Goal: Task Accomplishment & Management: Manage account settings

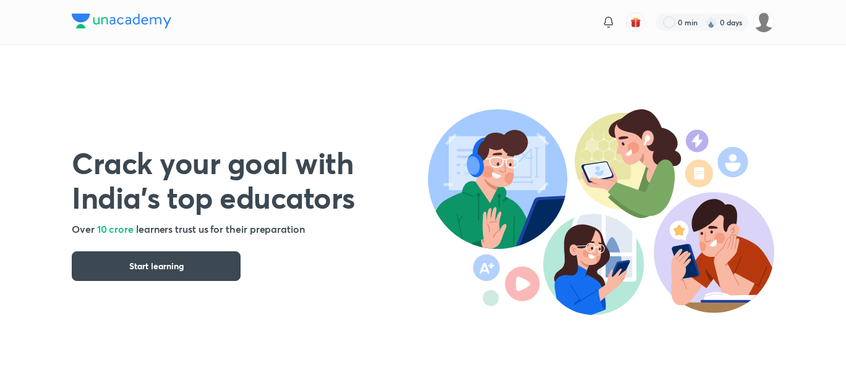
click at [759, 19] on img at bounding box center [763, 22] width 21 height 21
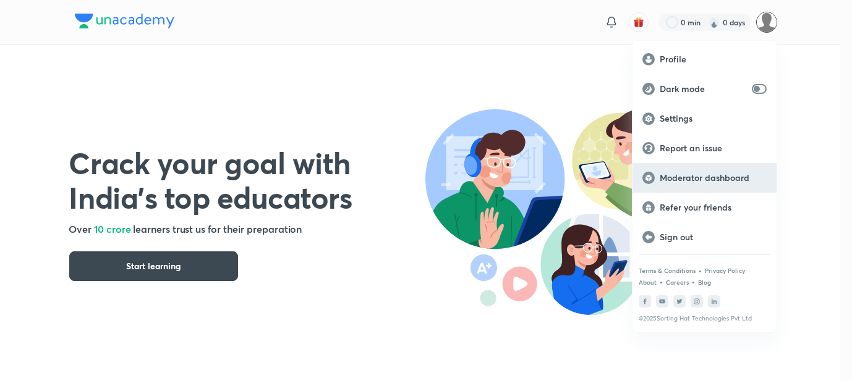
click at [693, 176] on p "Moderator dashboard" at bounding box center [713, 177] width 107 height 11
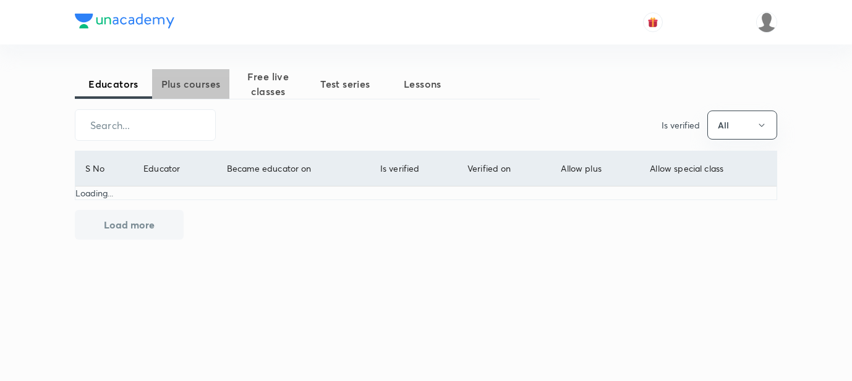
click at [206, 82] on span "Plus courses" at bounding box center [190, 84] width 77 height 15
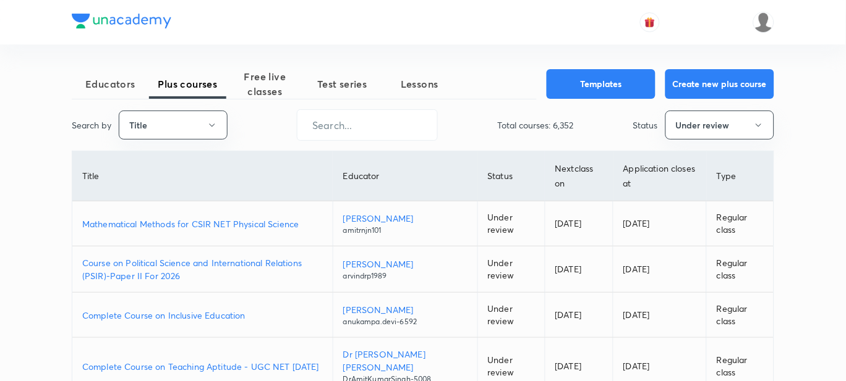
click at [156, 223] on p "Mathematical Methods for CSIR NET Physical Science" at bounding box center [202, 224] width 240 height 13
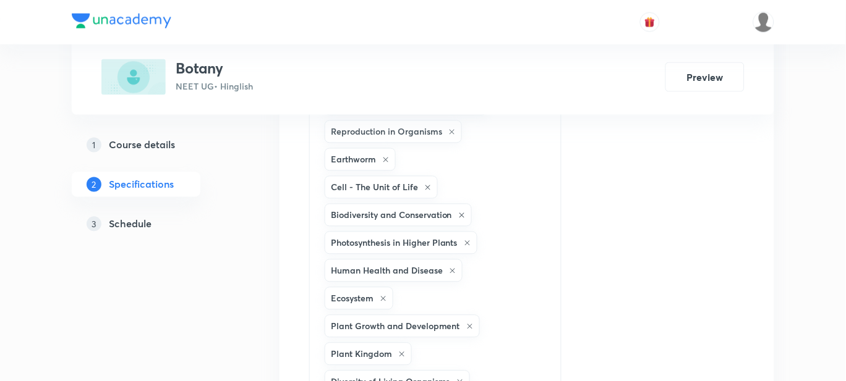
click at [638, 203] on div "Topics Animal Kingdom - 2 (Chordata) Botany Plant Physiology Neural Control and…" at bounding box center [526, 58] width 435 height 2130
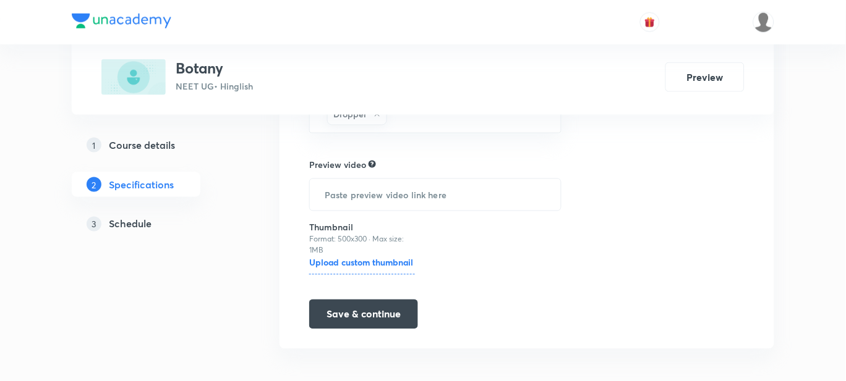
scroll to position [2035, 0]
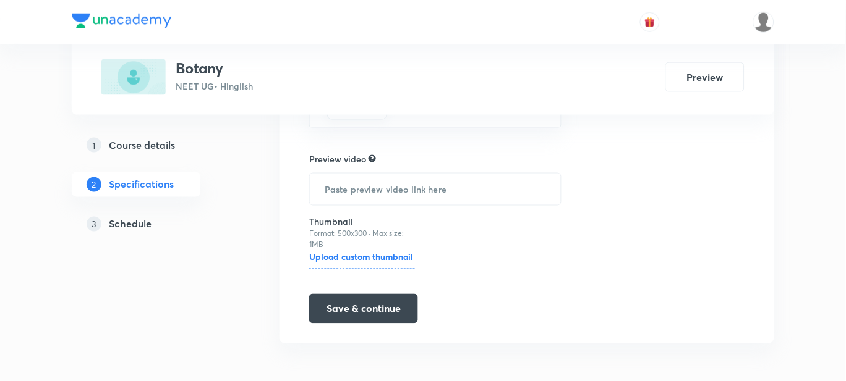
click at [121, 229] on h5 "Schedule" at bounding box center [130, 224] width 43 height 15
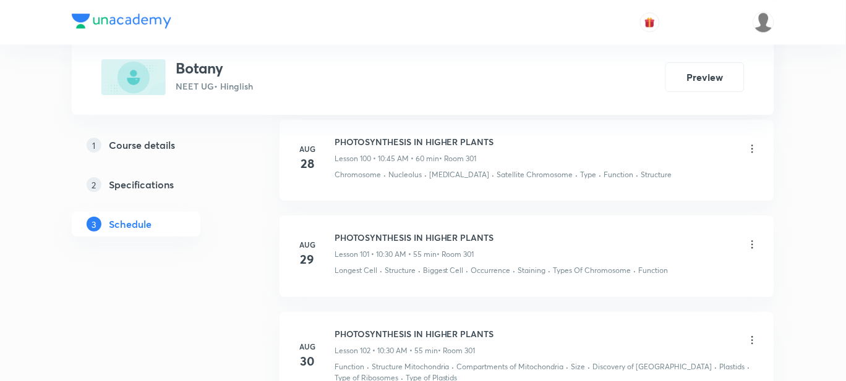
scroll to position [10670, 0]
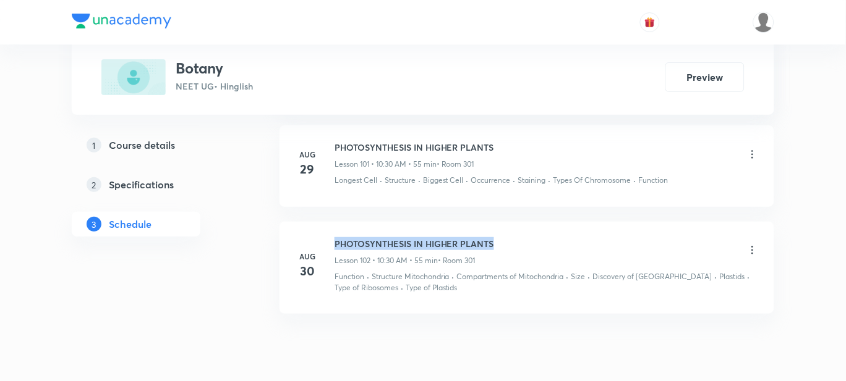
drag, startPoint x: 496, startPoint y: 194, endPoint x: 331, endPoint y: 193, distance: 165.7
click at [331, 237] on div "Aug 30 PHOTOSYNTHESIS IN HIGHER PLANTS Lesson 102 • 10:30 AM • 55 min • Room 30…" at bounding box center [527, 265] width 464 height 57
copy h6 "PHOTOSYNTHESIS IN HIGHER PLANTS"
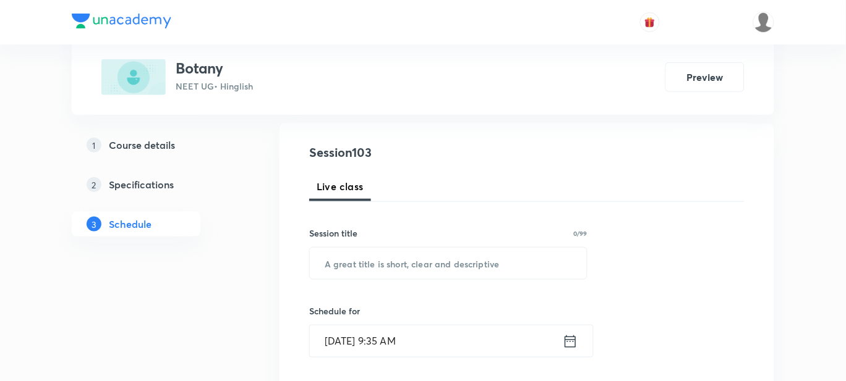
scroll to position [77, 0]
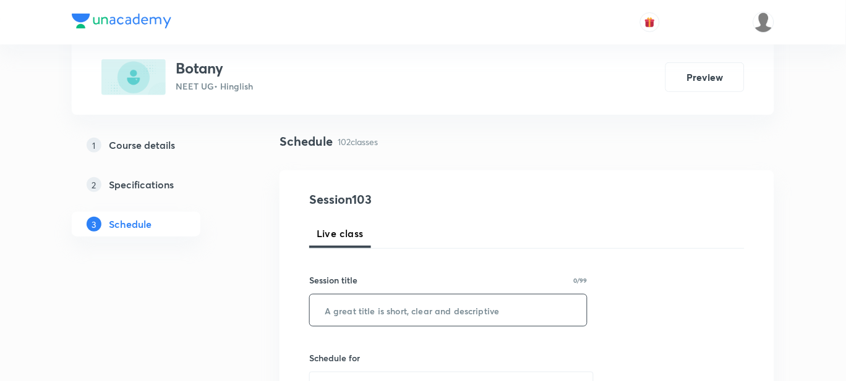
click at [357, 313] on input "text" at bounding box center [448, 311] width 277 height 32
paste input "PHOTOSYNTHESIS IN HIGHER PLANTS"
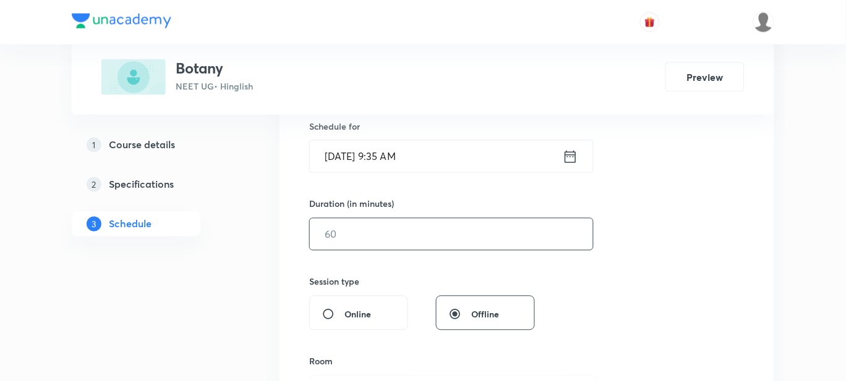
scroll to position [154, 0]
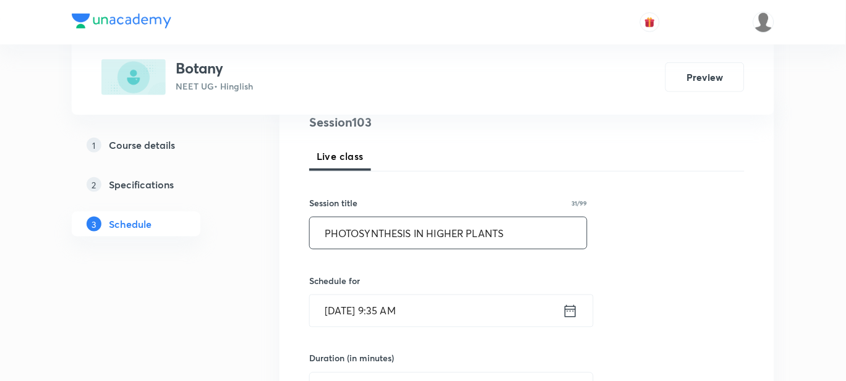
type input "PHOTOSYNTHESIS IN HIGHER PLANTS"
click at [436, 312] on input "Sep 1, 2025, 9:35 AM" at bounding box center [436, 311] width 253 height 32
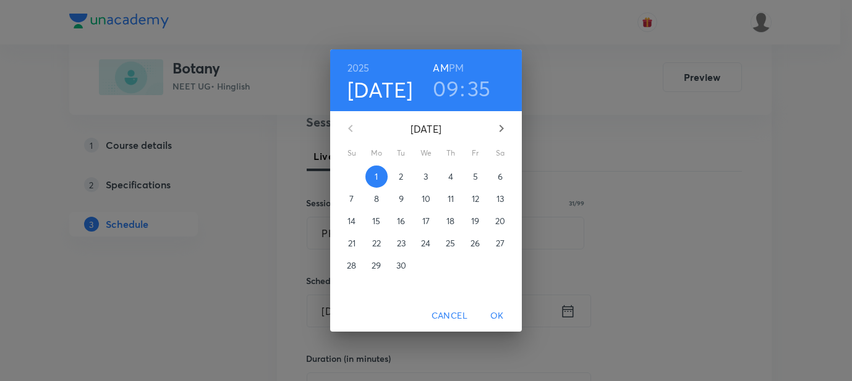
click at [446, 88] on h3 "09" at bounding box center [446, 88] width 26 height 26
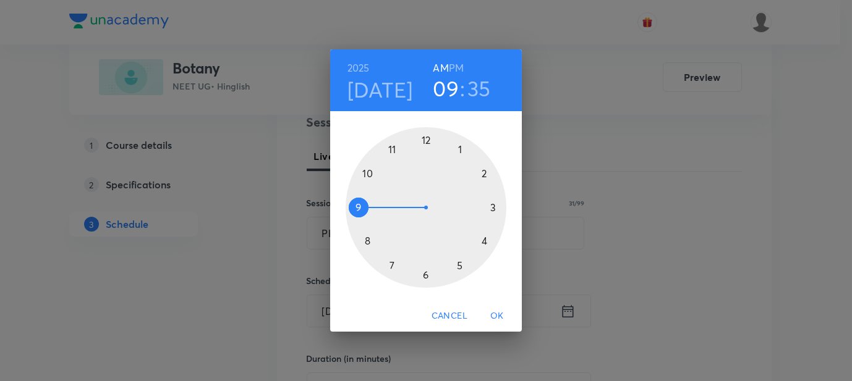
click at [365, 172] on div at bounding box center [426, 207] width 161 height 161
click at [427, 275] on div at bounding box center [426, 207] width 161 height 161
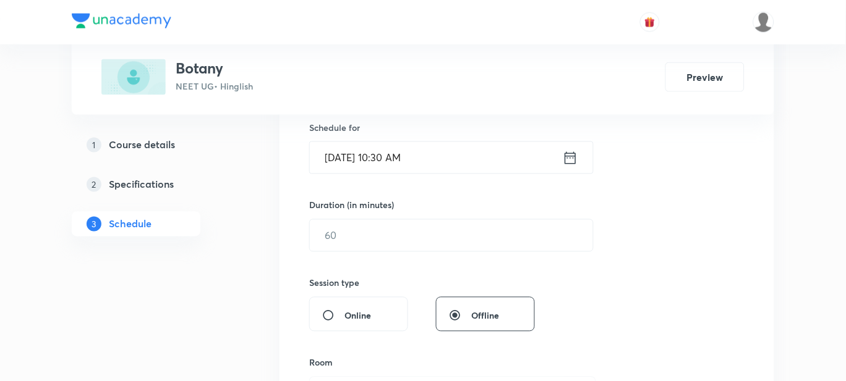
scroll to position [308, 0]
click at [383, 239] on input "text" at bounding box center [451, 235] width 283 height 32
click at [402, 158] on input "Sep 1, 2025, 10:30 AM" at bounding box center [436, 157] width 253 height 32
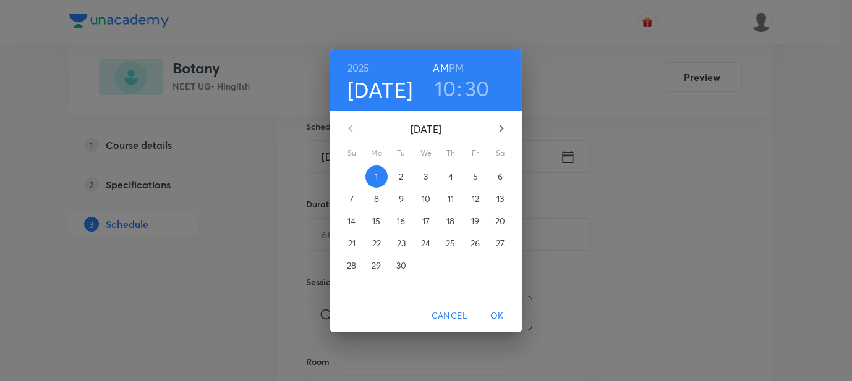
click at [483, 87] on h3 "30" at bounding box center [477, 88] width 25 height 26
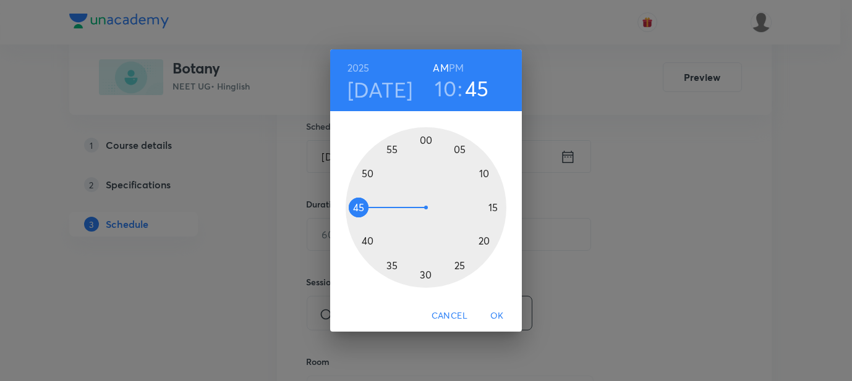
drag, startPoint x: 427, startPoint y: 278, endPoint x: 376, endPoint y: 209, distance: 86.2
click at [376, 209] on div at bounding box center [426, 207] width 161 height 161
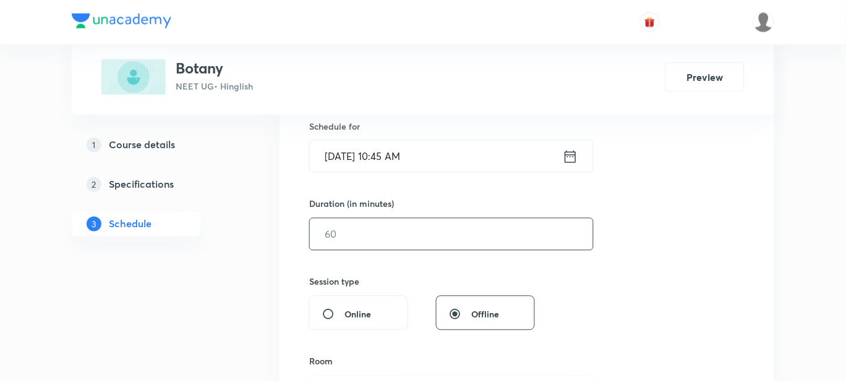
click at [375, 236] on input "text" at bounding box center [451, 235] width 283 height 32
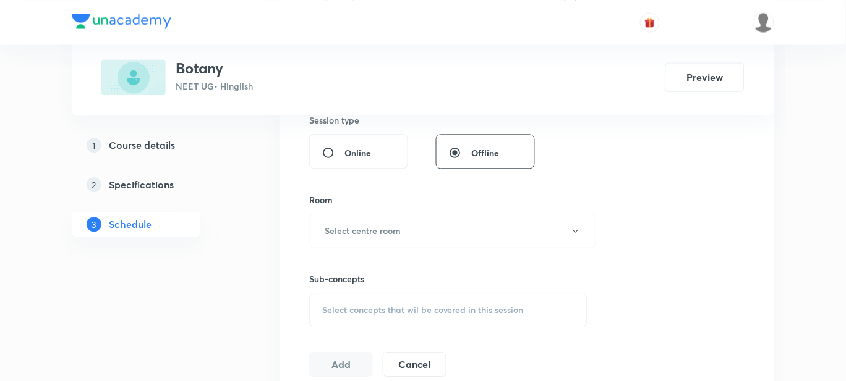
scroll to position [463, 0]
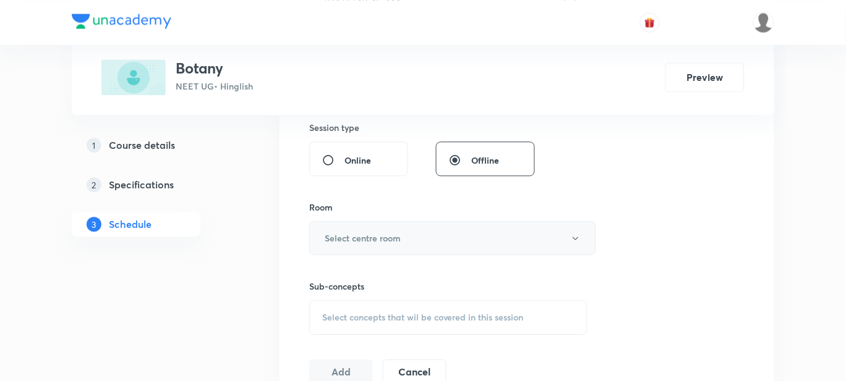
type input "70"
click at [348, 232] on h6 "Select centre room" at bounding box center [363, 238] width 76 height 13
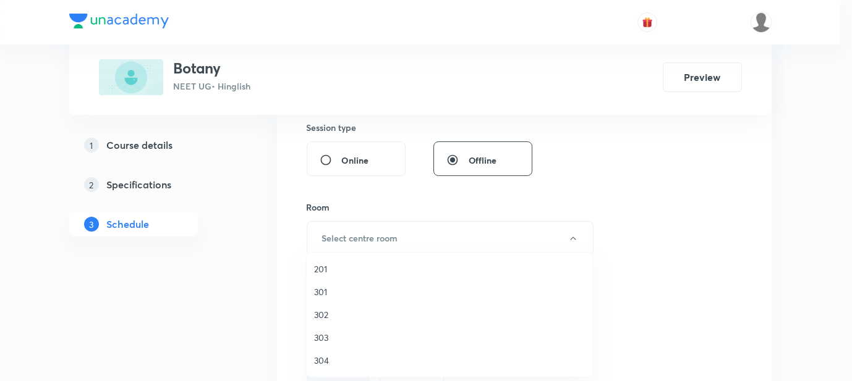
click at [330, 268] on span "201" at bounding box center [449, 269] width 271 height 13
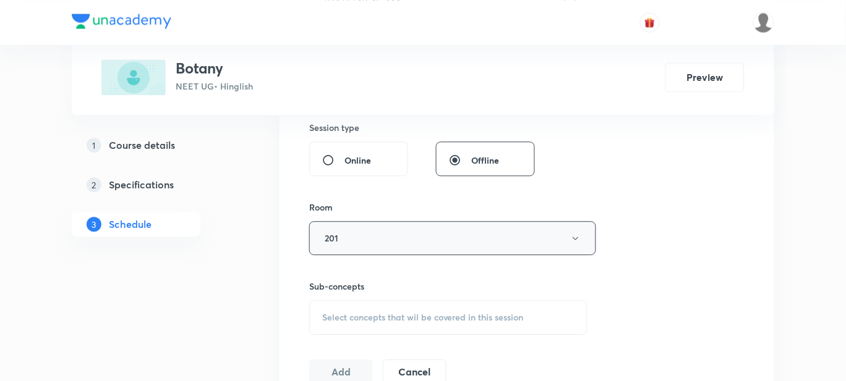
click at [346, 237] on button "201" at bounding box center [452, 238] width 287 height 34
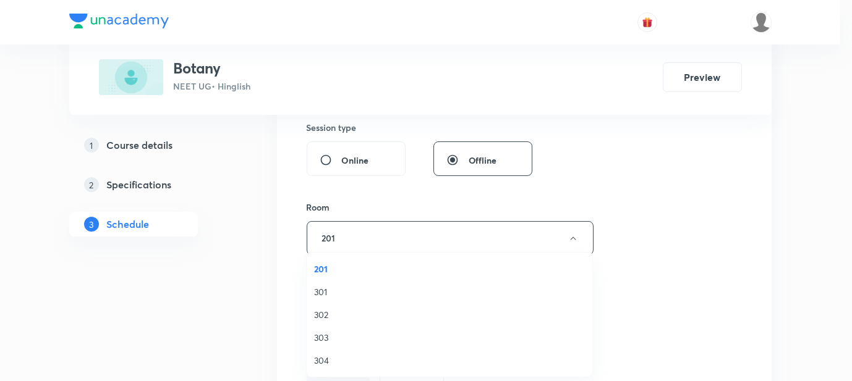
click at [328, 286] on span "301" at bounding box center [449, 292] width 271 height 13
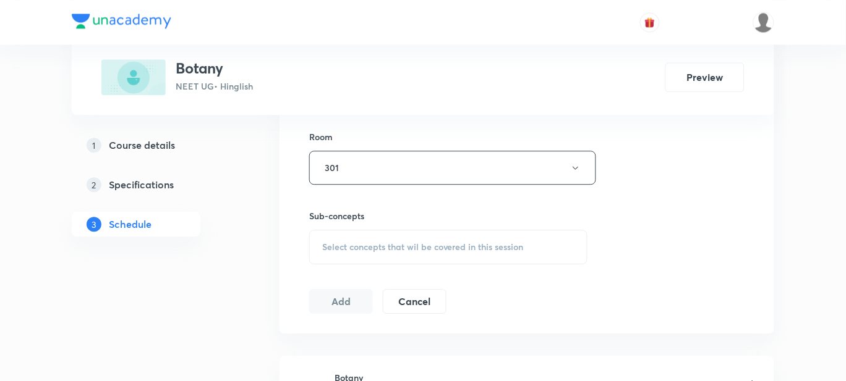
scroll to position [618, 0]
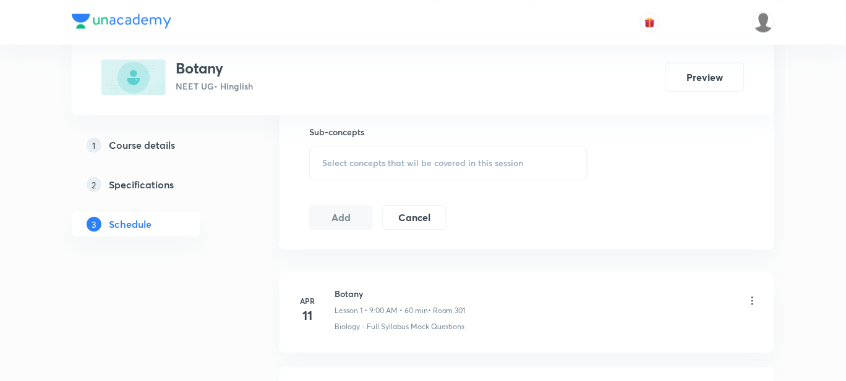
click at [353, 173] on div "Select concepts that wil be covered in this session" at bounding box center [448, 163] width 278 height 35
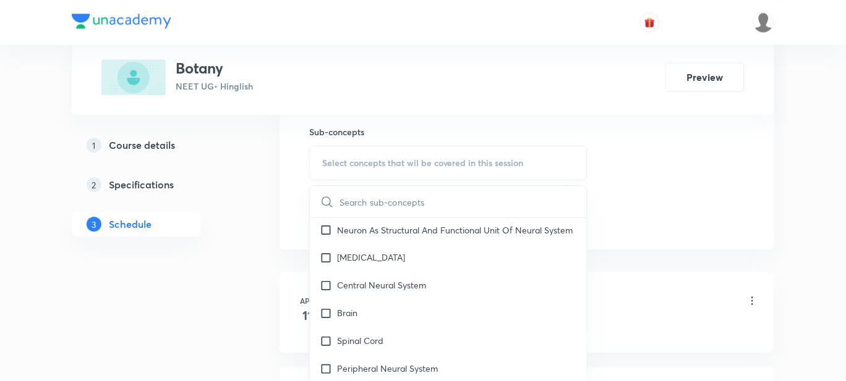
scroll to position [7108, 0]
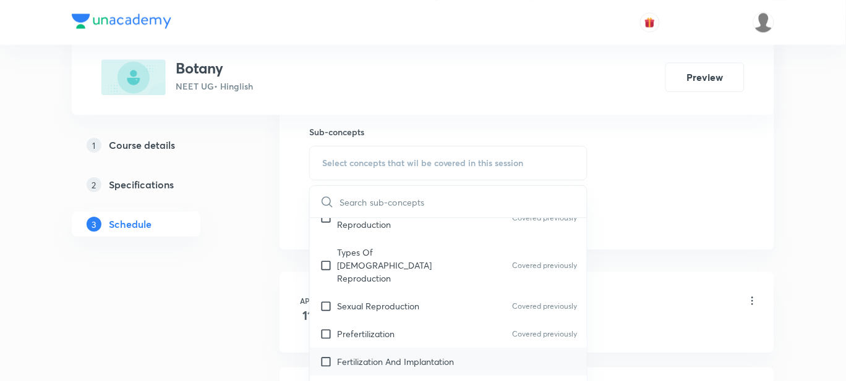
click at [423, 355] on p "Fertilization And Implantation" at bounding box center [395, 361] width 117 height 13
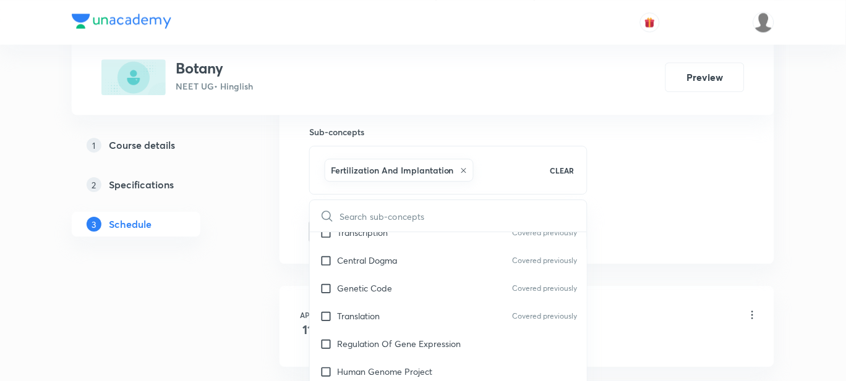
scroll to position [10277, 0]
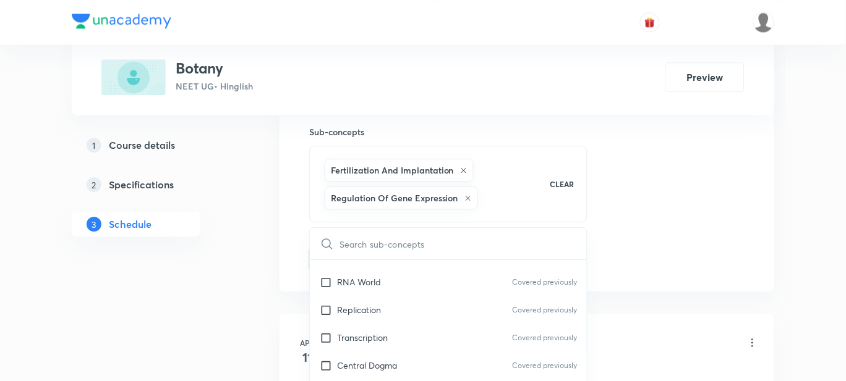
checkbox input "true"
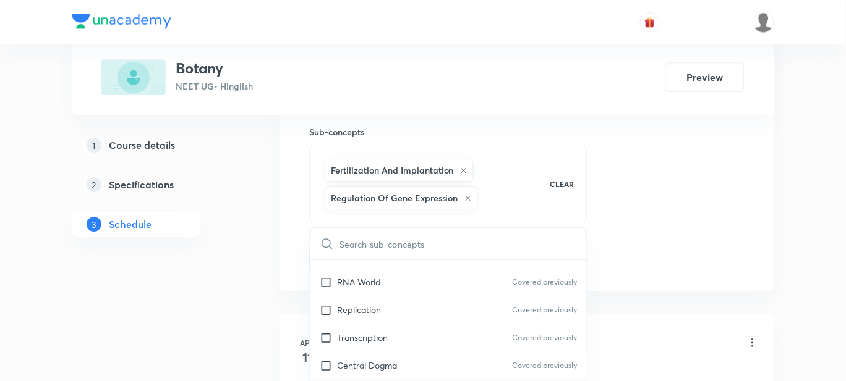
checkbox input "true"
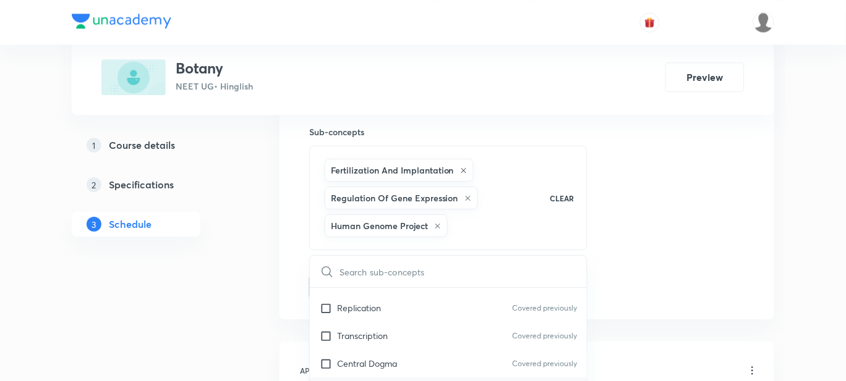
scroll to position [10354, 0]
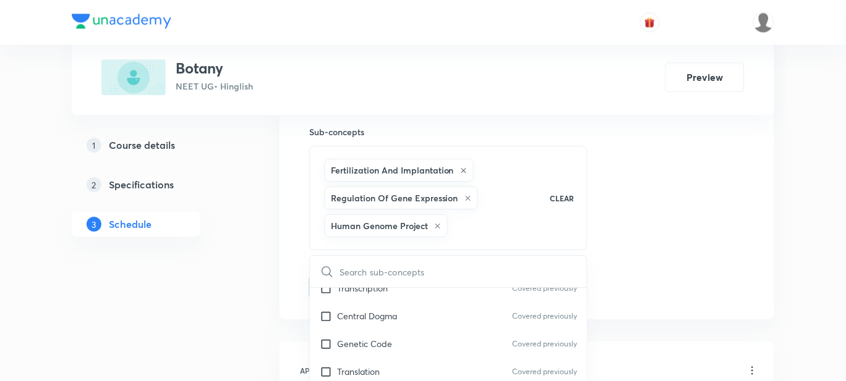
checkbox input "true"
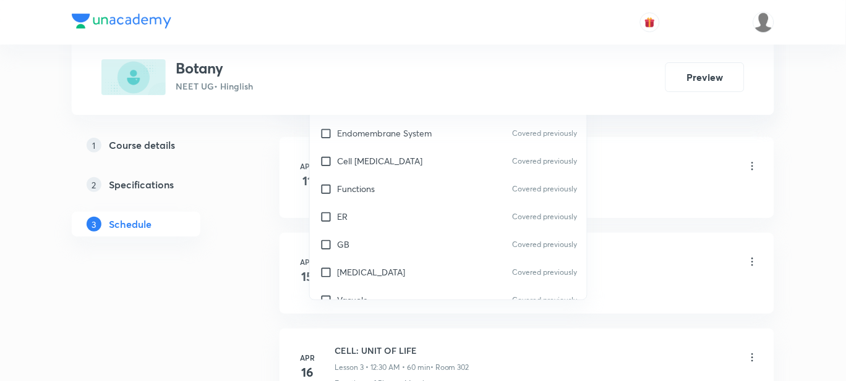
scroll to position [13136, 0]
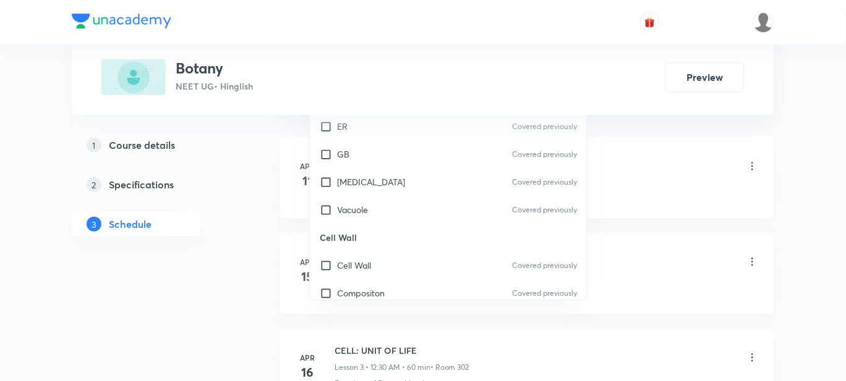
click at [378, 370] on p "Plasmodesmata" at bounding box center [368, 376] width 63 height 13
checkbox input "true"
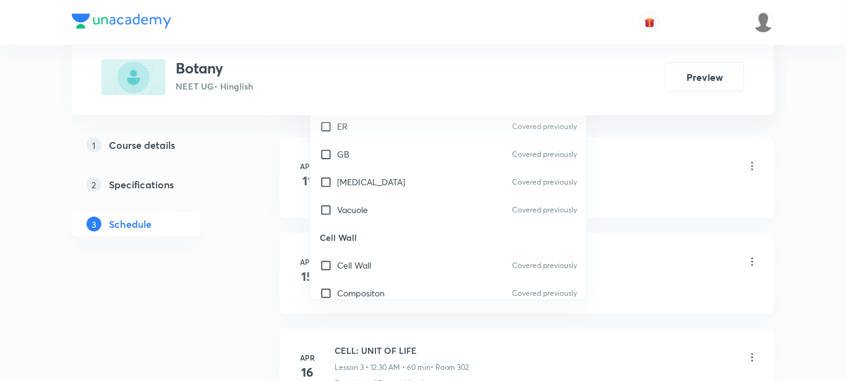
checkbox input "true"
click at [376, 342] on p "Different Types" at bounding box center [367, 348] width 61 height 13
checkbox input "true"
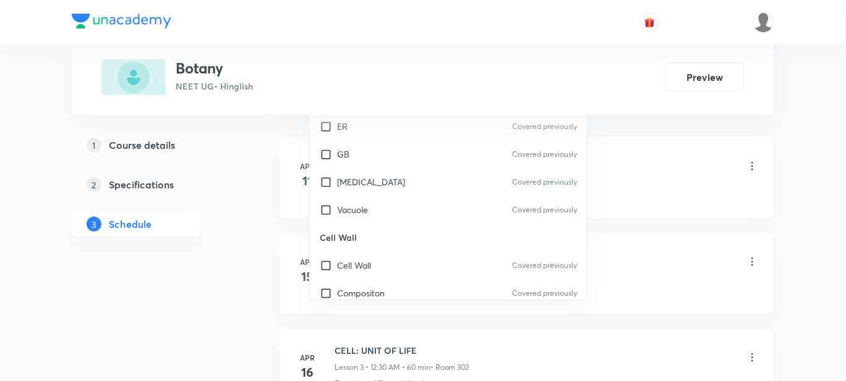
checkbox input "true"
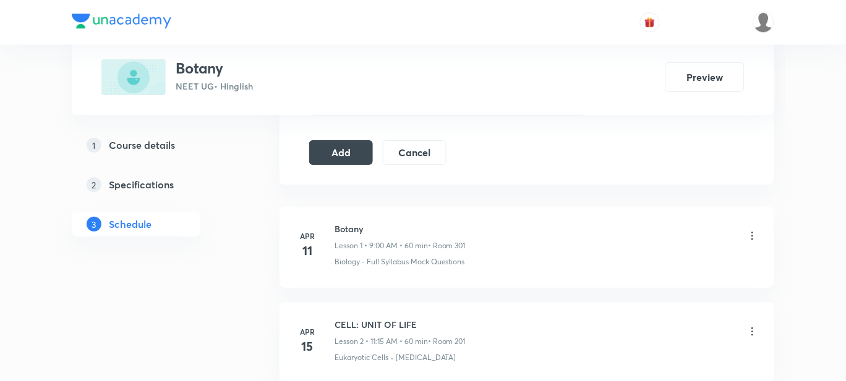
scroll to position [773, 0]
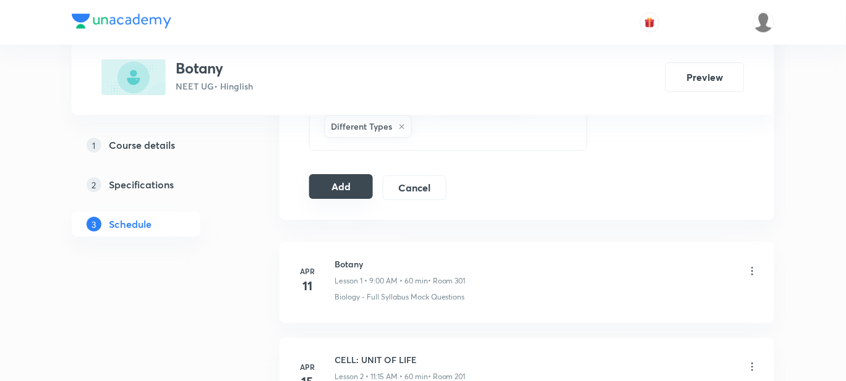
click at [338, 189] on button "Add" at bounding box center [341, 186] width 64 height 25
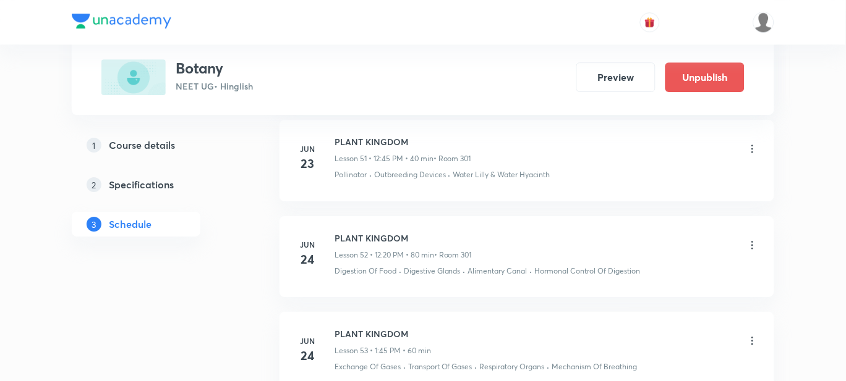
scroll to position [5009, 0]
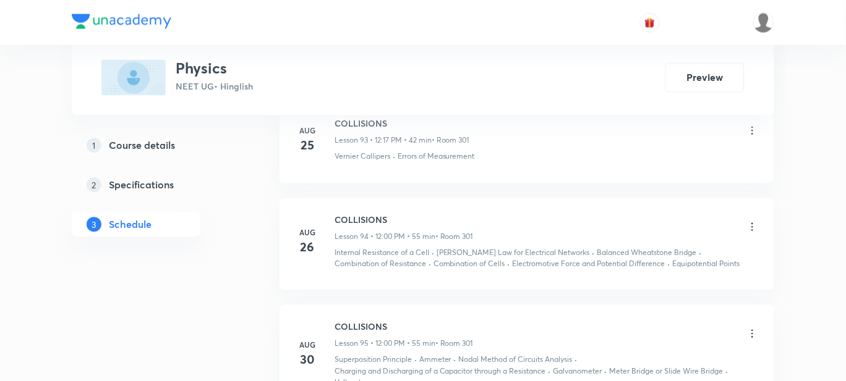
scroll to position [10372, 0]
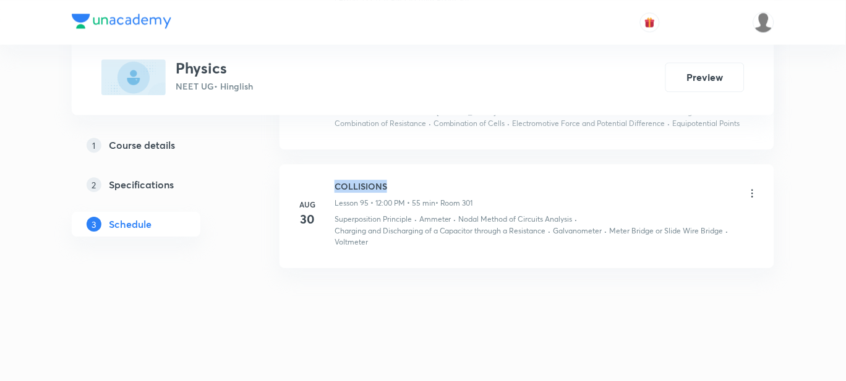
drag, startPoint x: 393, startPoint y: 184, endPoint x: 328, endPoint y: 184, distance: 64.3
click at [328, 184] on div "[DATE] COLLISIONS Lesson 95 • 12:00 PM • 55 min • Room 301 Superposition Princi…" at bounding box center [527, 214] width 464 height 68
copy h6 "COLLISIONS"
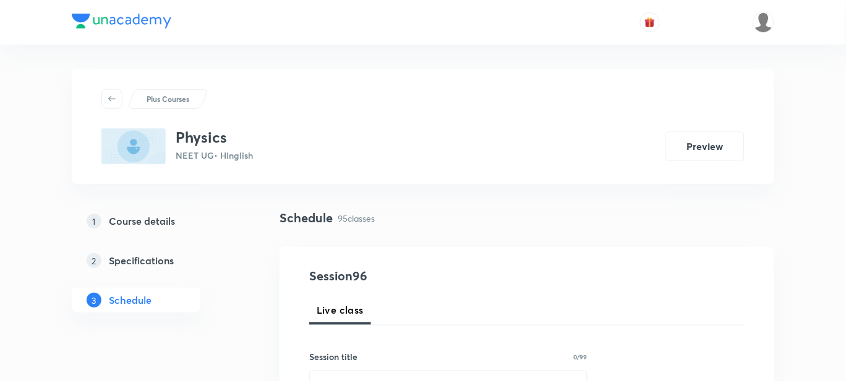
scroll to position [154, 0]
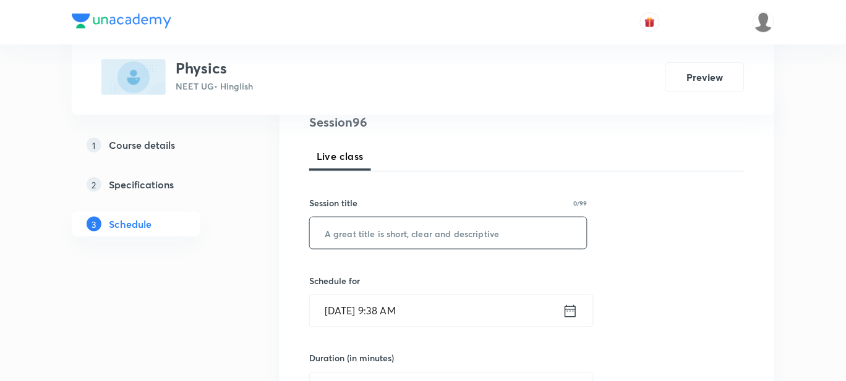
click at [374, 224] on input "text" at bounding box center [448, 234] width 277 height 32
paste input "COLLISIONS"
type input "COLLISIONS"
click at [445, 318] on input "[DATE] 9:38 AM" at bounding box center [436, 311] width 253 height 32
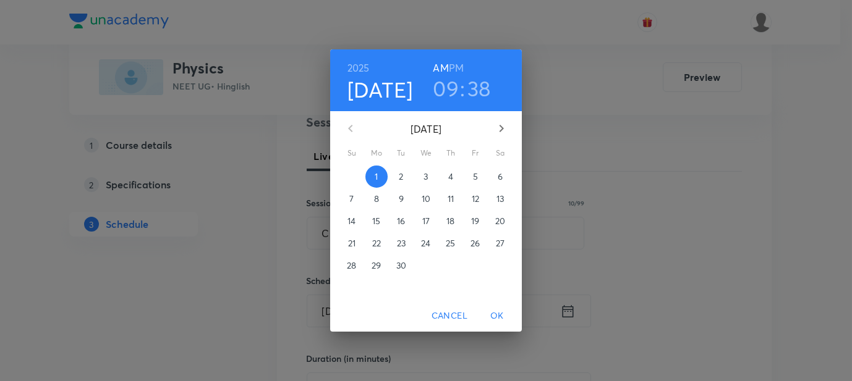
click at [459, 72] on h6 "PM" at bounding box center [456, 67] width 15 height 17
click at [454, 85] on h3 "09" at bounding box center [446, 88] width 26 height 26
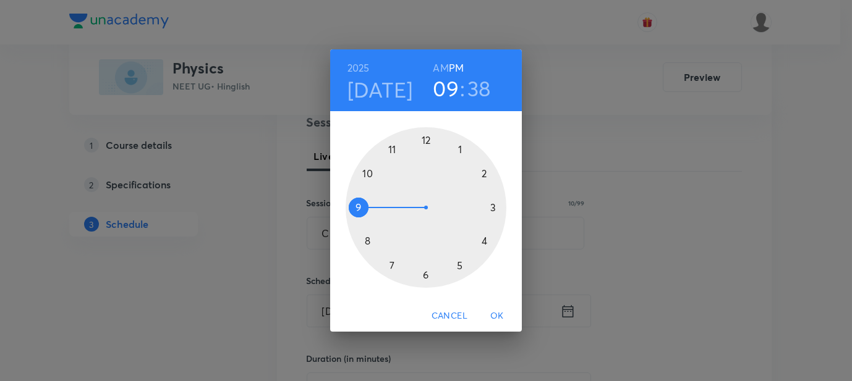
click at [425, 142] on div at bounding box center [426, 207] width 161 height 161
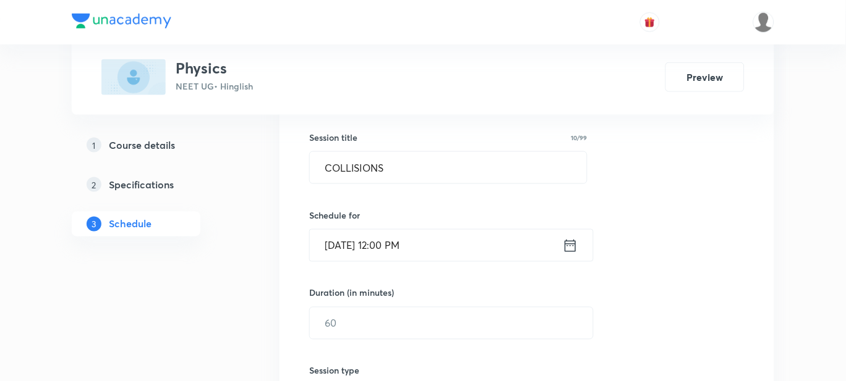
scroll to position [308, 0]
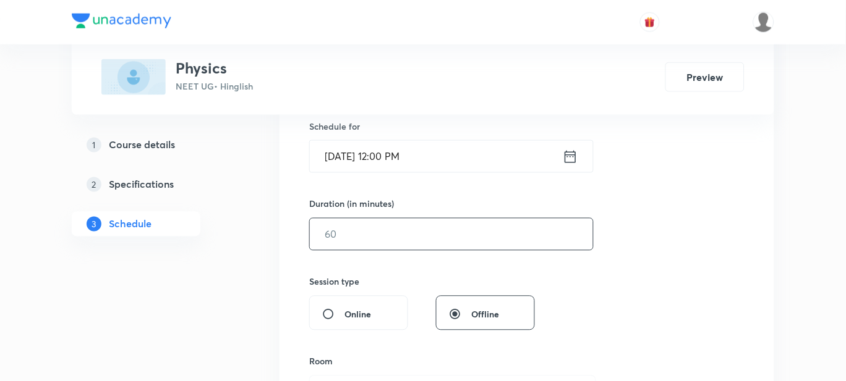
click at [366, 227] on input "text" at bounding box center [451, 235] width 283 height 32
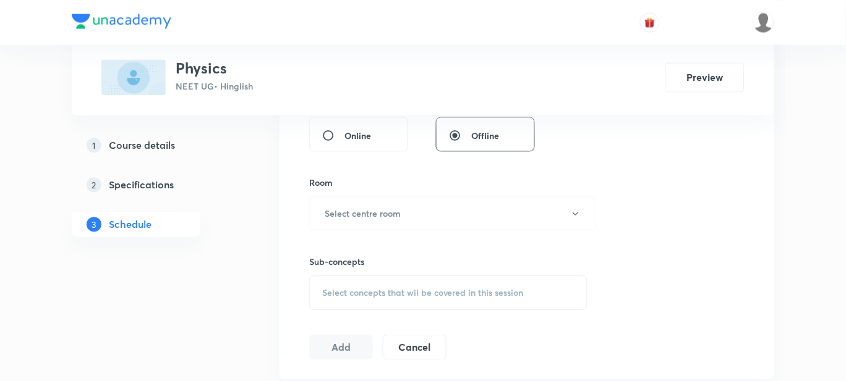
scroll to position [463, 0]
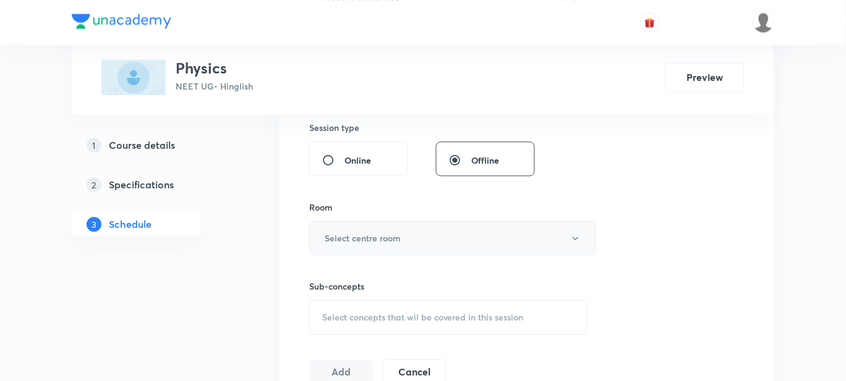
type input "55"
click at [347, 236] on h6 "Select centre room" at bounding box center [363, 238] width 76 height 13
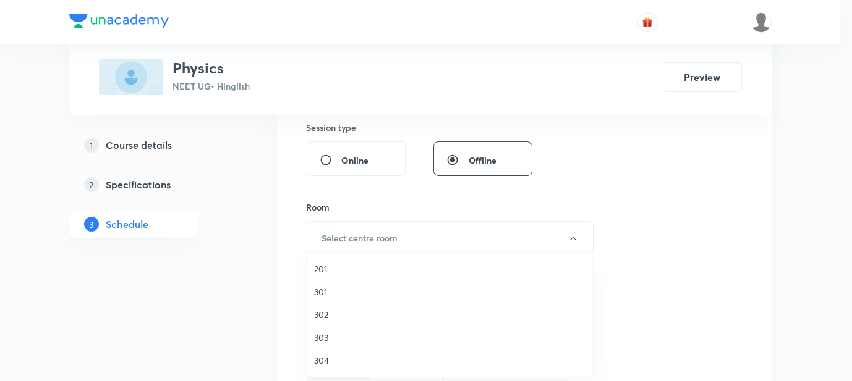
click at [334, 286] on span "301" at bounding box center [449, 292] width 271 height 13
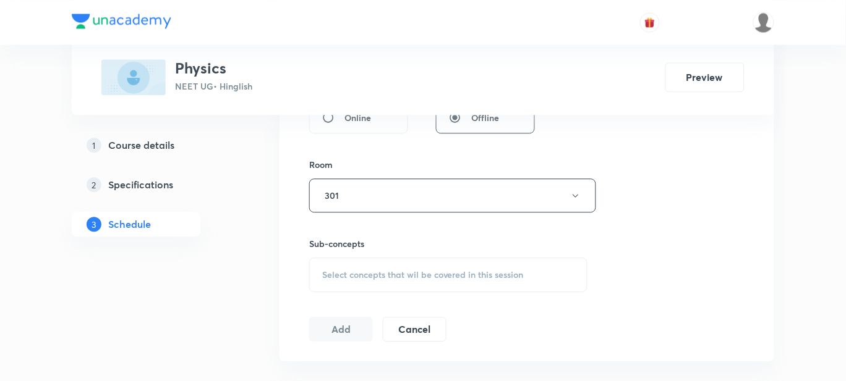
scroll to position [540, 0]
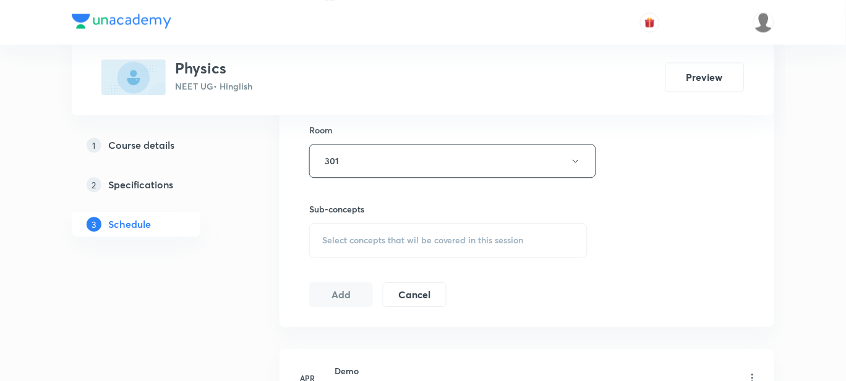
click at [341, 242] on span "Select concepts that wil be covered in this session" at bounding box center [423, 241] width 202 height 10
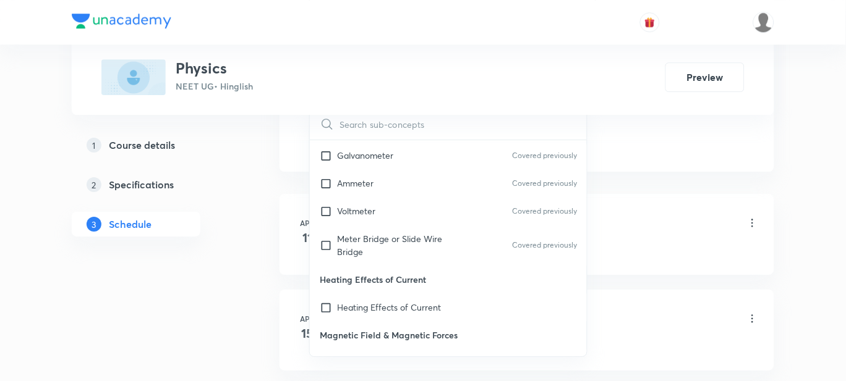
scroll to position [12827, 0]
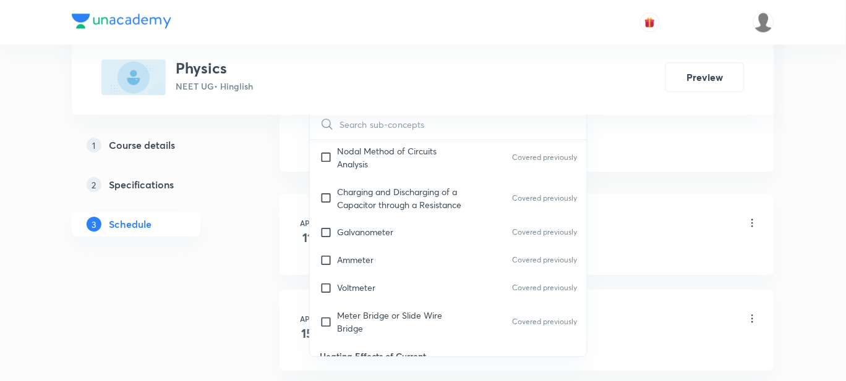
click at [381, 378] on p "Heating Effects of Current" at bounding box center [389, 384] width 104 height 13
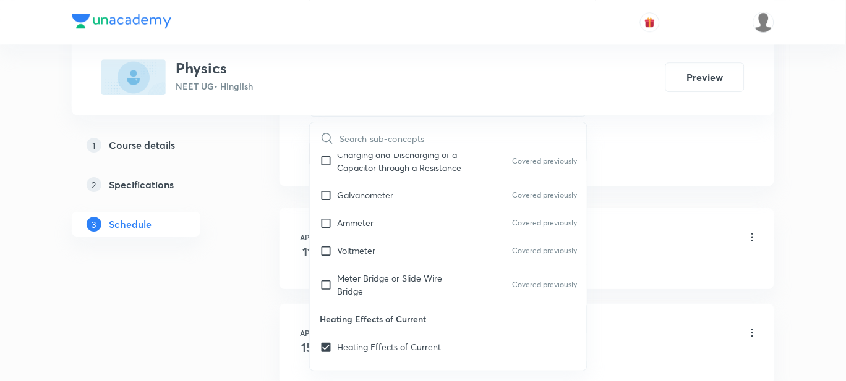
scroll to position [12904, 0]
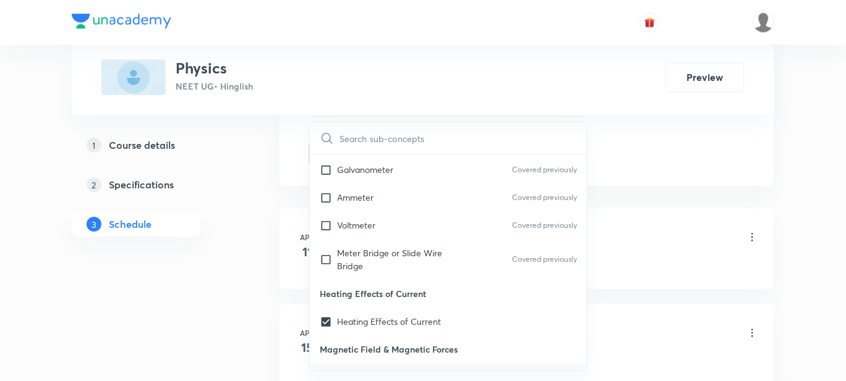
click at [405, 371] on p "Force on a Moving Charge in [GEOGRAPHIC_DATA]" at bounding box center [439, 377] width 204 height 13
checkbox input "true"
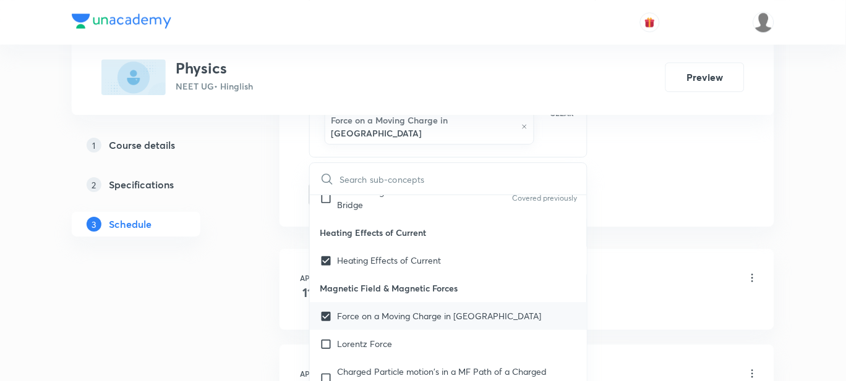
scroll to position [12981, 0]
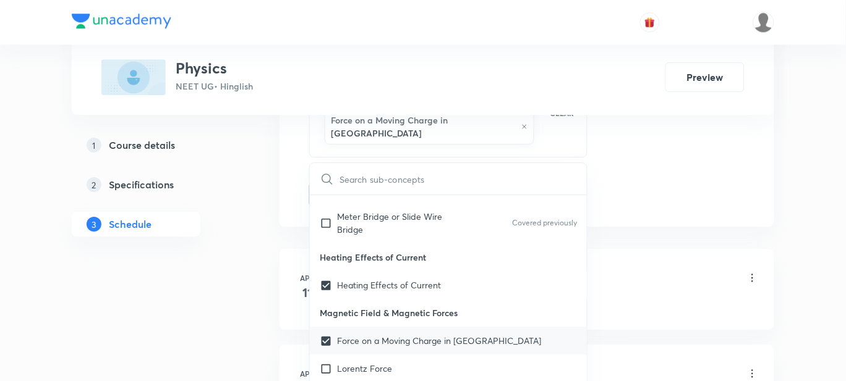
drag, startPoint x: 365, startPoint y: 251, endPoint x: 367, endPoint y: 261, distance: 10.1
click at [365, 362] on p "Lorentz Force" at bounding box center [364, 368] width 55 height 13
checkbox input "true"
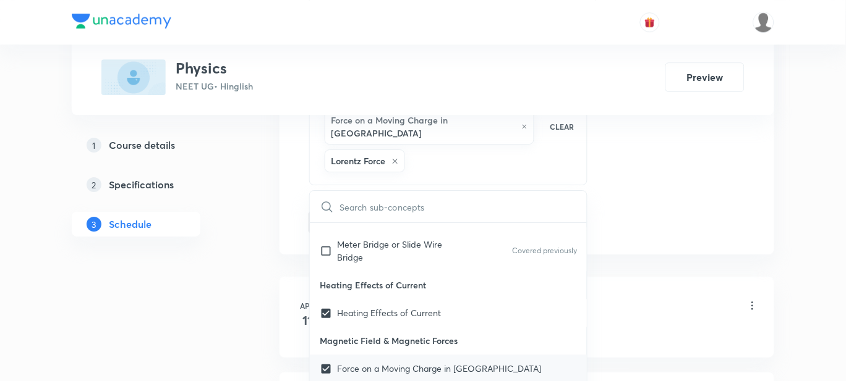
checkbox input "true"
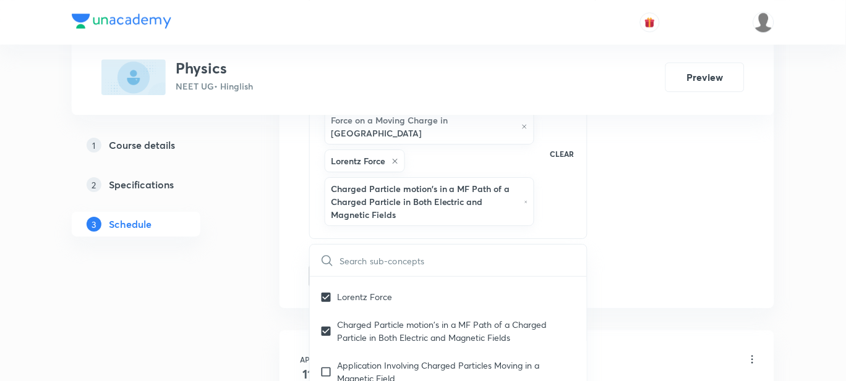
scroll to position [13136, 0]
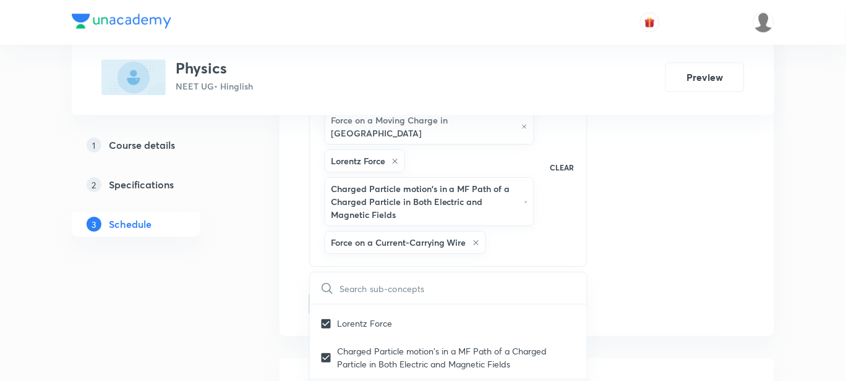
checkbox input "true"
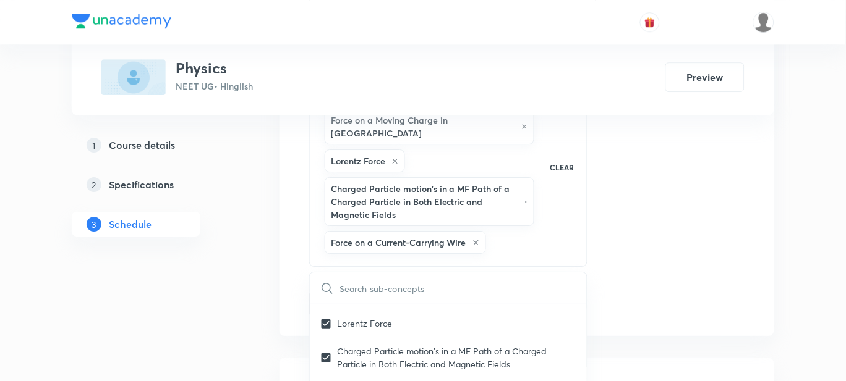
checkbox input "true"
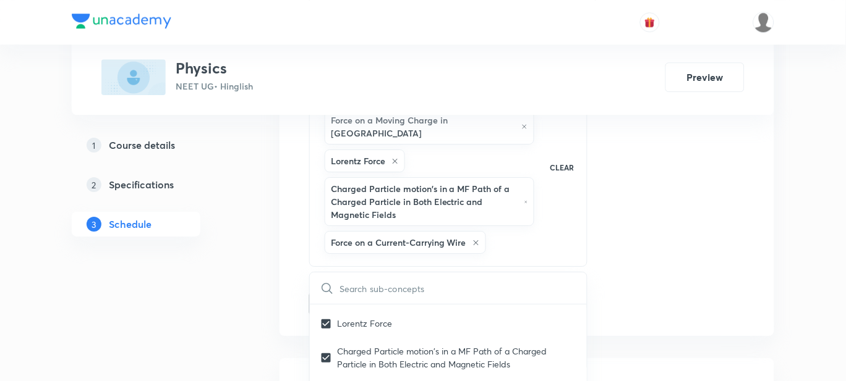
checkbox input "true"
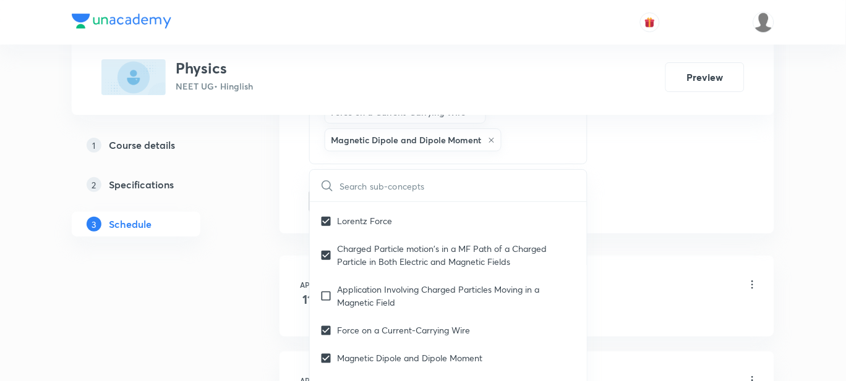
scroll to position [850, 0]
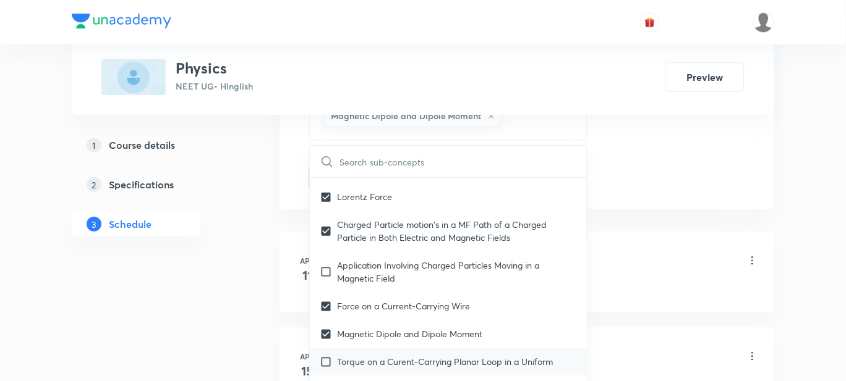
click at [343, 355] on p "Torque on a Curent-Carrying Planar Loop in a Uniform" at bounding box center [445, 361] width 216 height 13
checkbox input "true"
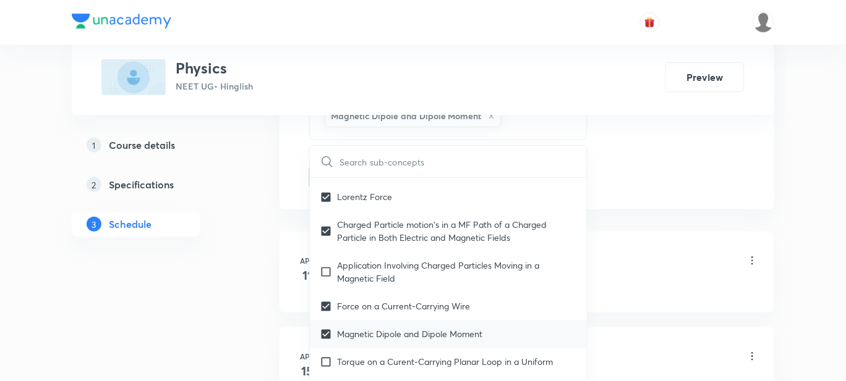
checkbox input "true"
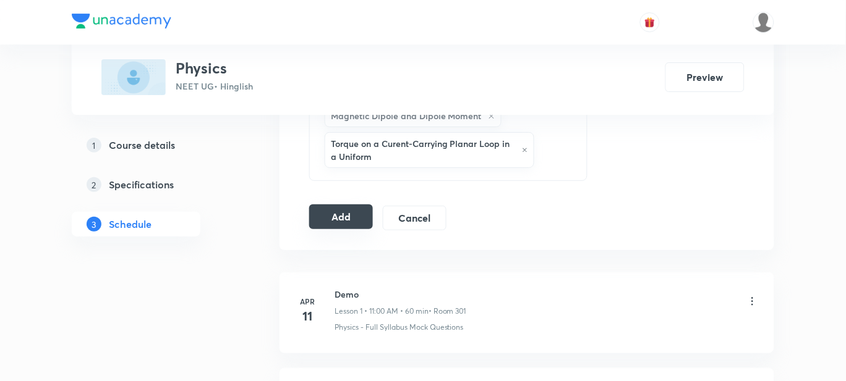
click at [348, 213] on button "Add" at bounding box center [341, 217] width 64 height 25
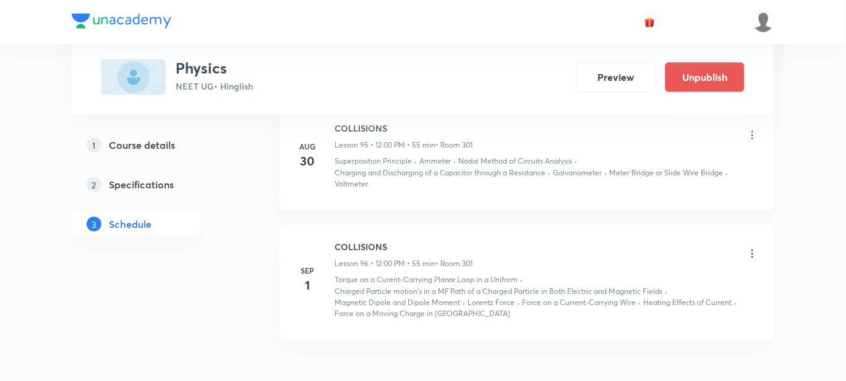
scroll to position [9779, 0]
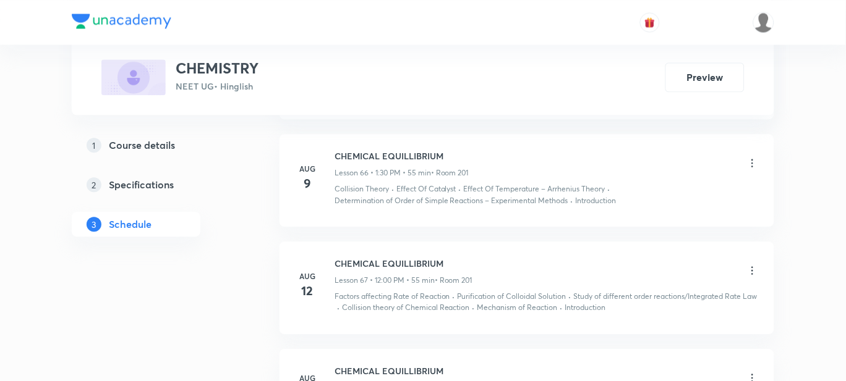
scroll to position [8080, 0]
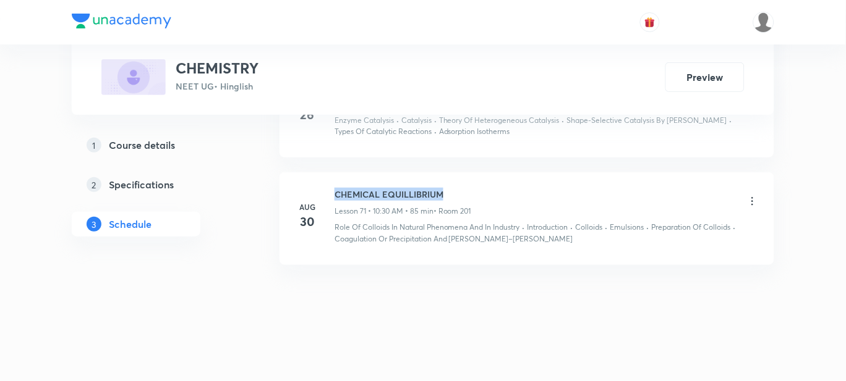
drag, startPoint x: 448, startPoint y: 197, endPoint x: 333, endPoint y: 192, distance: 115.1
click at [333, 192] on div "[DATE] CHEMICAL EQUILLIBRIUM Lesson 71 • 10:30 AM • 85 min • Room 201 Role Of C…" at bounding box center [527, 216] width 464 height 56
copy h6 "CHEMICAL EQUILLIBRIUM"
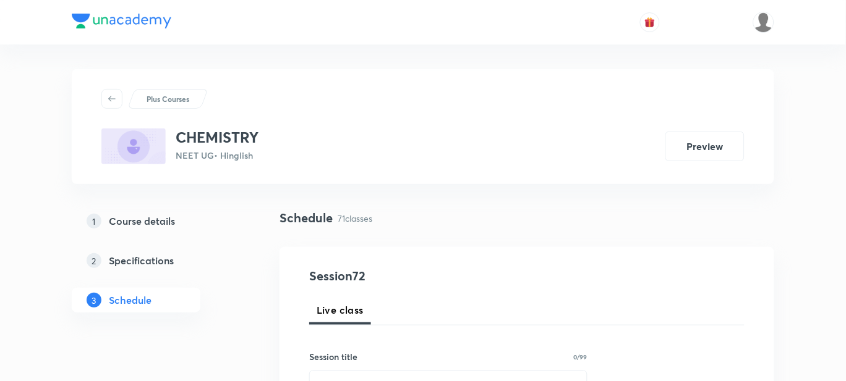
scroll to position [77, 0]
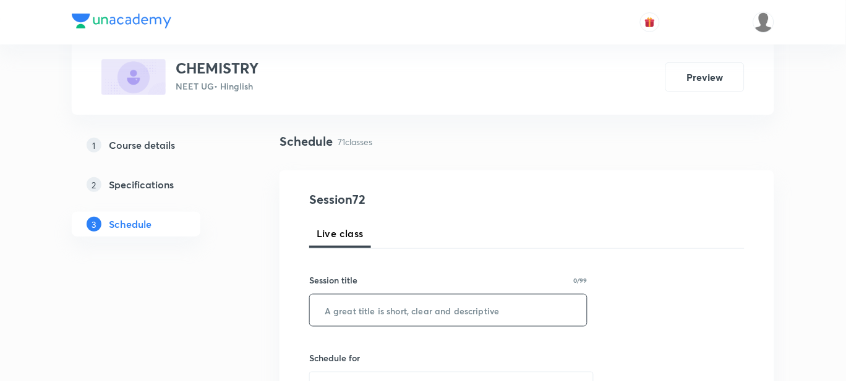
click at [339, 304] on input "text" at bounding box center [448, 311] width 277 height 32
paste input "CHEMICAL EQUILLIBRIUM"
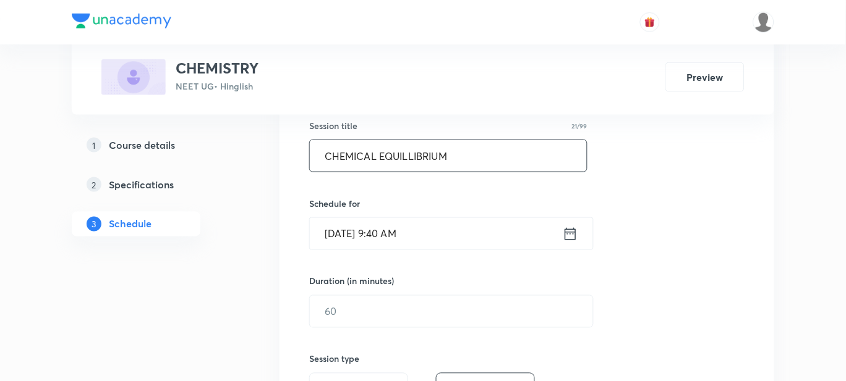
type input "CHEMICAL EQUILLIBRIUM"
click at [412, 233] on input "Sep 1, 2025, 9:40 AM" at bounding box center [436, 234] width 253 height 32
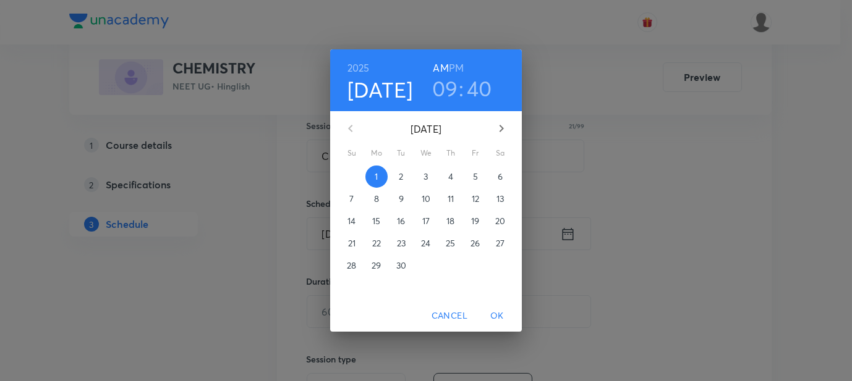
click at [455, 67] on h6 "PM" at bounding box center [456, 67] width 15 height 17
click at [451, 86] on h3 "09" at bounding box center [445, 88] width 26 height 26
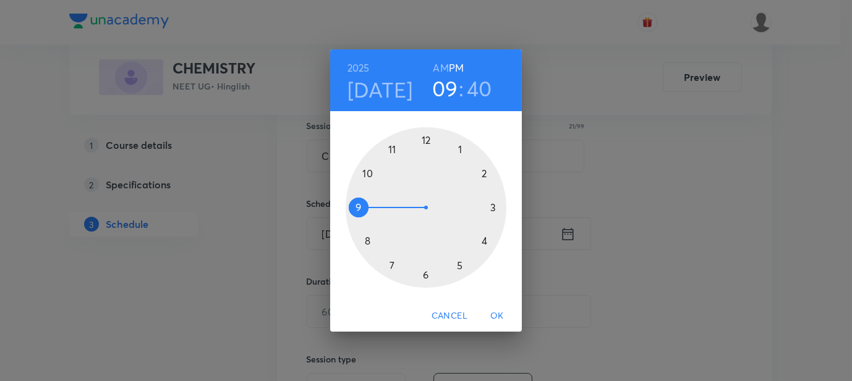
click at [427, 140] on div at bounding box center [426, 207] width 161 height 161
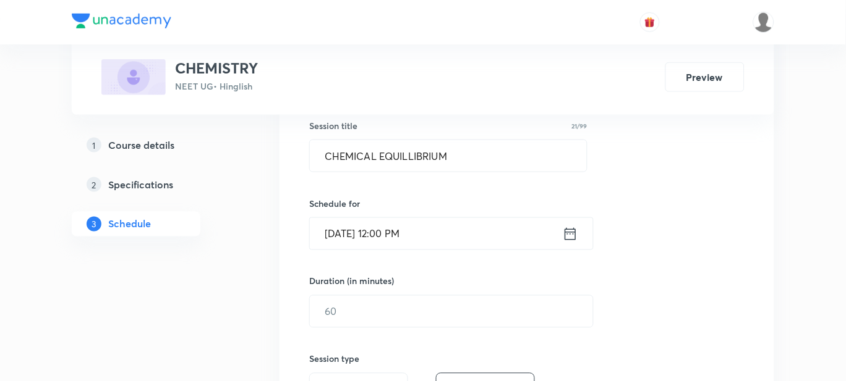
scroll to position [308, 0]
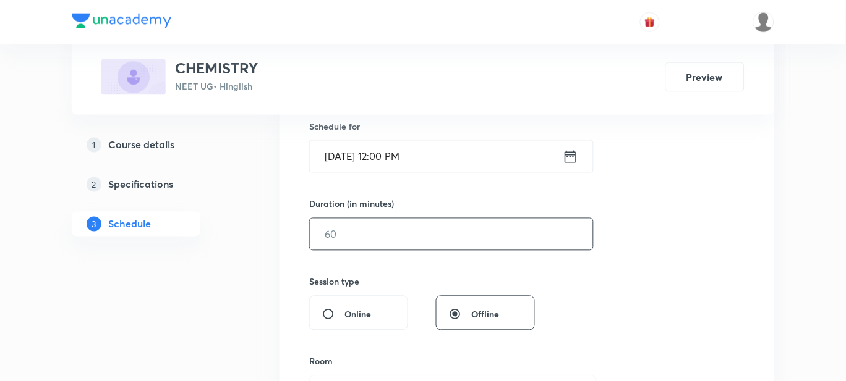
click at [370, 234] on input "text" at bounding box center [451, 235] width 283 height 32
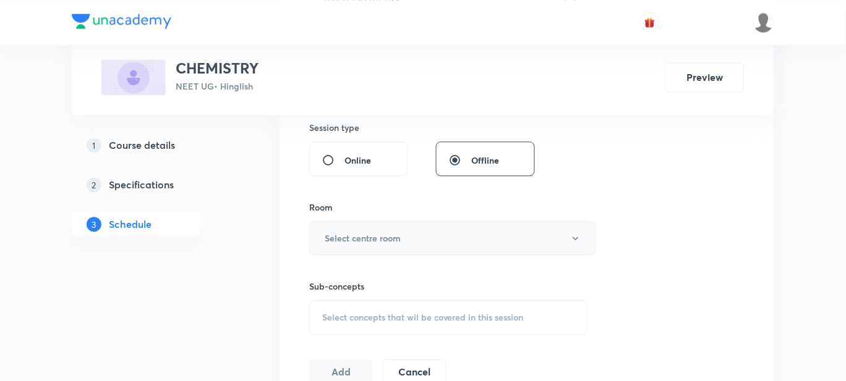
type input "55"
click at [346, 229] on button "Select centre room" at bounding box center [452, 238] width 287 height 34
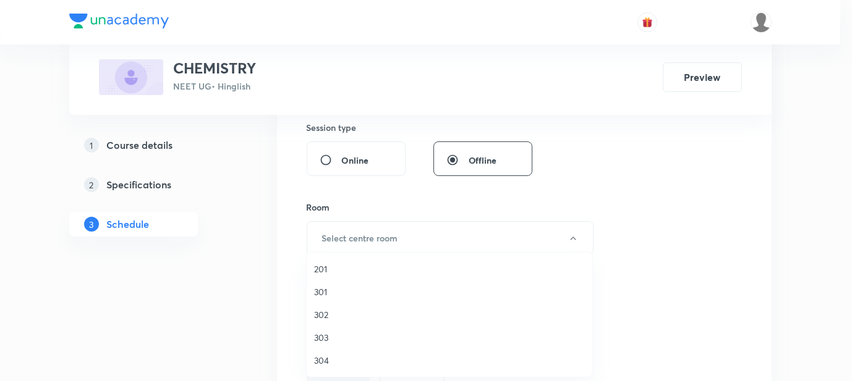
click at [334, 268] on span "201" at bounding box center [449, 269] width 271 height 13
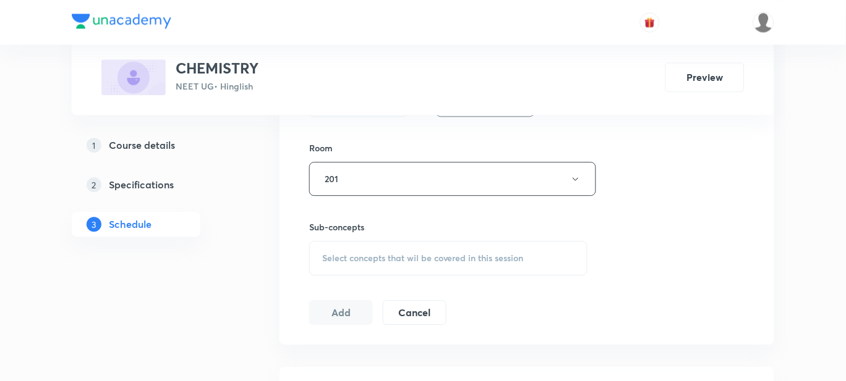
scroll to position [618, 0]
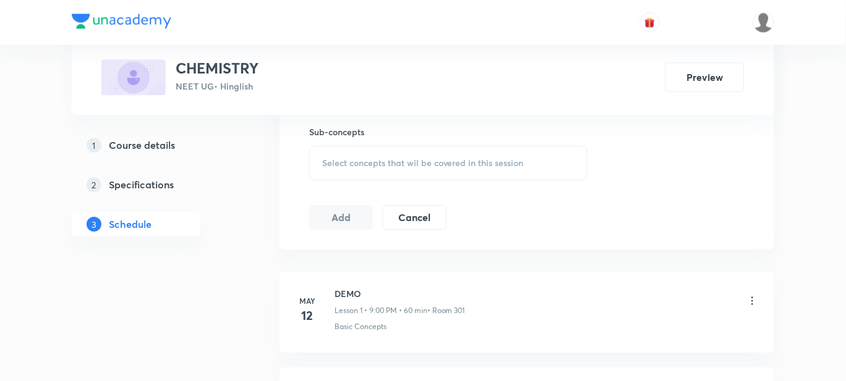
click at [354, 159] on span "Select concepts that wil be covered in this session" at bounding box center [423, 163] width 202 height 10
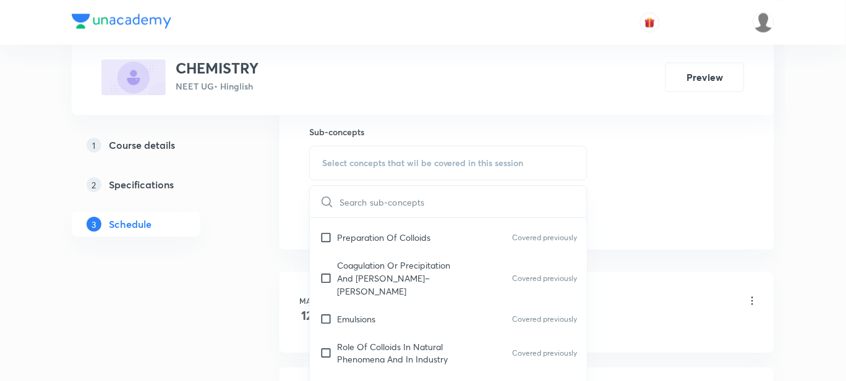
scroll to position [10972, 0]
drag, startPoint x: 415, startPoint y: 333, endPoint x: 408, endPoint y: 337, distance: 8.6
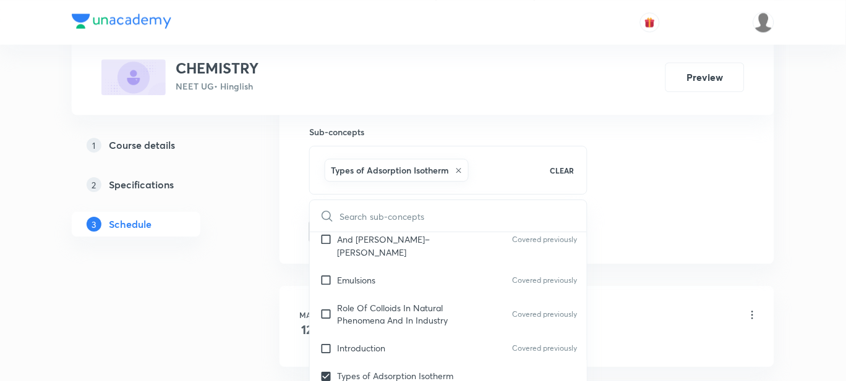
scroll to position [11050, 0]
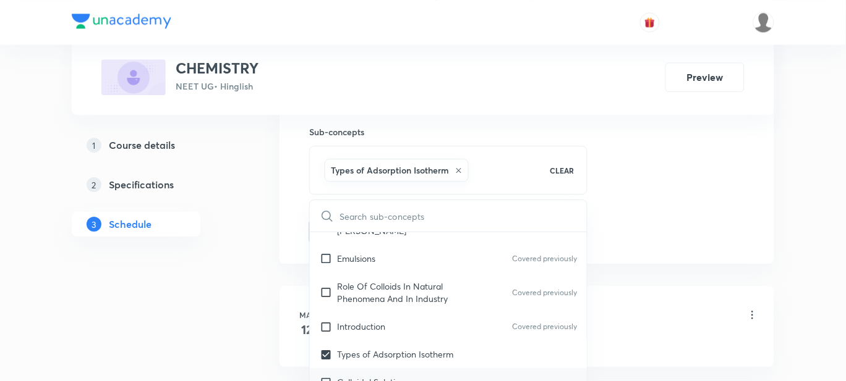
click at [391, 376] on p "Colloidal Solution" at bounding box center [371, 382] width 68 height 13
checkbox input "true"
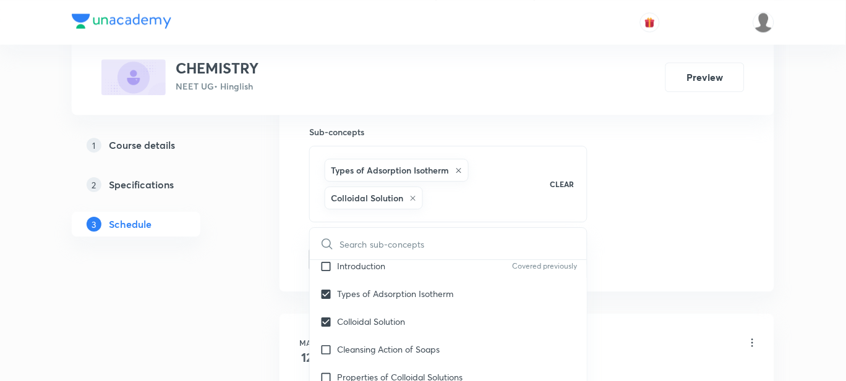
scroll to position [11127, 0]
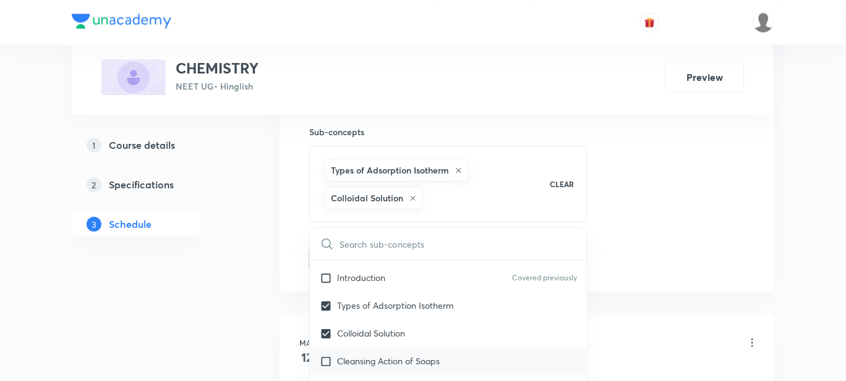
click at [385, 355] on p "Cleansing Action of Soaps" at bounding box center [388, 361] width 103 height 13
checkbox input "true"
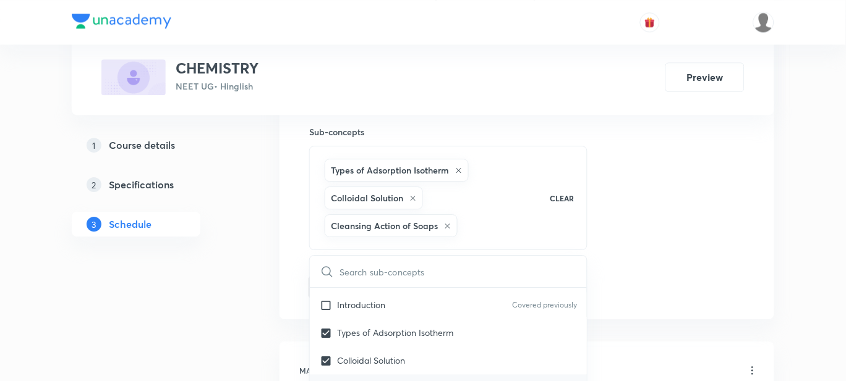
checkbox input "true"
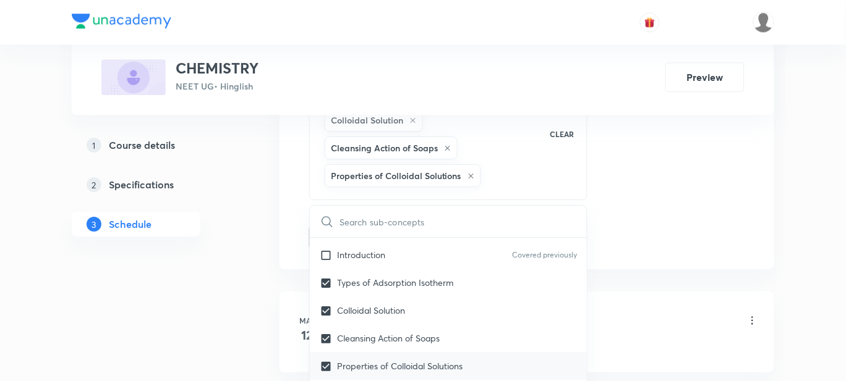
drag, startPoint x: 409, startPoint y: 312, endPoint x: 401, endPoint y: 320, distance: 11.4
checkbox input "true"
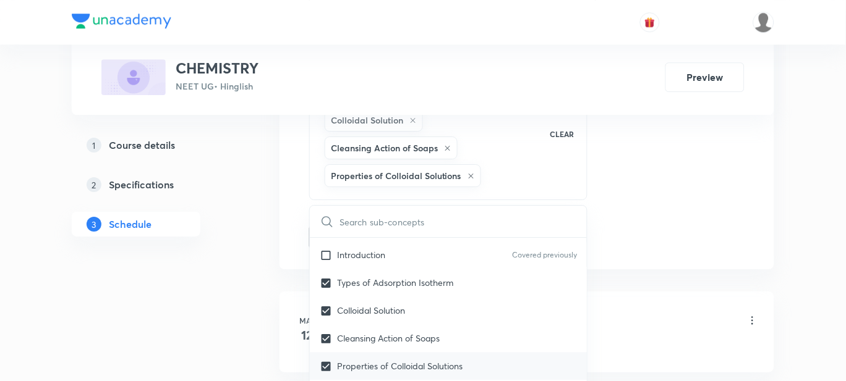
checkbox input "true"
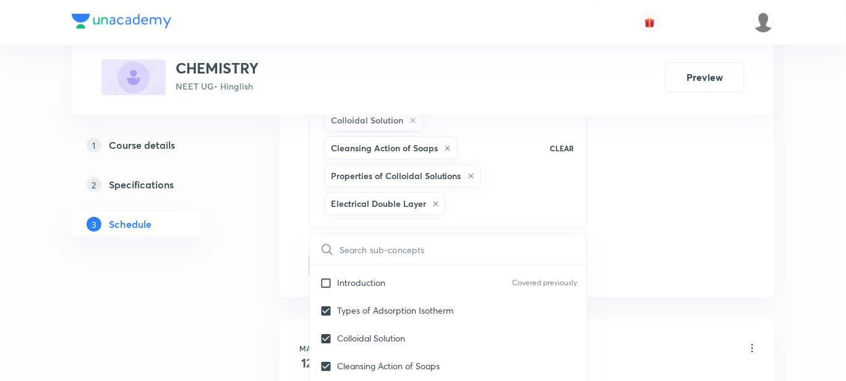
checkbox input "true"
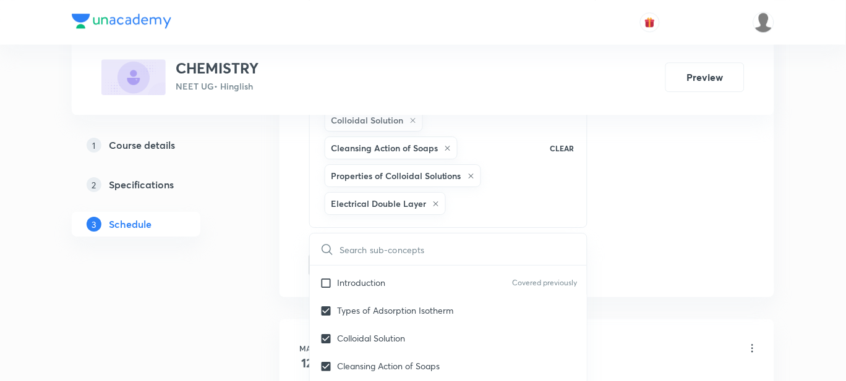
checkbox input "true"
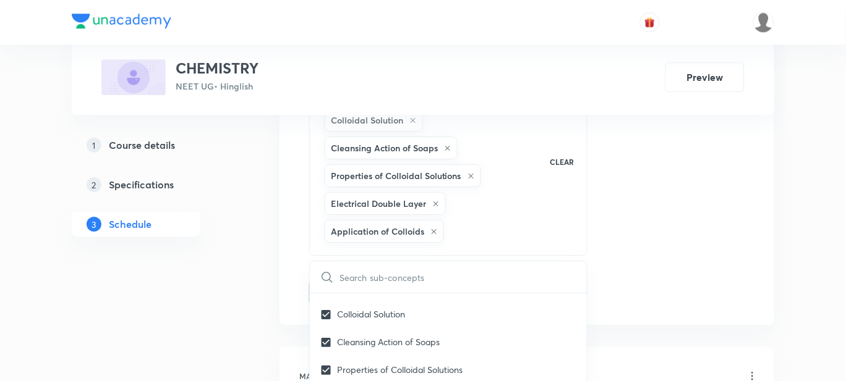
scroll to position [11204, 0]
checkbox input "true"
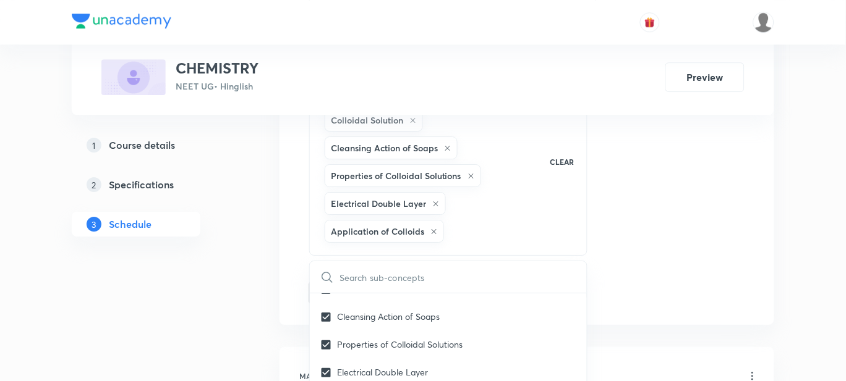
checkbox input "true"
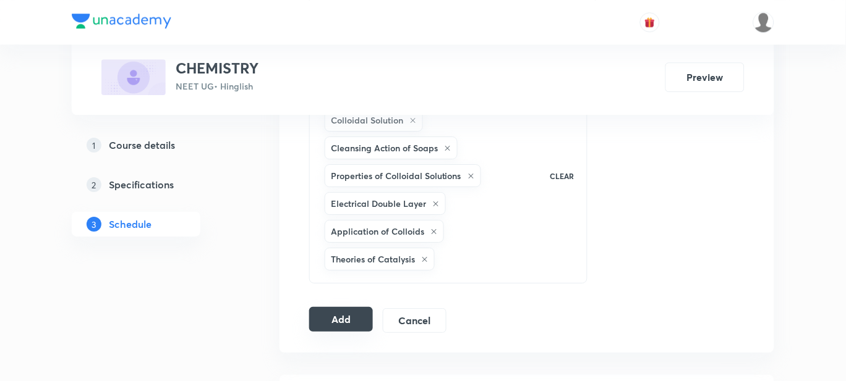
click at [356, 315] on button "Add" at bounding box center [341, 319] width 64 height 25
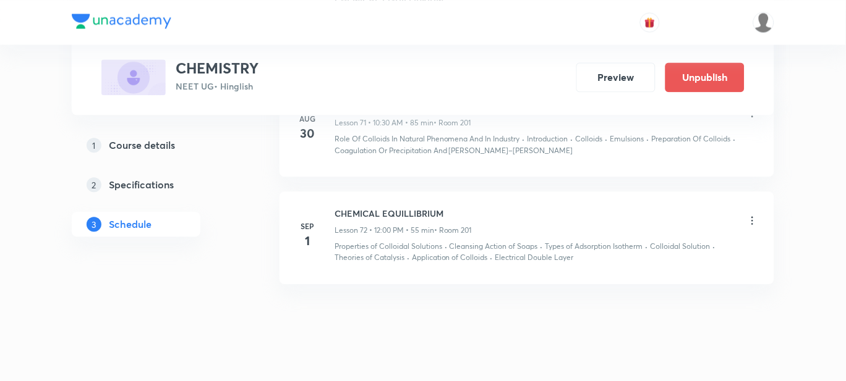
scroll to position [7620, 0]
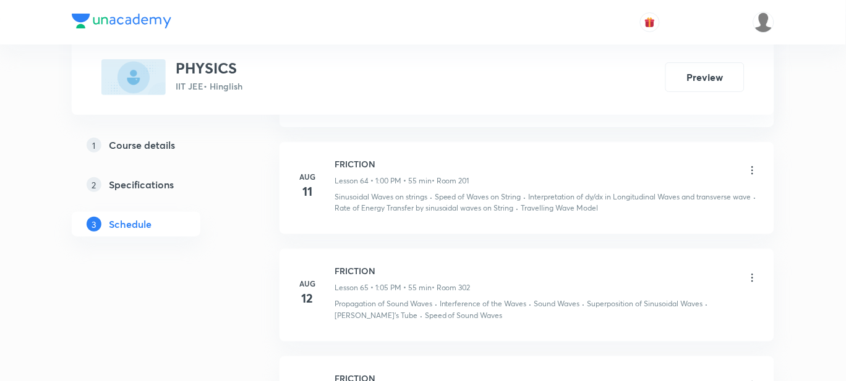
scroll to position [8295, 0]
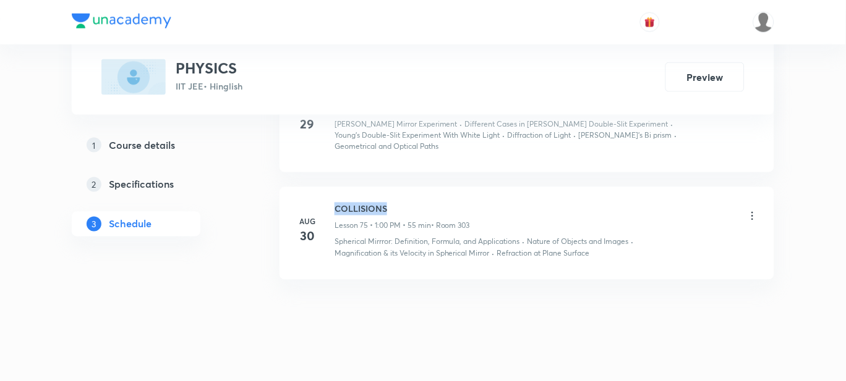
drag, startPoint x: 370, startPoint y: 193, endPoint x: 333, endPoint y: 192, distance: 37.1
click at [333, 203] on div "[DATE] COLLISIONS Lesson 75 • 1:00 PM • 55 min • Room 303 Spherical Mirrror: De…" at bounding box center [527, 231] width 464 height 57
copy h6 "COLLISIONS"
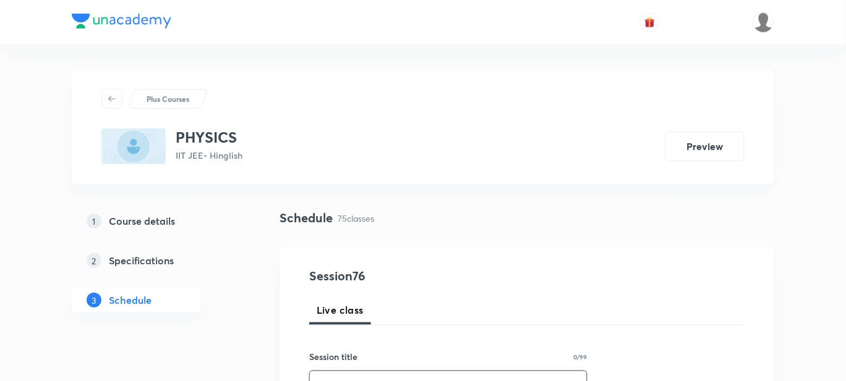
scroll to position [154, 0]
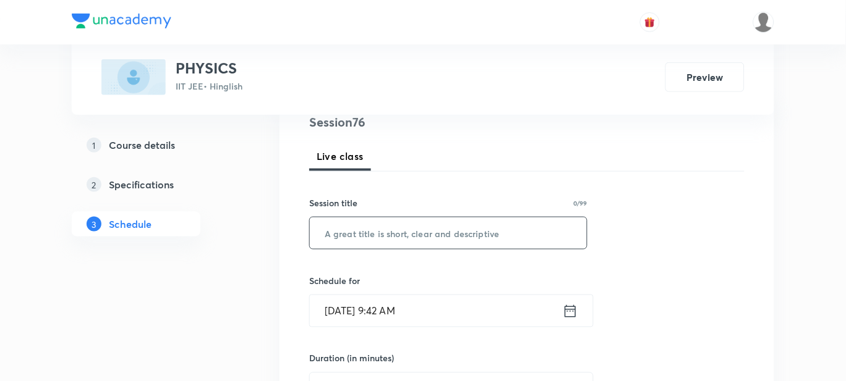
click at [339, 232] on input "text" at bounding box center [448, 234] width 277 height 32
paste input "COLLISIONS"
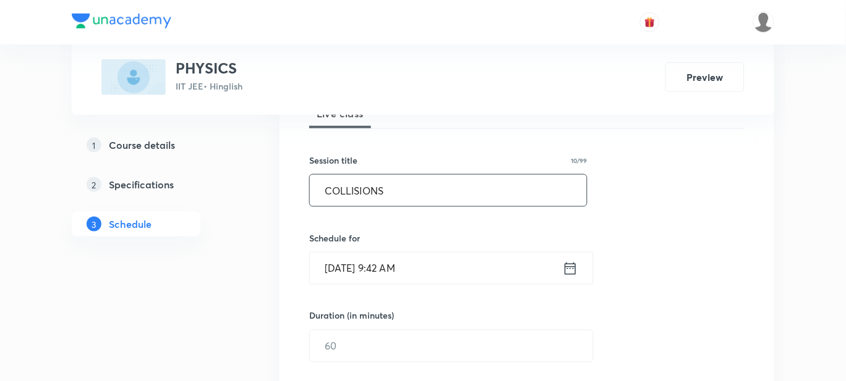
scroll to position [231, 0]
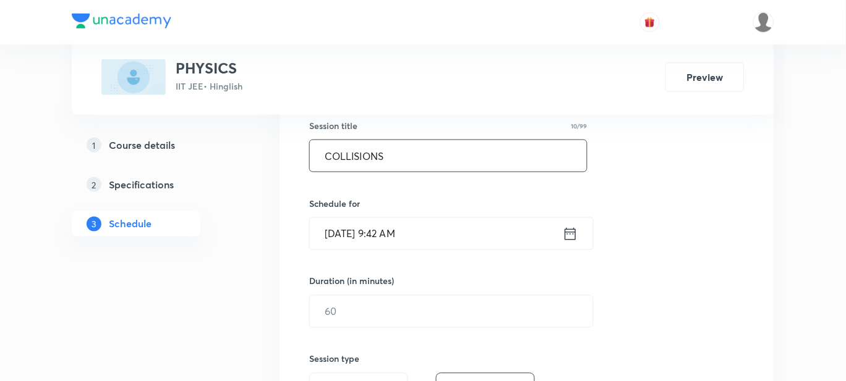
type input "COLLISIONS"
click at [403, 232] on input "Sep 1, 2025, 9:42 AM" at bounding box center [436, 234] width 253 height 32
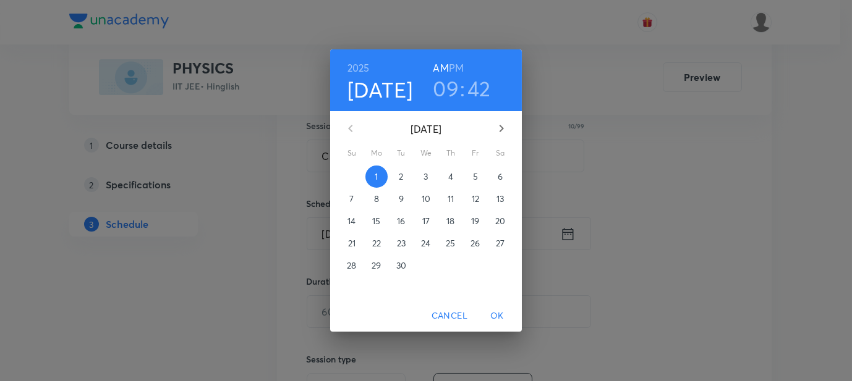
click at [460, 66] on h6 "PM" at bounding box center [456, 67] width 15 height 17
click at [452, 86] on h3 "09" at bounding box center [446, 88] width 26 height 26
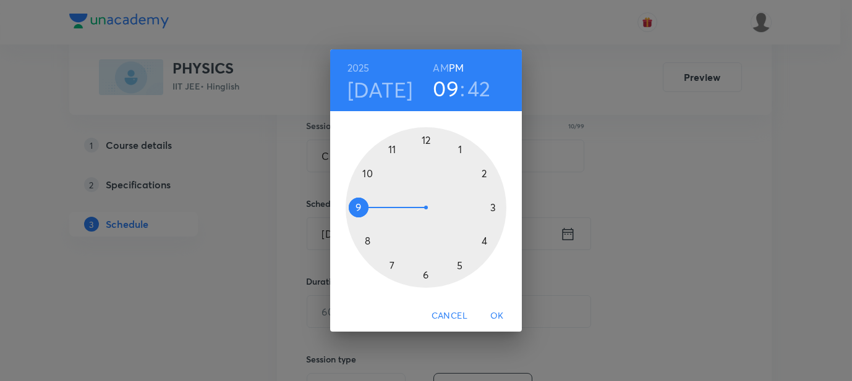
click at [458, 149] on div at bounding box center [426, 207] width 161 height 161
click at [425, 140] on div at bounding box center [426, 207] width 161 height 161
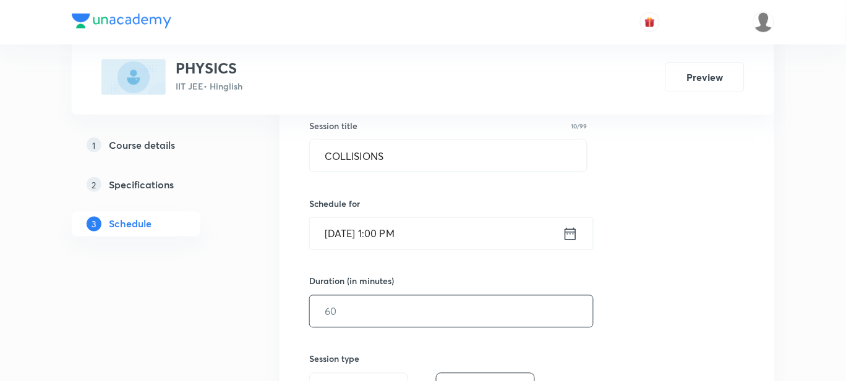
click at [344, 315] on input "text" at bounding box center [451, 312] width 283 height 32
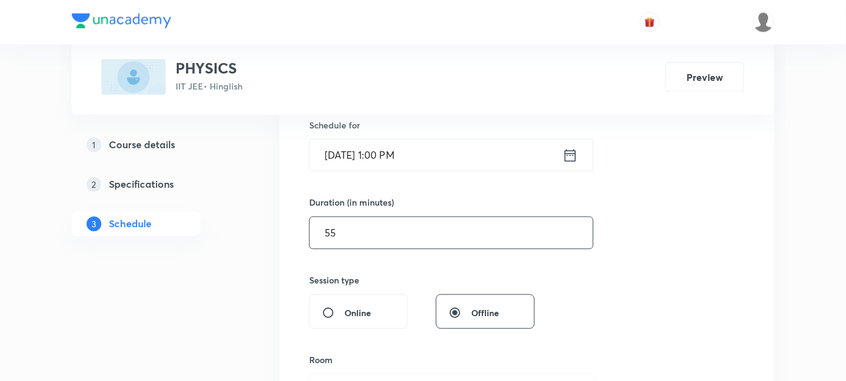
scroll to position [463, 0]
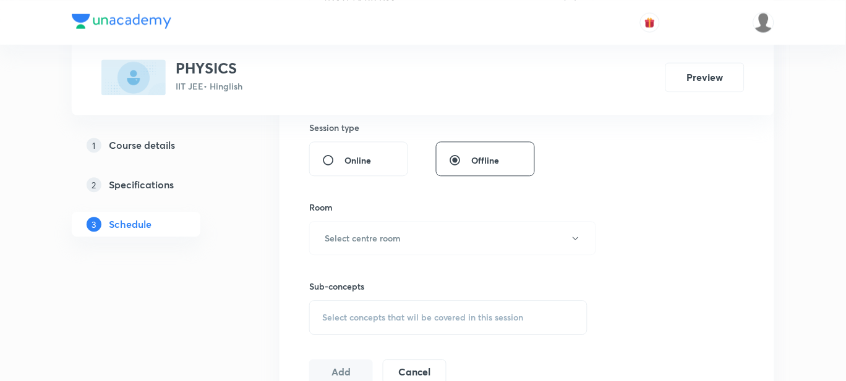
type input "55"
click at [362, 210] on div "Room" at bounding box center [448, 207] width 278 height 13
click at [355, 230] on button "Select centre room" at bounding box center [452, 238] width 287 height 34
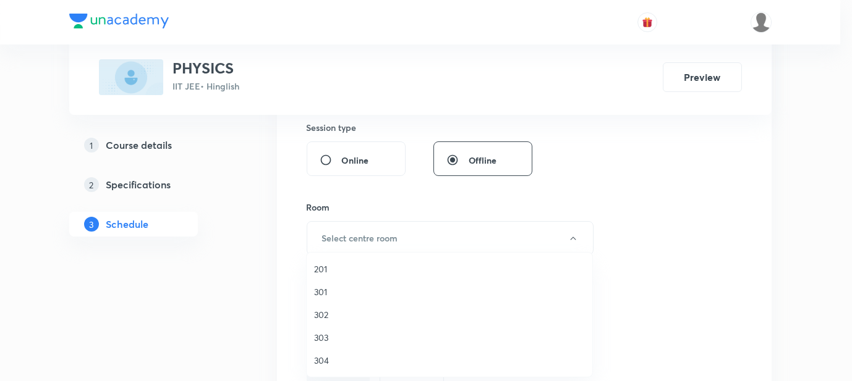
click at [320, 331] on span "303" at bounding box center [449, 337] width 271 height 13
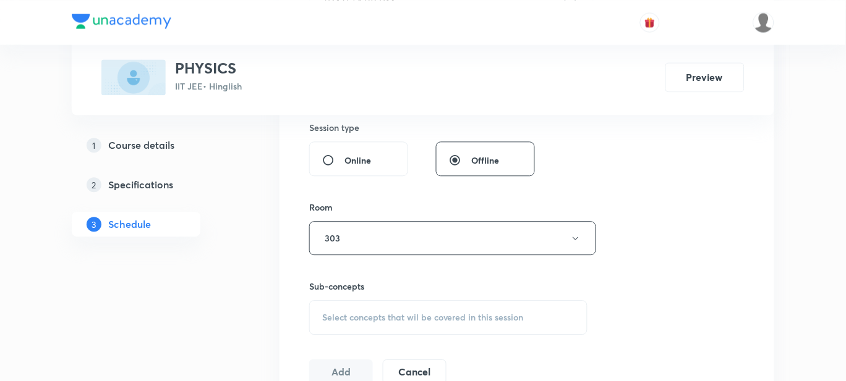
scroll to position [540, 0]
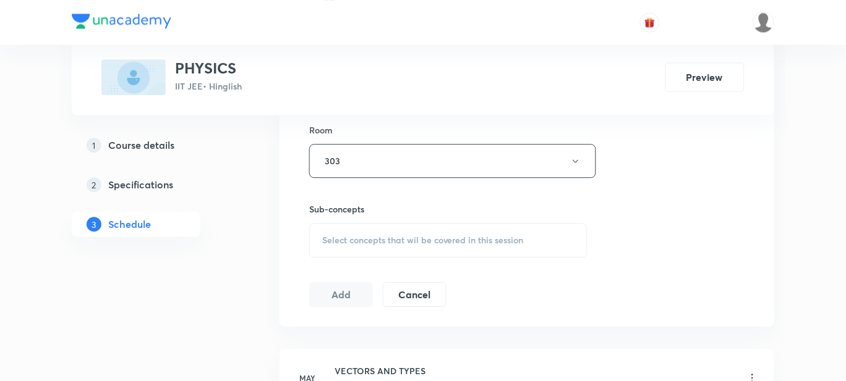
click at [343, 237] on span "Select concepts that wil be covered in this session" at bounding box center [423, 241] width 202 height 10
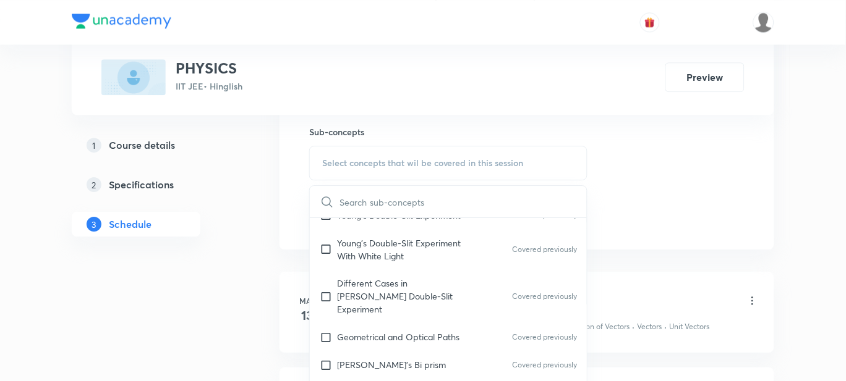
scroll to position [11050, 0]
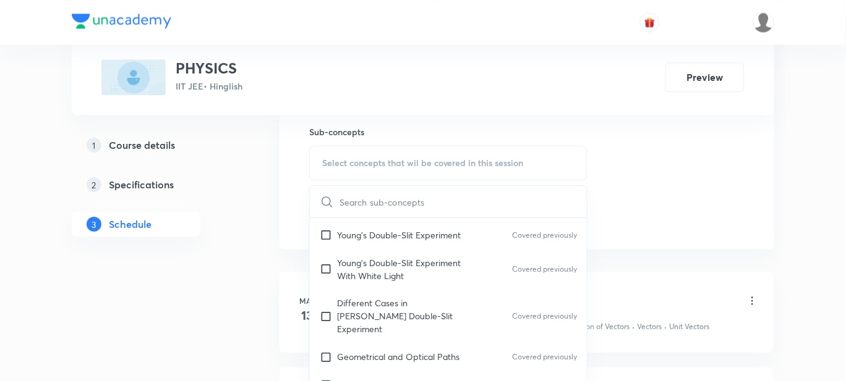
drag, startPoint x: 355, startPoint y: 320, endPoint x: 363, endPoint y: 334, distance: 16.6
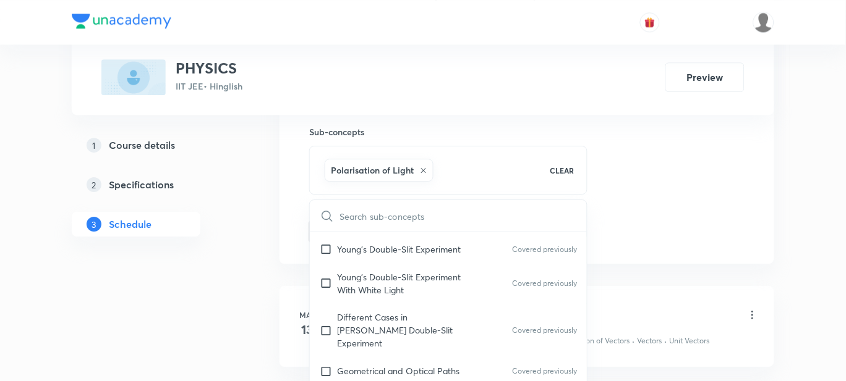
checkbox input "true"
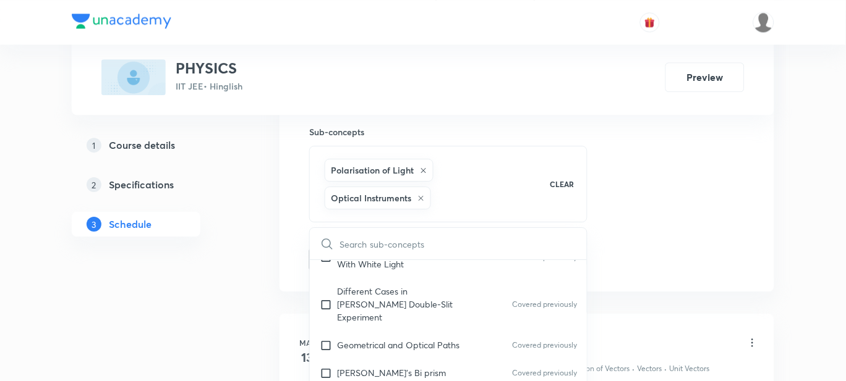
scroll to position [11127, 0]
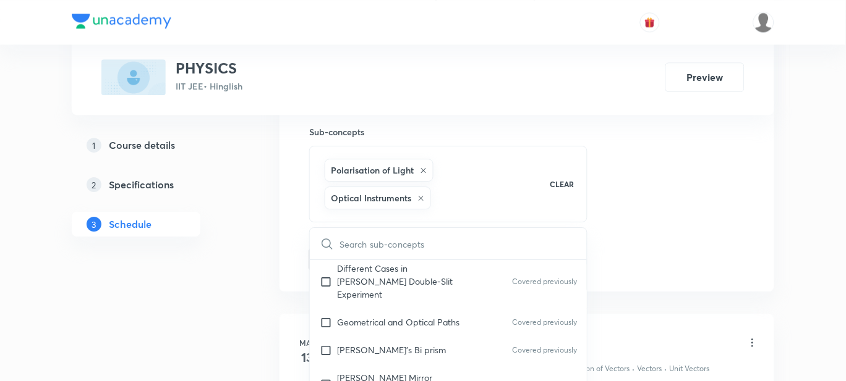
checkbox input "true"
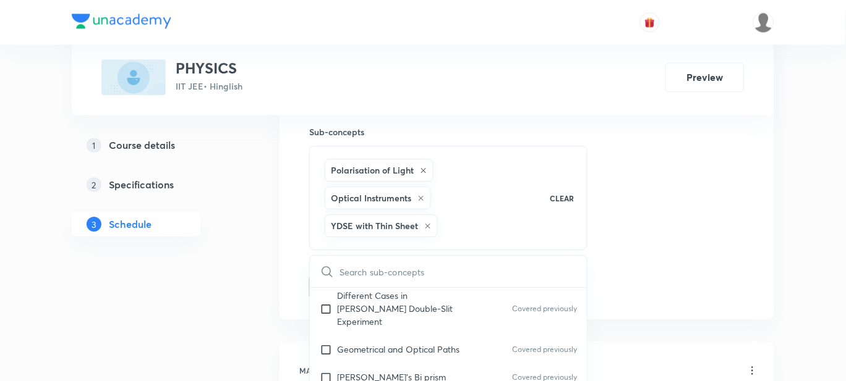
scroll to position [11204, 0]
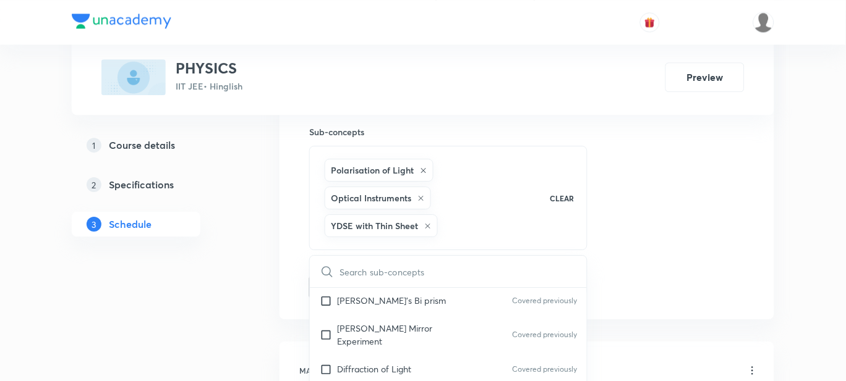
checkbox input "true"
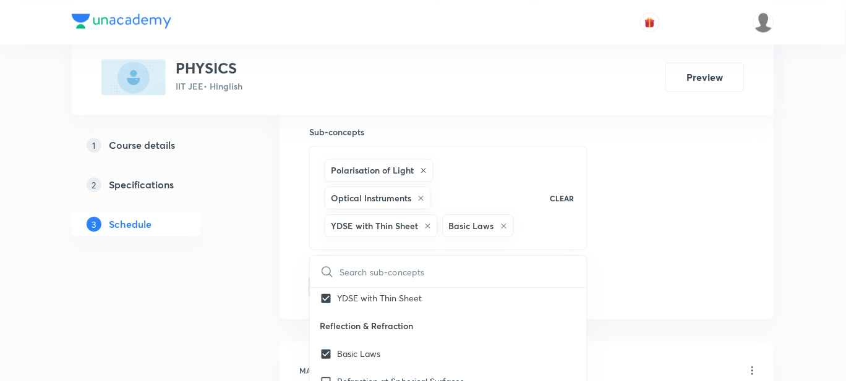
scroll to position [11282, 0]
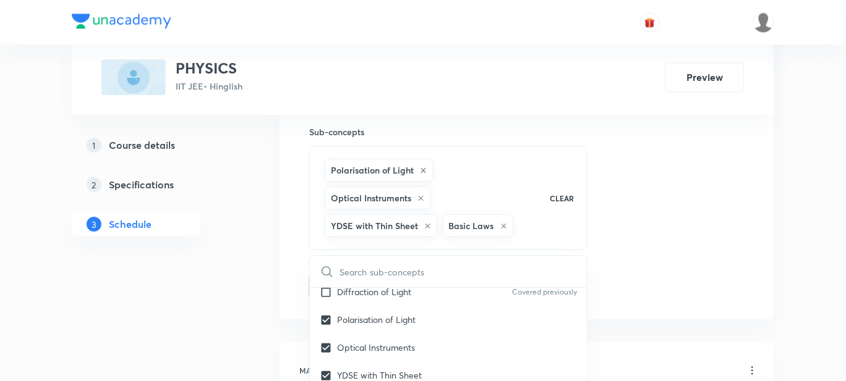
checkbox input "true"
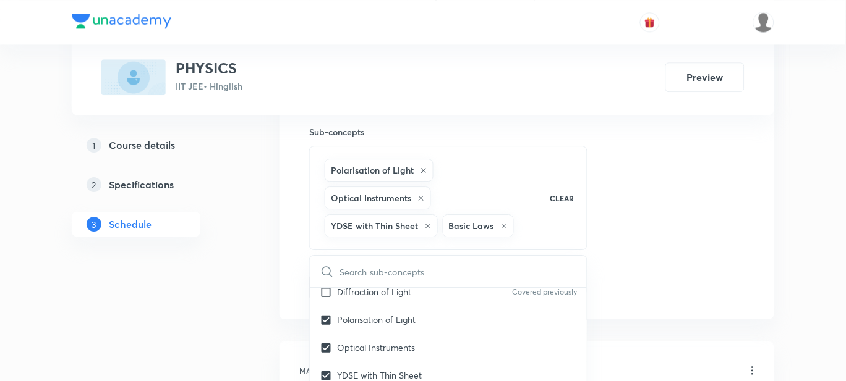
checkbox input "true"
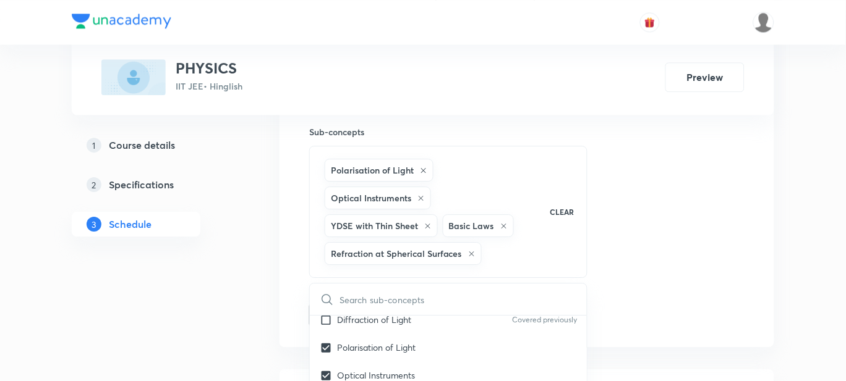
drag, startPoint x: 365, startPoint y: 353, endPoint x: 277, endPoint y: 328, distance: 91.8
checkbox input "true"
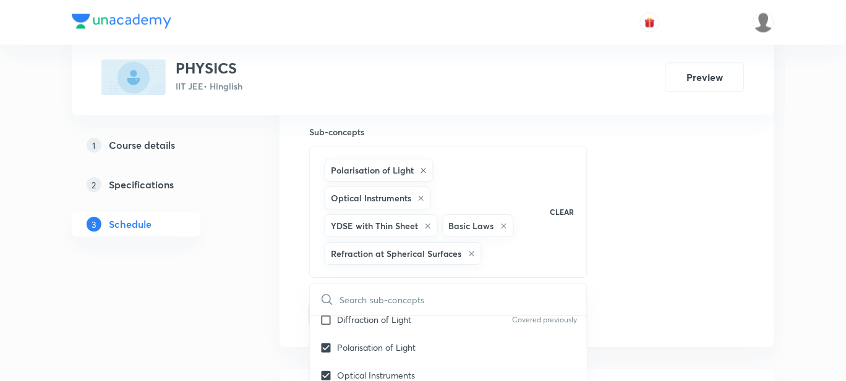
checkbox input "true"
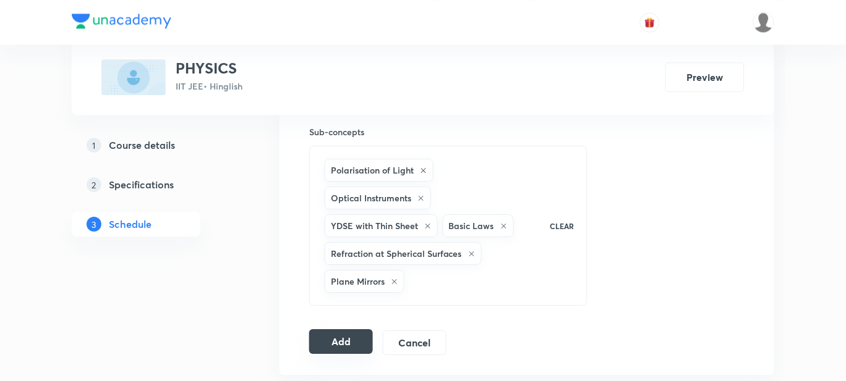
click at [340, 351] on button "Add" at bounding box center [341, 341] width 64 height 25
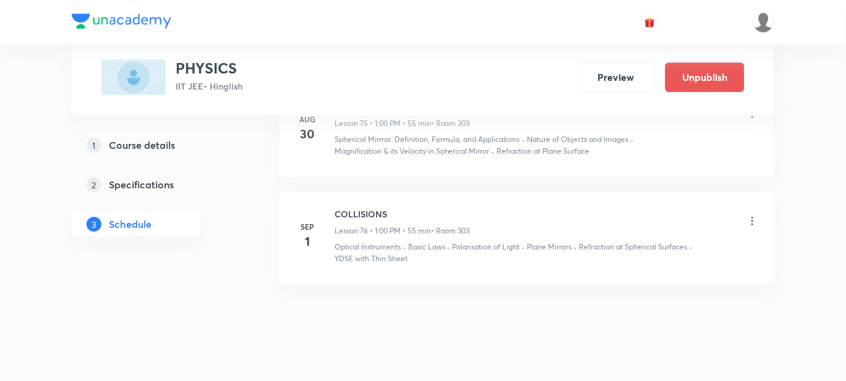
scroll to position [7834, 0]
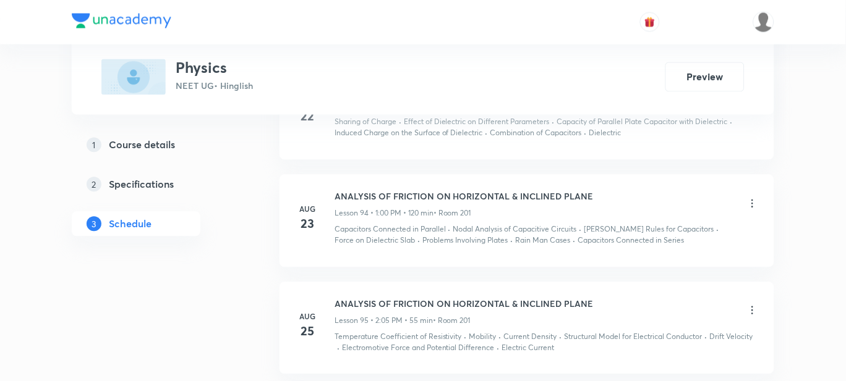
scroll to position [10590, 0]
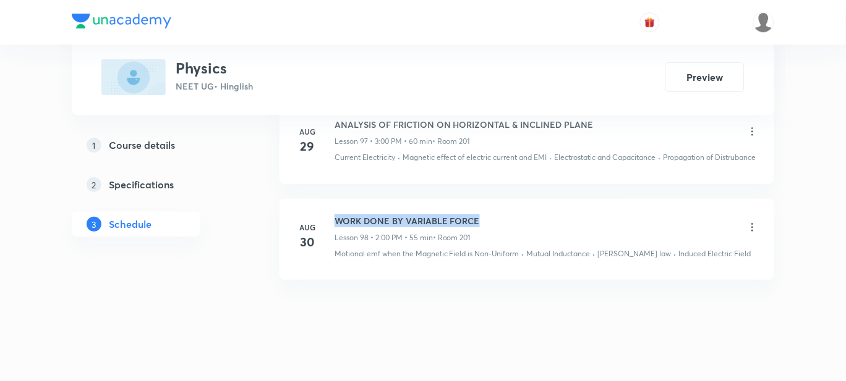
drag, startPoint x: 481, startPoint y: 208, endPoint x: 337, endPoint y: 206, distance: 144.0
click at [337, 215] on div "WORK DONE BY VARIABLE FORCE Lesson 98 • 2:00 PM • 55 min • Room 201" at bounding box center [546, 229] width 424 height 29
copy h6 "WORK DONE BY VARIABLE FORCE"
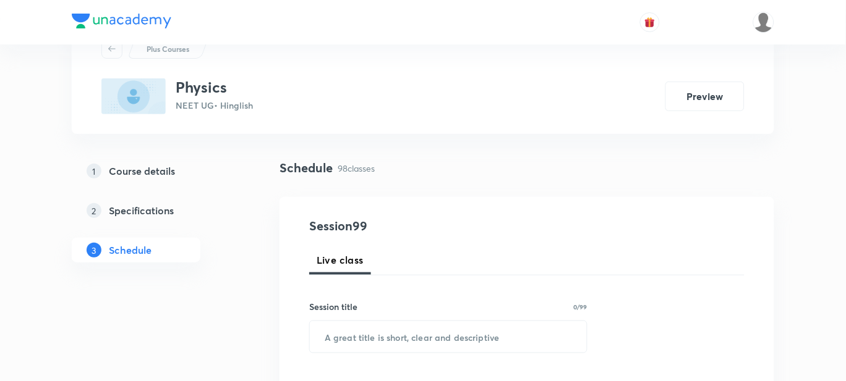
scroll to position [77, 0]
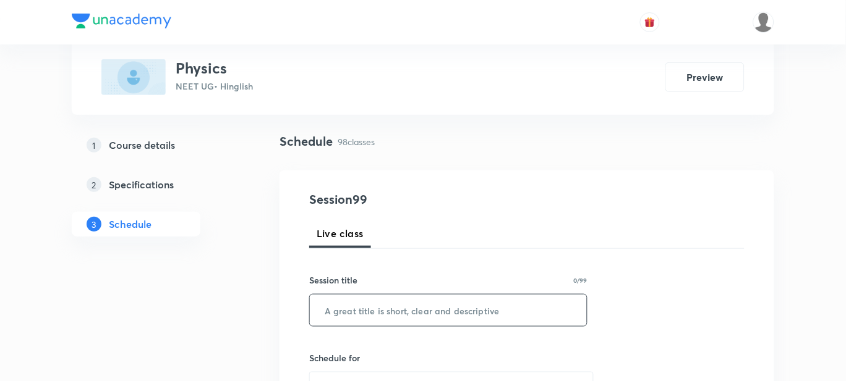
click at [336, 310] on input "text" at bounding box center [448, 311] width 277 height 32
paste input "WORK DONE BY VARIABLE FORCE"
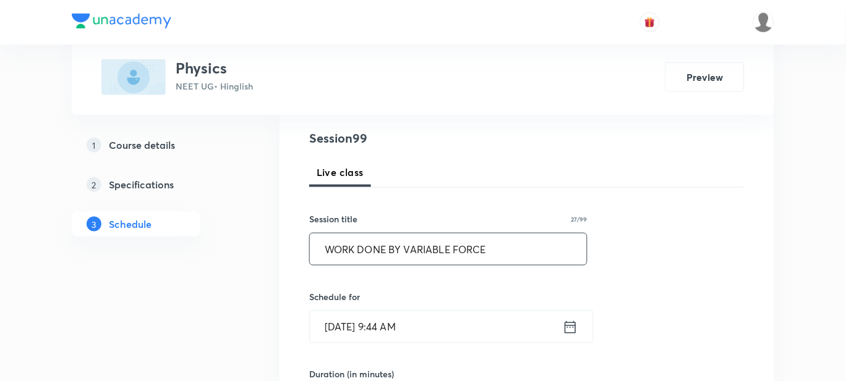
scroll to position [231, 0]
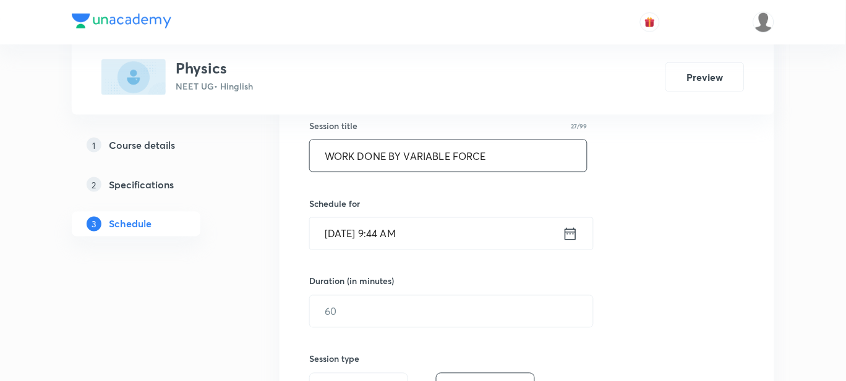
type input "WORK DONE BY VARIABLE FORCE"
click at [402, 232] on input "[DATE] 9:44 AM" at bounding box center [436, 234] width 253 height 32
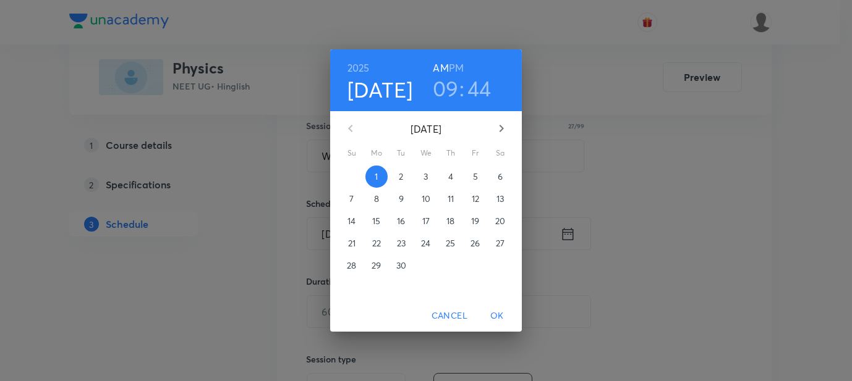
click at [459, 65] on h6 "PM" at bounding box center [456, 67] width 15 height 17
click at [452, 88] on h3 "09" at bounding box center [446, 88] width 26 height 26
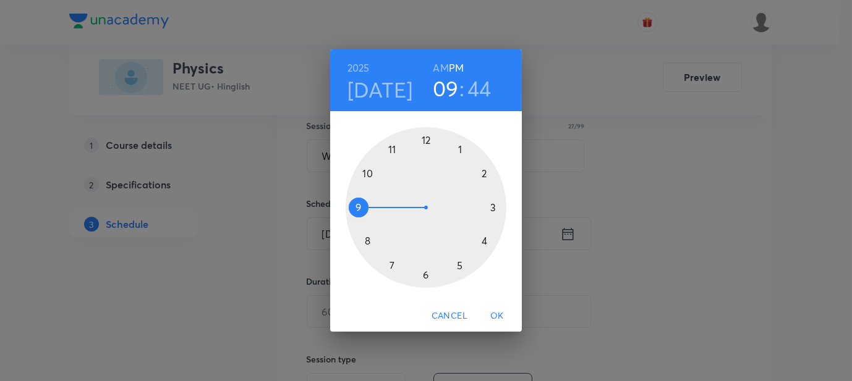
click at [484, 175] on div at bounding box center [426, 207] width 161 height 161
click at [427, 141] on div at bounding box center [426, 207] width 161 height 161
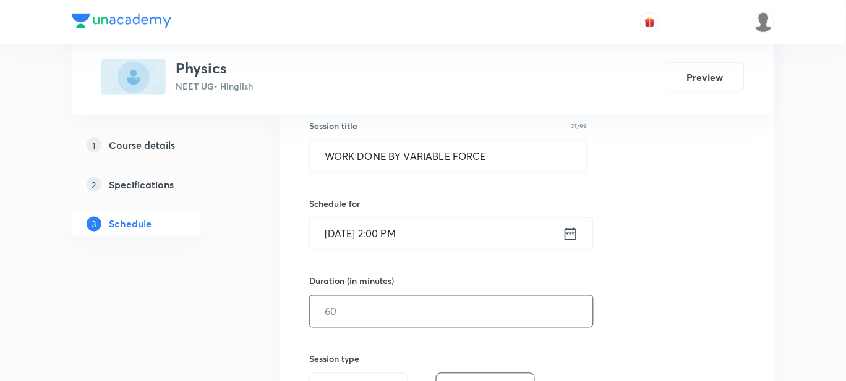
click at [343, 317] on input "text" at bounding box center [451, 312] width 283 height 32
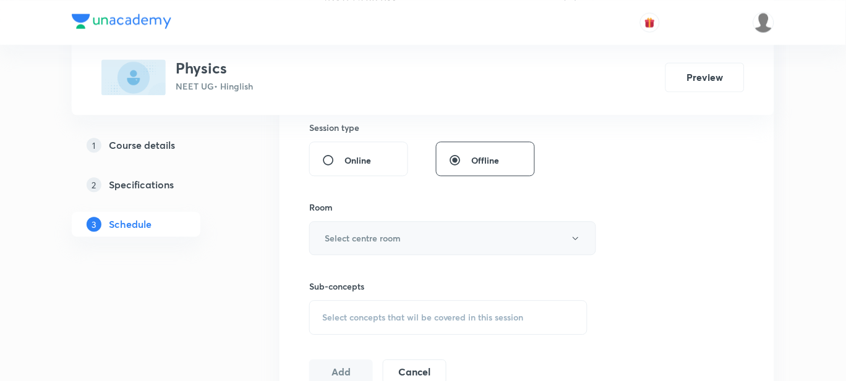
type input "55"
click at [353, 243] on h6 "Select centre room" at bounding box center [363, 238] width 76 height 13
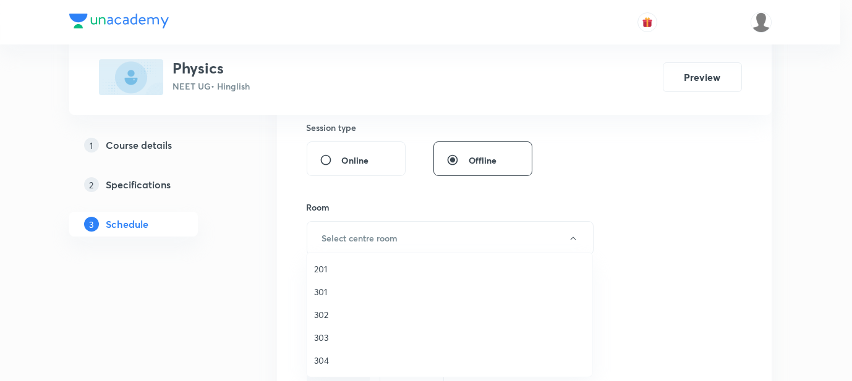
click at [328, 269] on span "201" at bounding box center [449, 269] width 271 height 13
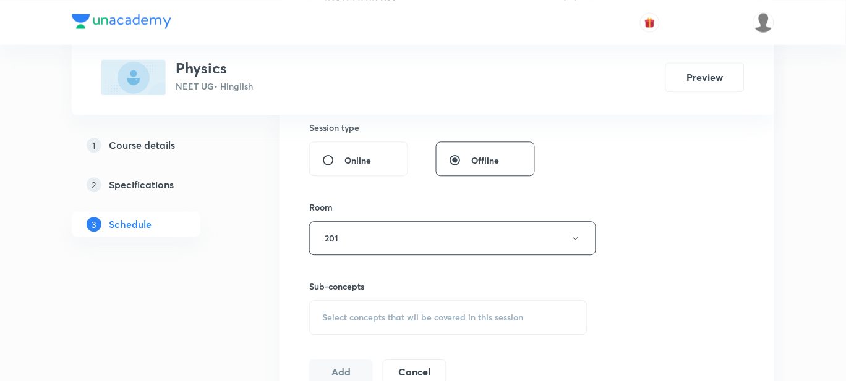
click at [373, 318] on span "Select concepts that wil be covered in this session" at bounding box center [423, 318] width 202 height 10
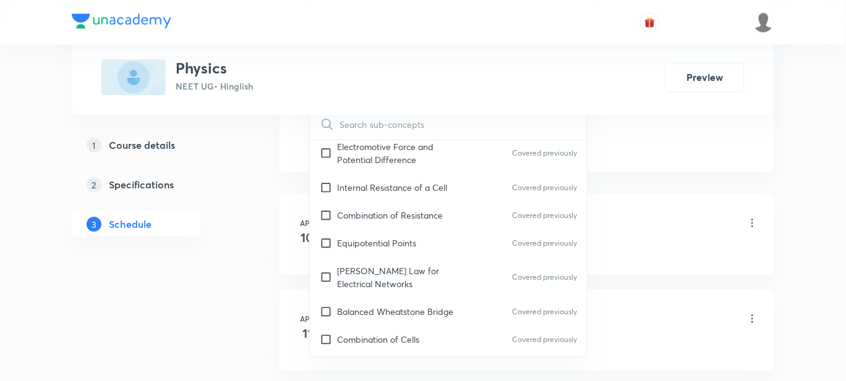
scroll to position [12595, 0]
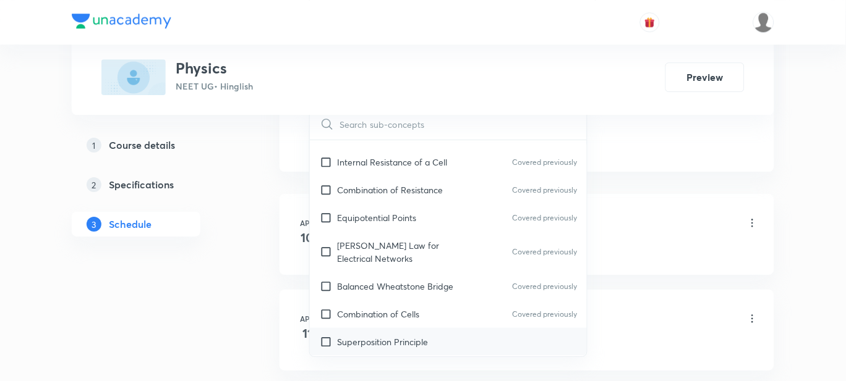
click at [391, 336] on p "Superposition Principle" at bounding box center [382, 342] width 91 height 13
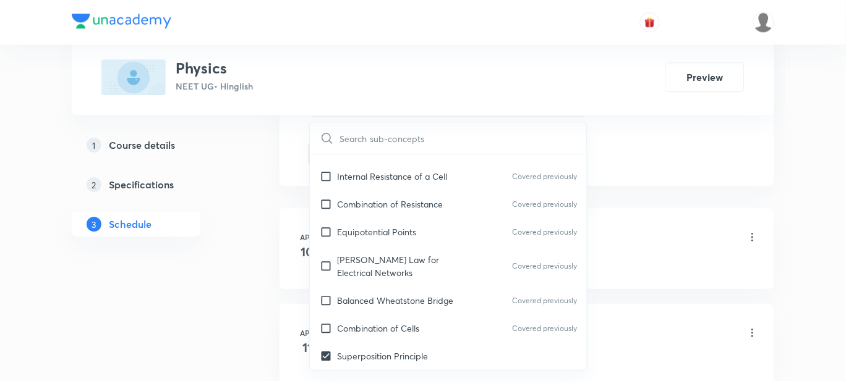
click at [393, 378] on p "Nodal Method of Circuits Analysis" at bounding box center [403, 384] width 133 height 13
checkbox input "true"
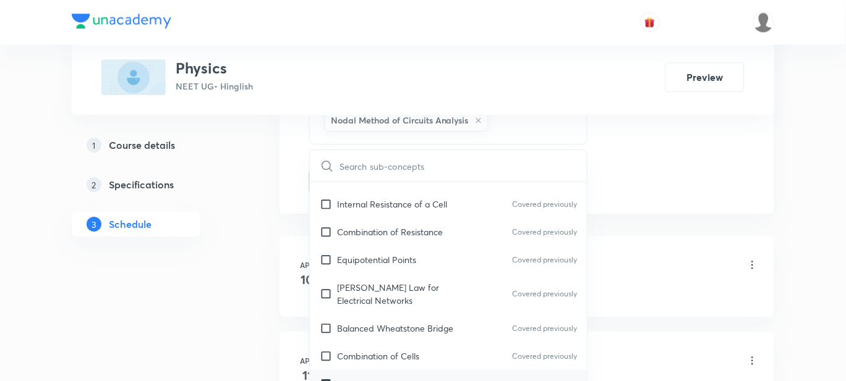
checkbox input "true"
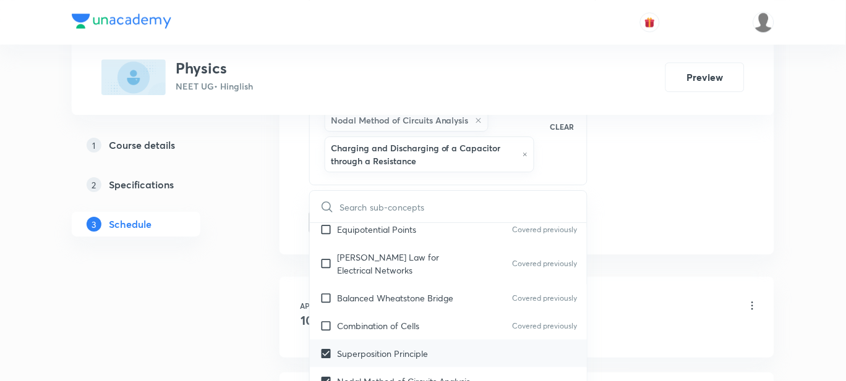
scroll to position [12750, 0]
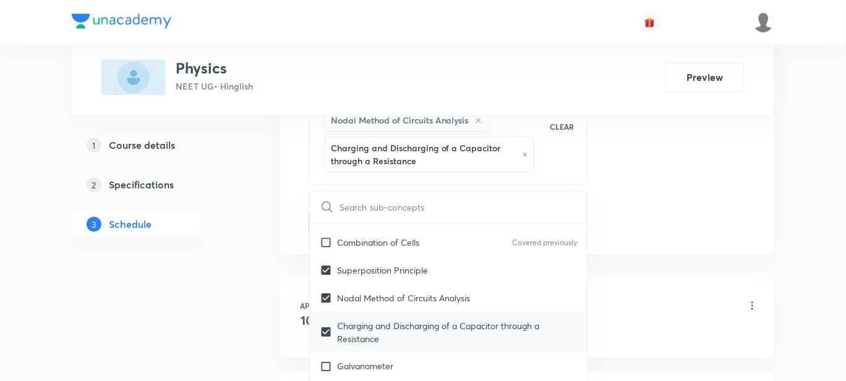
click at [359, 320] on p "Charging and Discharging of a Capacitor through a Resistance" at bounding box center [457, 333] width 240 height 26
checkbox input "true"
checkbox input "false"
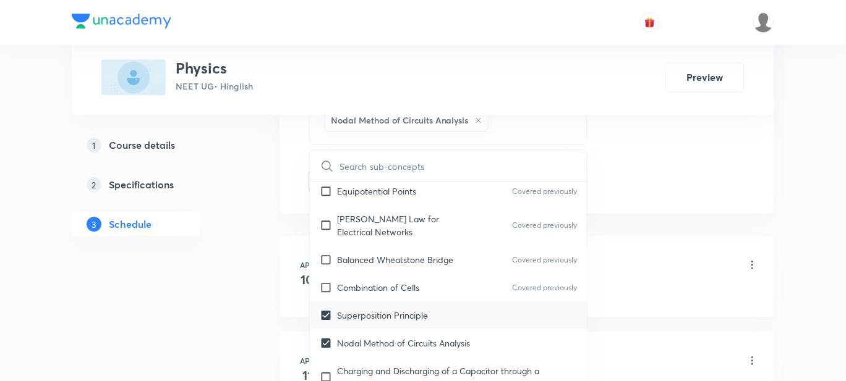
scroll to position [12595, 0]
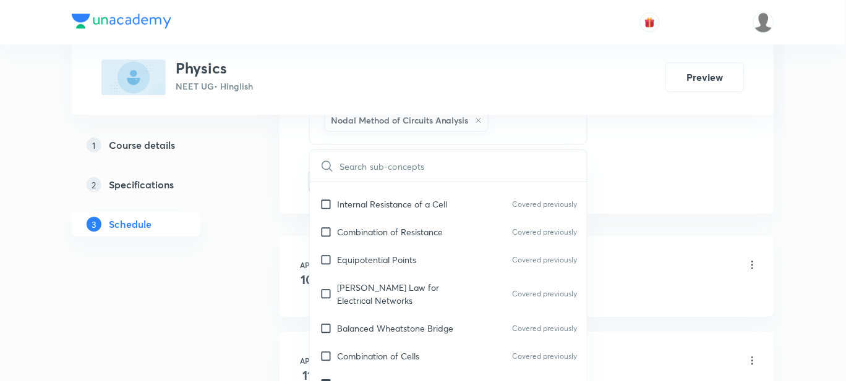
checkbox input "true"
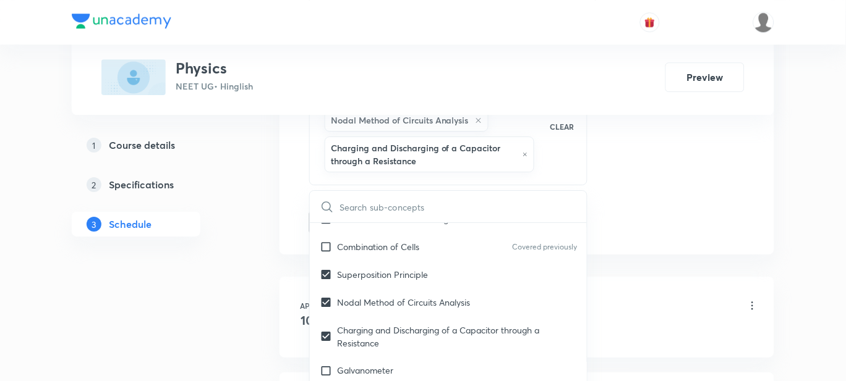
scroll to position [12750, 0]
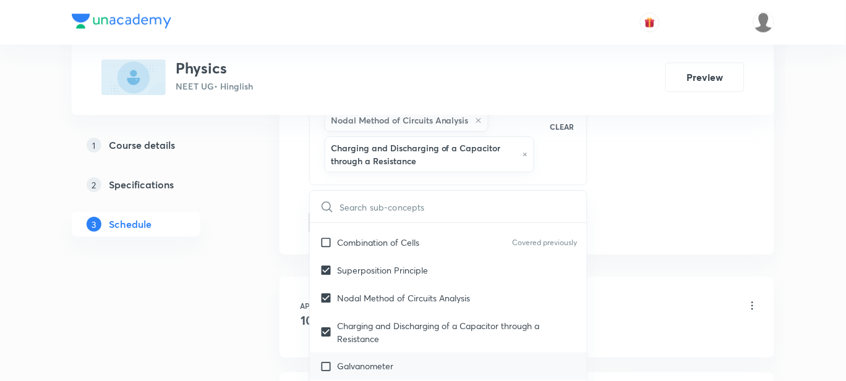
click at [367, 353] on div "Galvanometer" at bounding box center [448, 367] width 277 height 28
checkbox input "true"
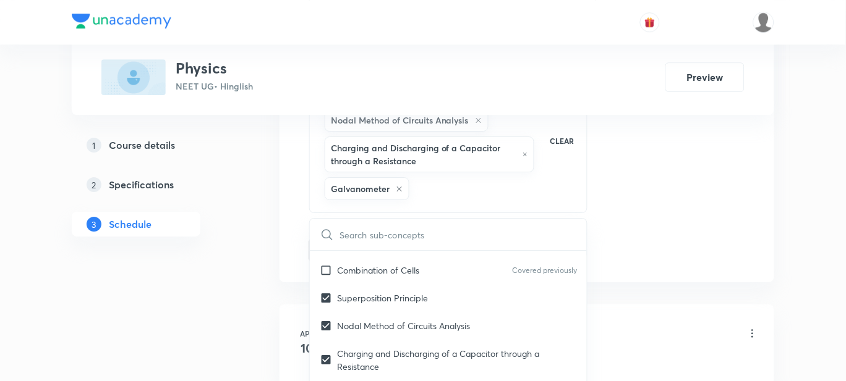
checkbox input "true"
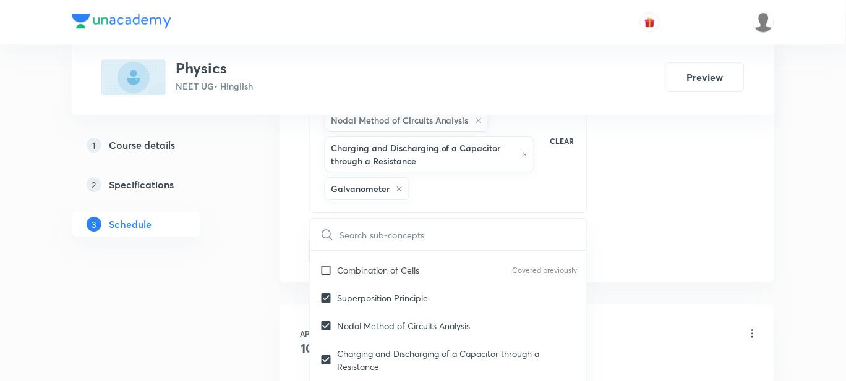
checkbox input "true"
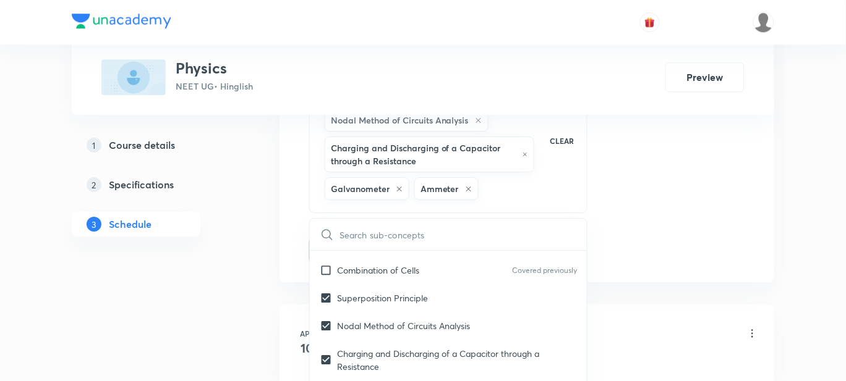
checkbox input "true"
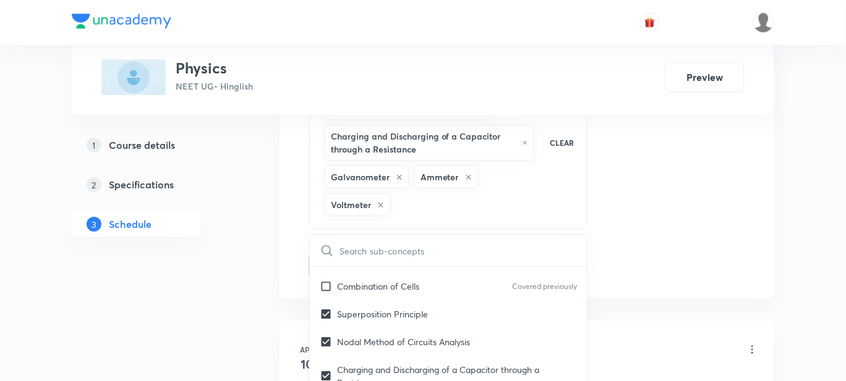
scroll to position [850, 0]
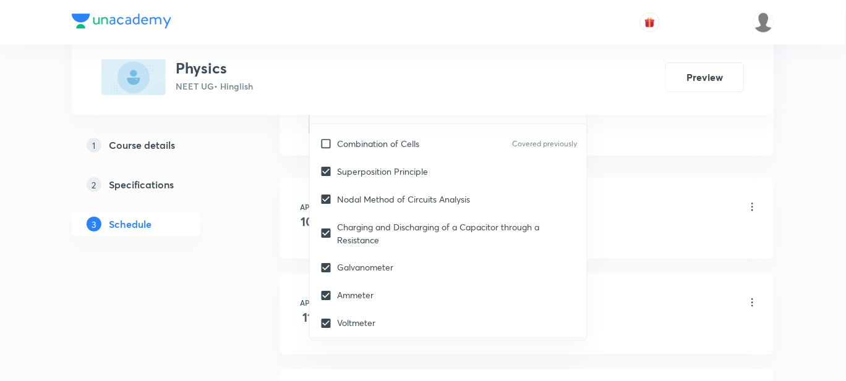
click at [354, 345] on p "Meter Bridge or Slide Wire Bridge" at bounding box center [404, 351] width 134 height 13
checkbox input "true"
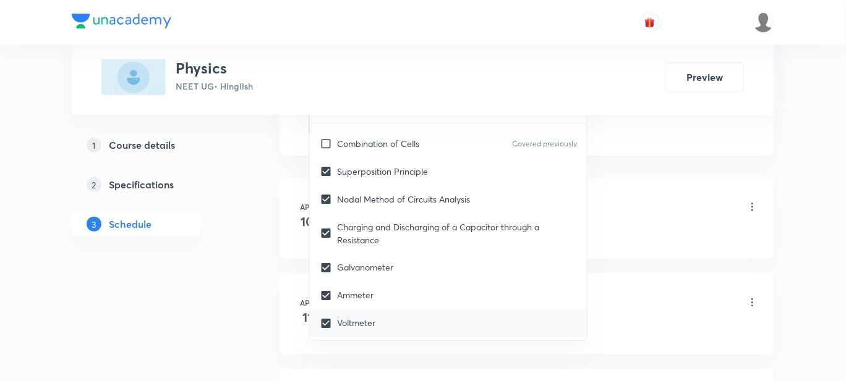
checkbox input "true"
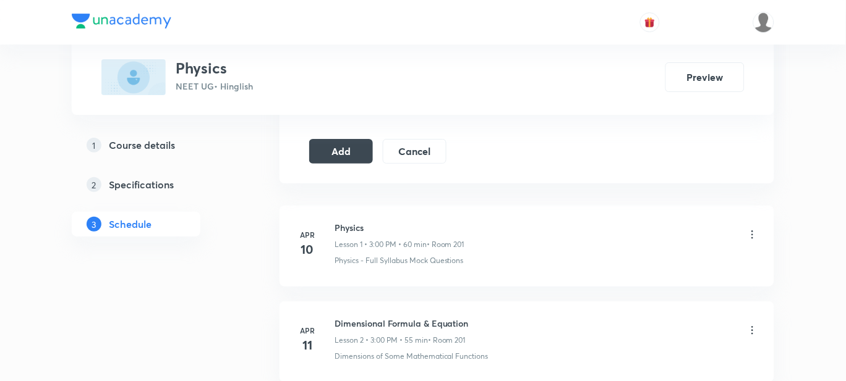
click at [329, 160] on button "Add" at bounding box center [341, 150] width 64 height 25
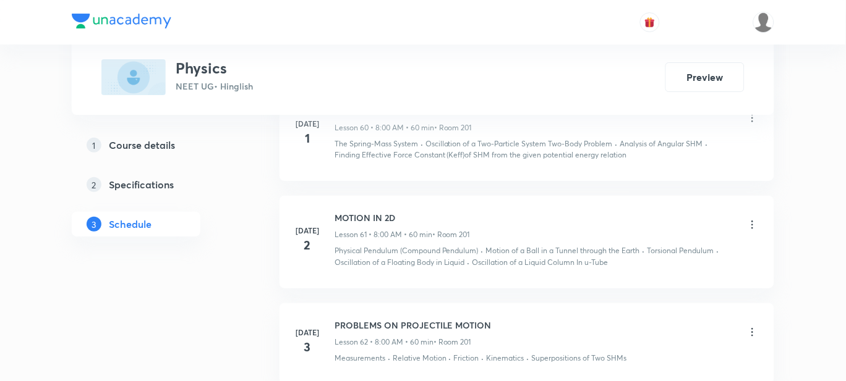
scroll to position [10021, 0]
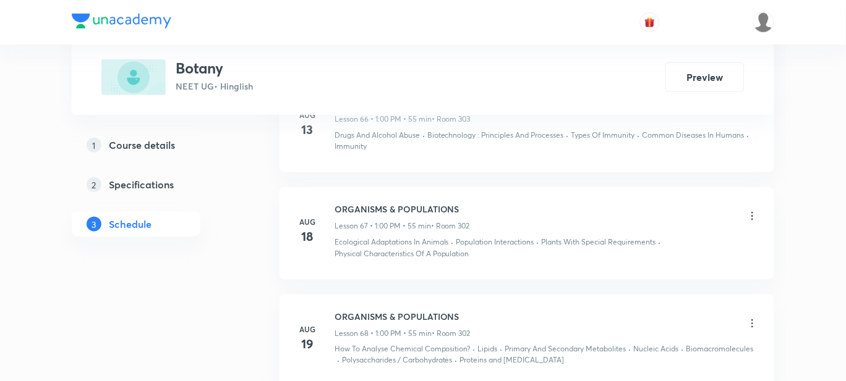
scroll to position [7851, 0]
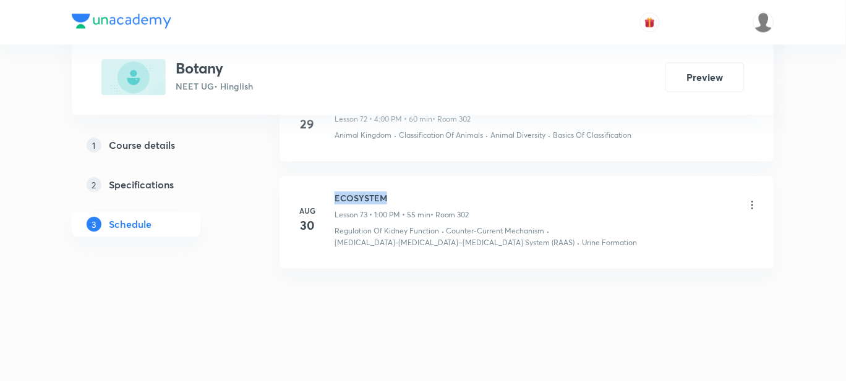
drag, startPoint x: 391, startPoint y: 193, endPoint x: 323, endPoint y: 187, distance: 67.7
click at [323, 187] on li "[DATE] ECOSYSTEM Lesson 73 • 1:00 PM • 55 min • Room 302 Regulation Of Kidney F…" at bounding box center [526, 222] width 495 height 93
copy h6 "ECOSYSTEM"
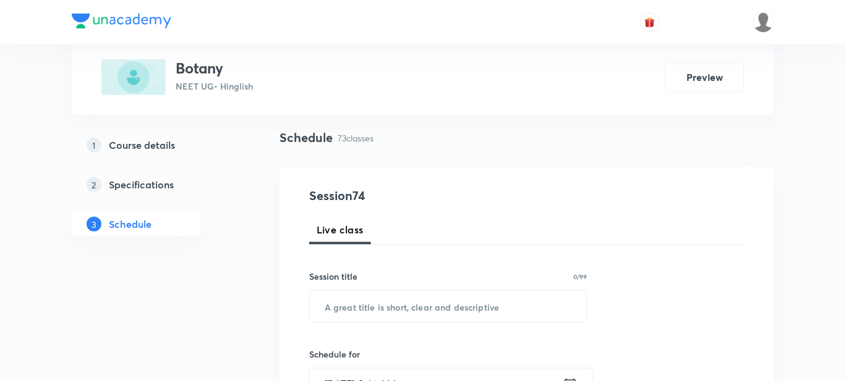
scroll to position [154, 0]
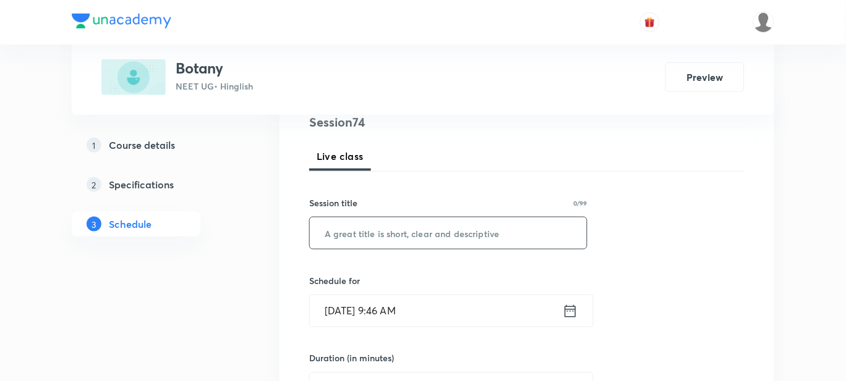
click at [351, 236] on input "text" at bounding box center [448, 234] width 277 height 32
paste input "ECOSYSTEM"
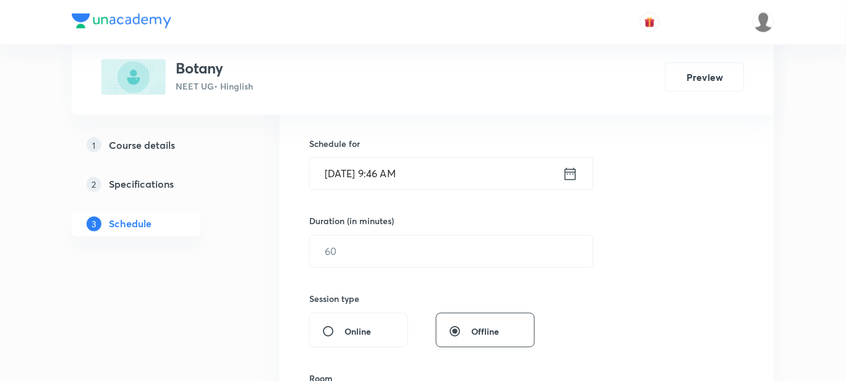
scroll to position [308, 0]
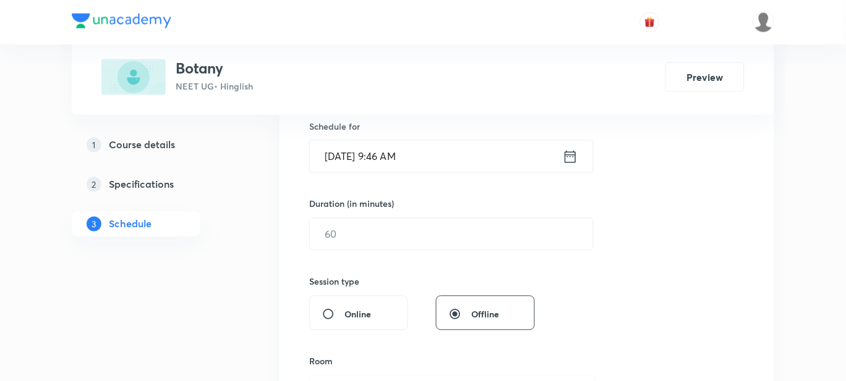
type input "ECOSYSTEM"
click at [420, 156] on input "[DATE] 9:46 AM" at bounding box center [436, 157] width 253 height 32
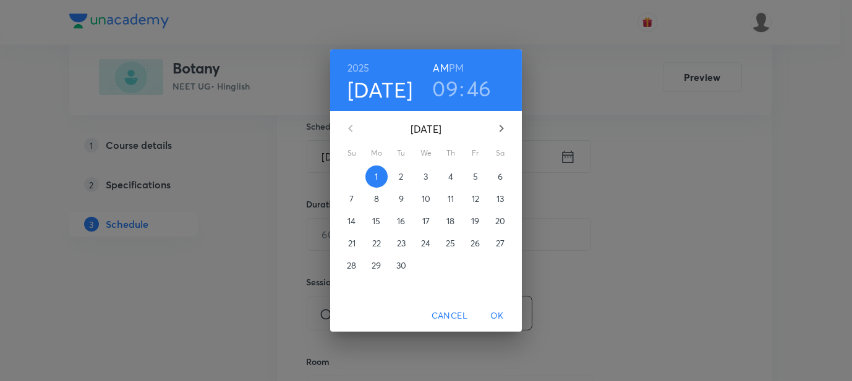
click at [461, 71] on h6 "PM" at bounding box center [456, 67] width 15 height 17
click at [447, 85] on h3 "09" at bounding box center [445, 88] width 26 height 26
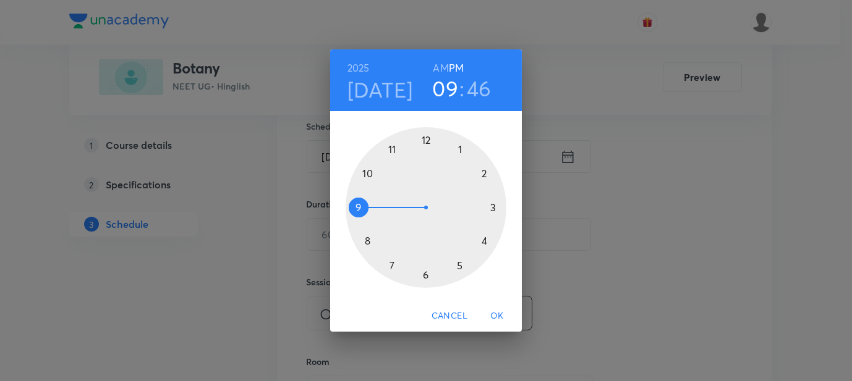
click at [461, 150] on div at bounding box center [426, 207] width 161 height 161
click at [427, 142] on div at bounding box center [426, 207] width 161 height 161
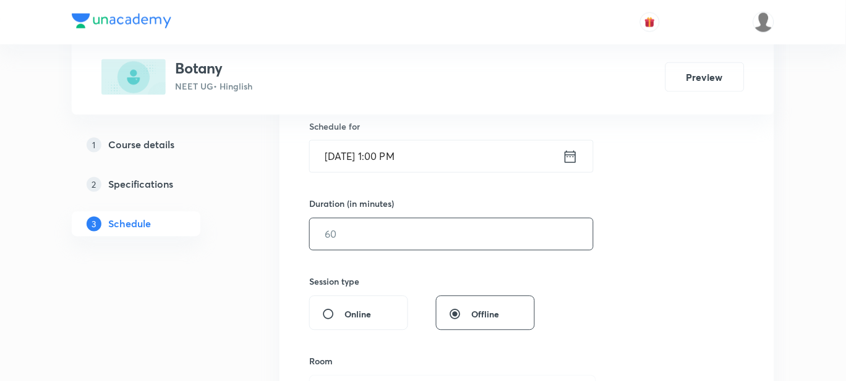
click at [340, 236] on input "text" at bounding box center [451, 235] width 283 height 32
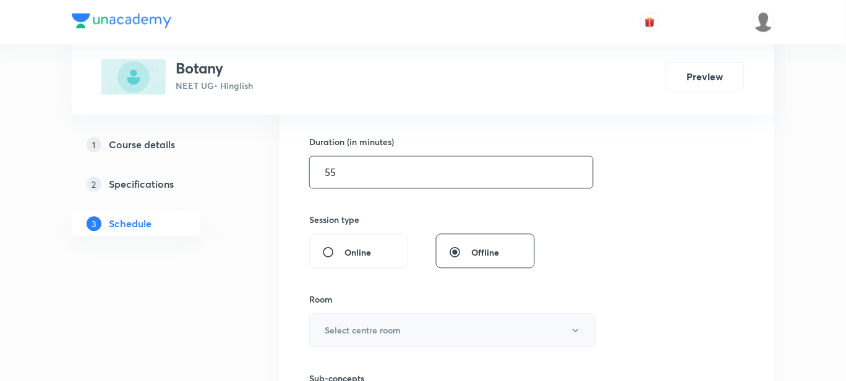
scroll to position [463, 0]
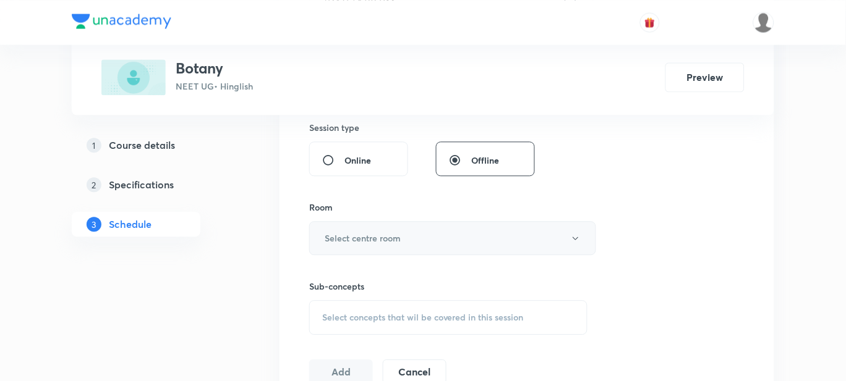
type input "55"
click at [341, 226] on button "Select centre room" at bounding box center [452, 238] width 287 height 34
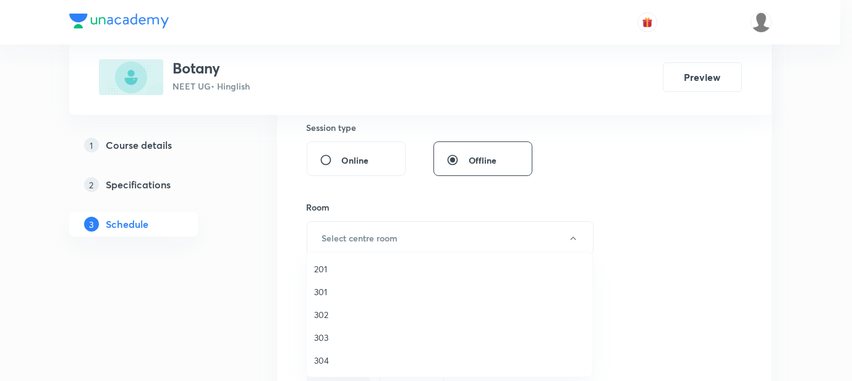
click at [323, 313] on span "302" at bounding box center [449, 314] width 271 height 13
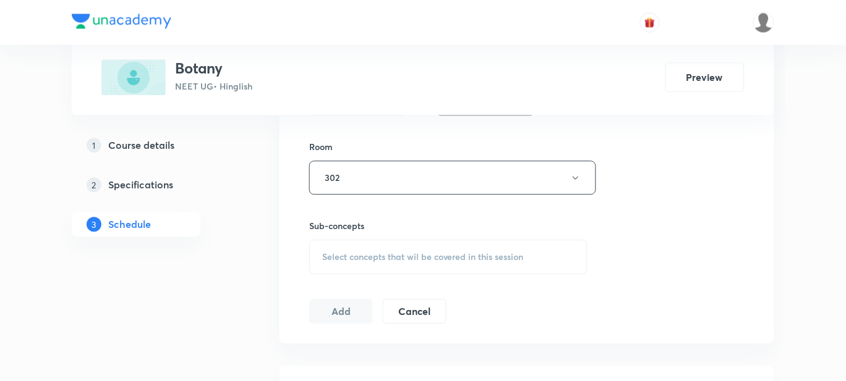
scroll to position [618, 0]
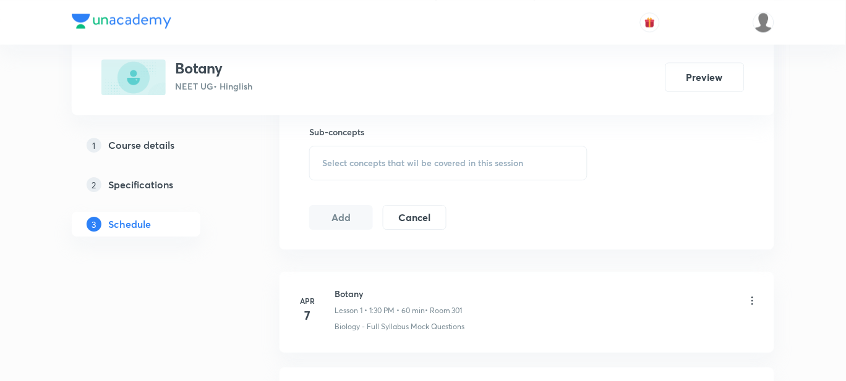
click at [349, 160] on span "Select concepts that wil be covered in this session" at bounding box center [423, 163] width 202 height 10
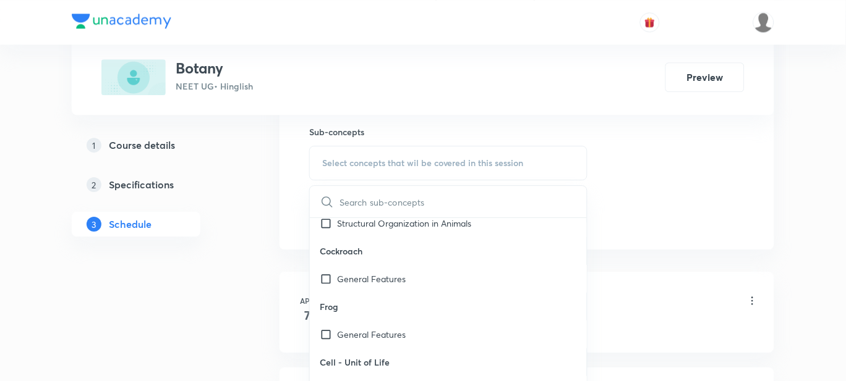
scroll to position [2086, 0]
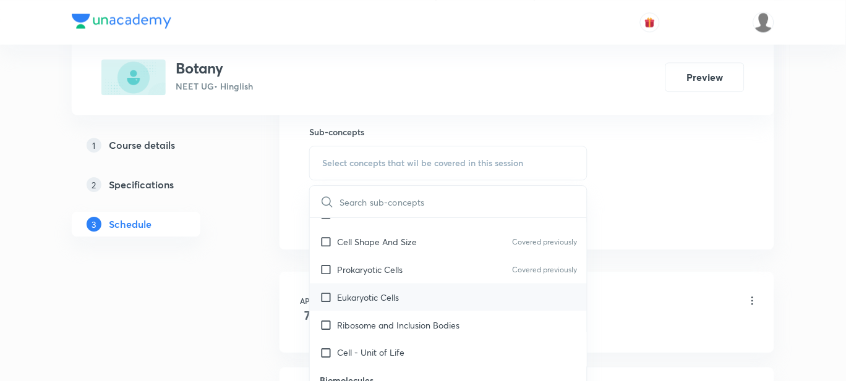
click at [368, 296] on p "Eukaryotic Cells" at bounding box center [368, 297] width 62 height 13
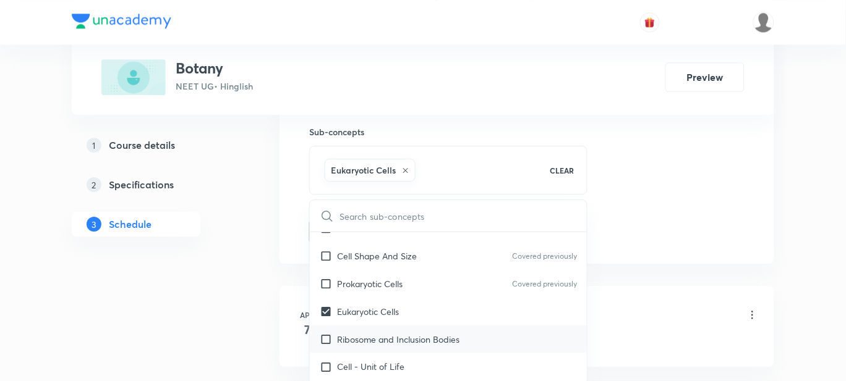
click at [375, 334] on p "Ribosome and Inclusion Bodies" at bounding box center [398, 339] width 122 height 13
checkbox input "true"
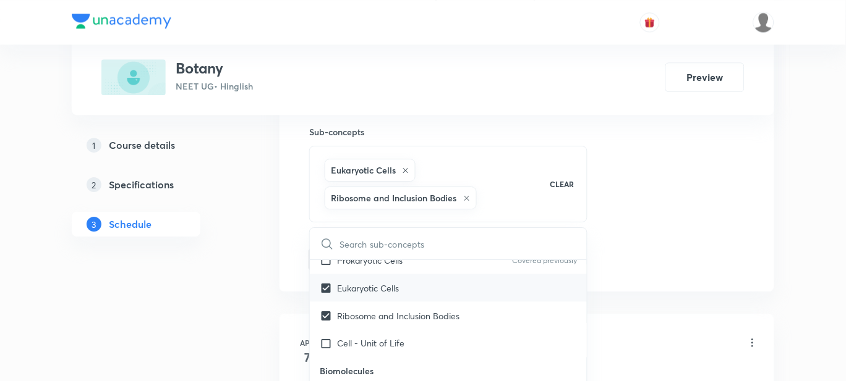
scroll to position [2163, 0]
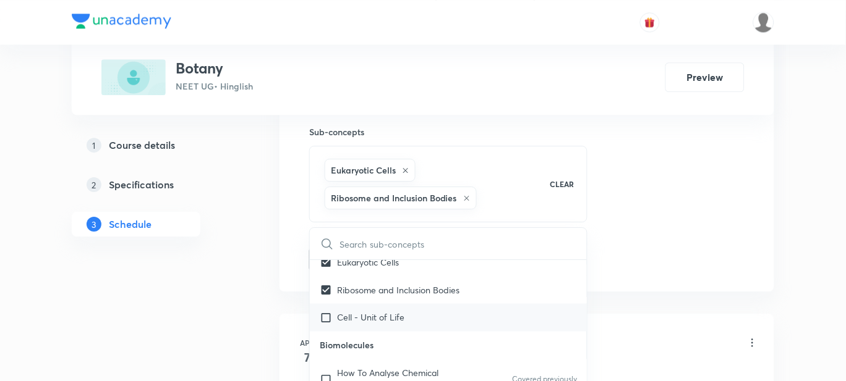
click at [365, 318] on p "Cell - Unit of Life" at bounding box center [370, 318] width 67 height 13
checkbox input "true"
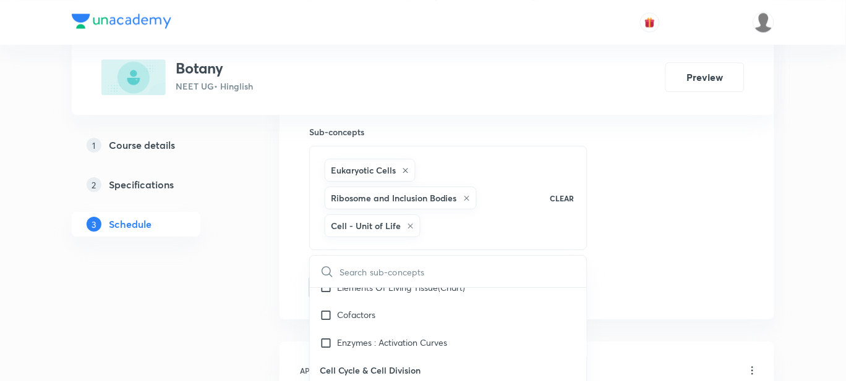
scroll to position [2936, 0]
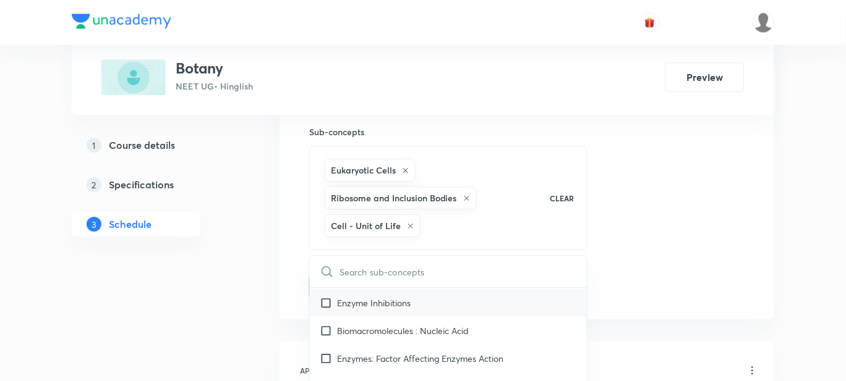
click at [394, 303] on p "Enzyme Inhibitions" at bounding box center [374, 303] width 74 height 13
checkbox input "true"
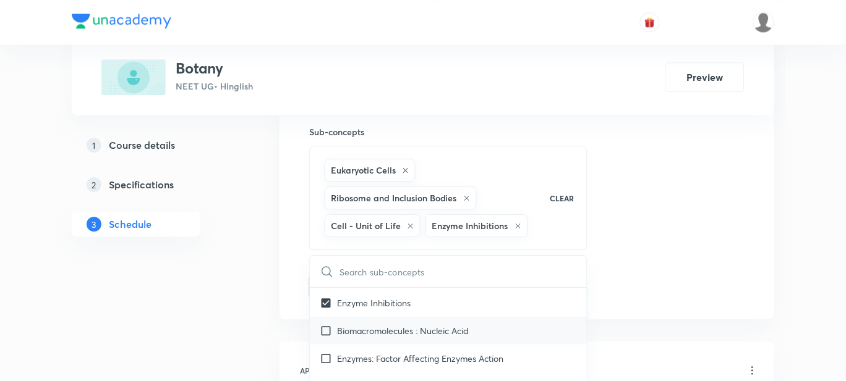
click at [394, 326] on p "Biomacromolecules : Nucleic Acid" at bounding box center [403, 331] width 132 height 13
checkbox input "true"
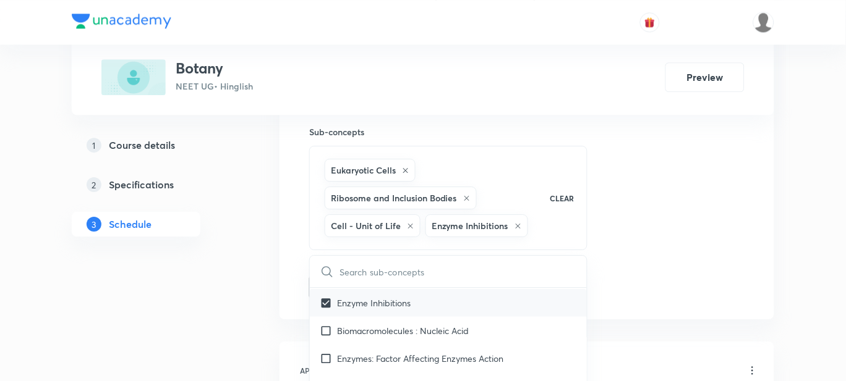
checkbox input "true"
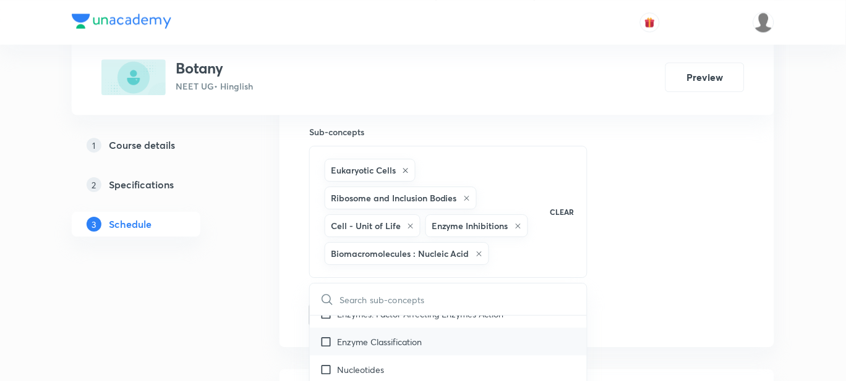
scroll to position [3014, 0]
click at [379, 338] on p "Enzyme Classification" at bounding box center [379, 337] width 85 height 13
checkbox input "true"
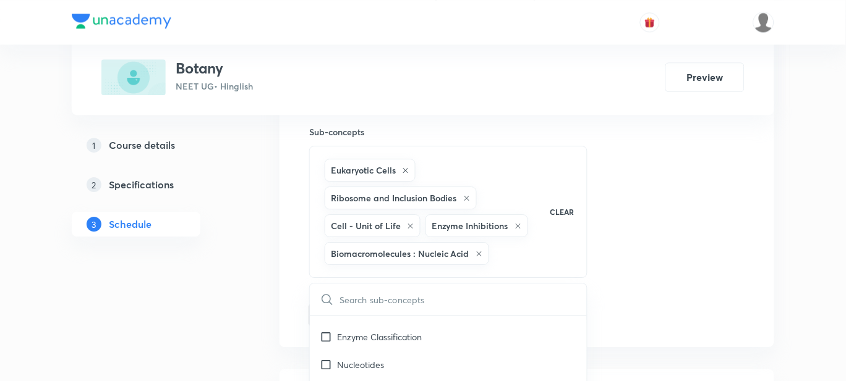
checkbox input "true"
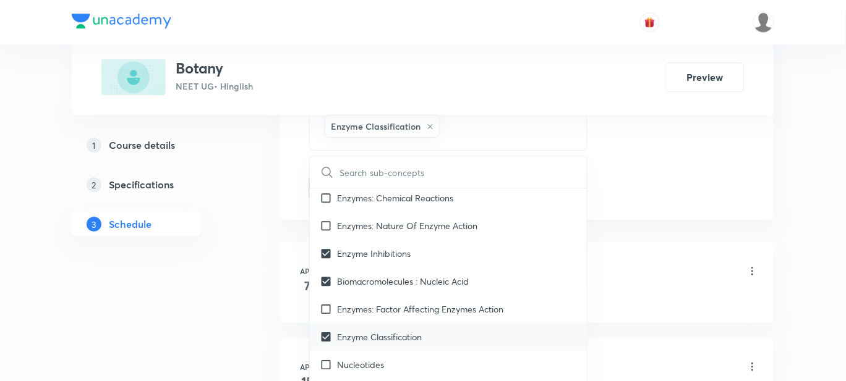
scroll to position [2859, 0]
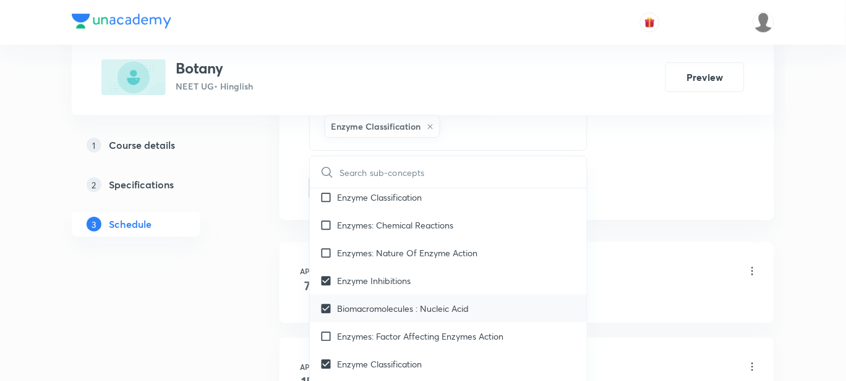
click at [365, 332] on p "Enzymes: Factor Affecting Enzymes Action" at bounding box center [420, 336] width 166 height 13
checkbox input "true"
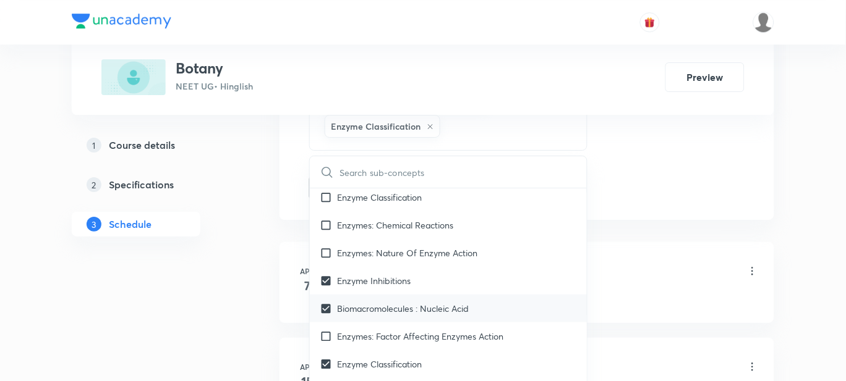
checkbox input "true"
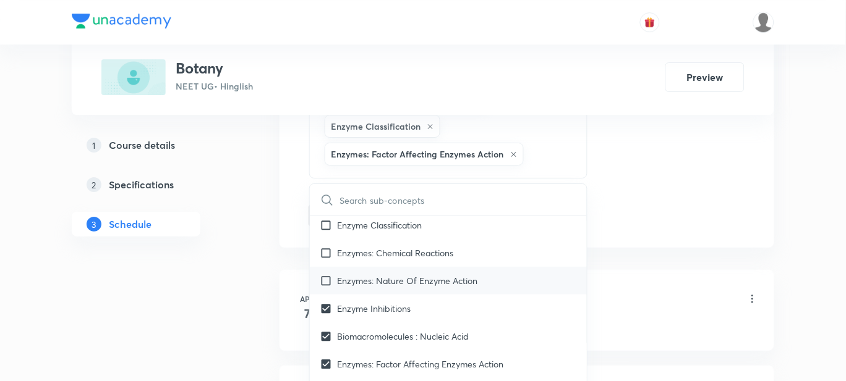
click at [385, 274] on p "Enzymes: Nature Of Enzyme Action" at bounding box center [407, 280] width 140 height 13
checkbox input "true"
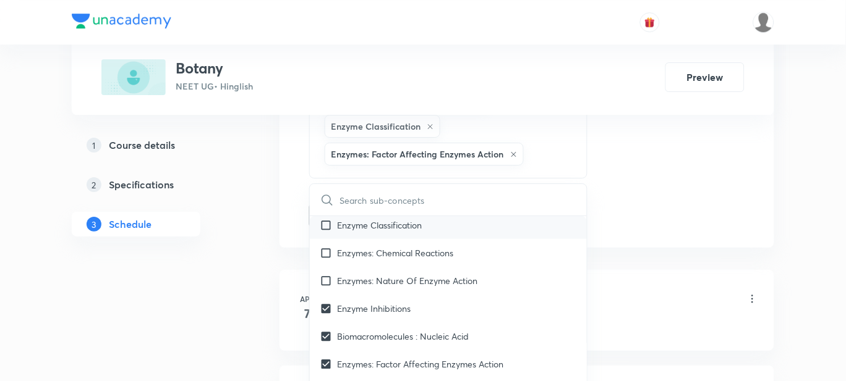
checkbox input "true"
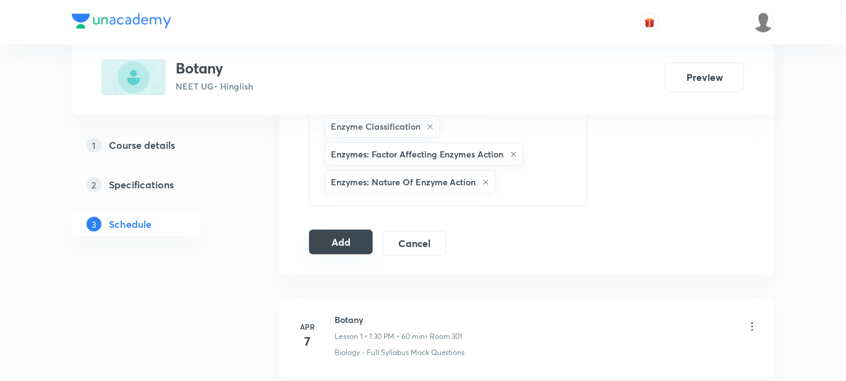
click at [360, 241] on button "Add" at bounding box center [341, 242] width 64 height 25
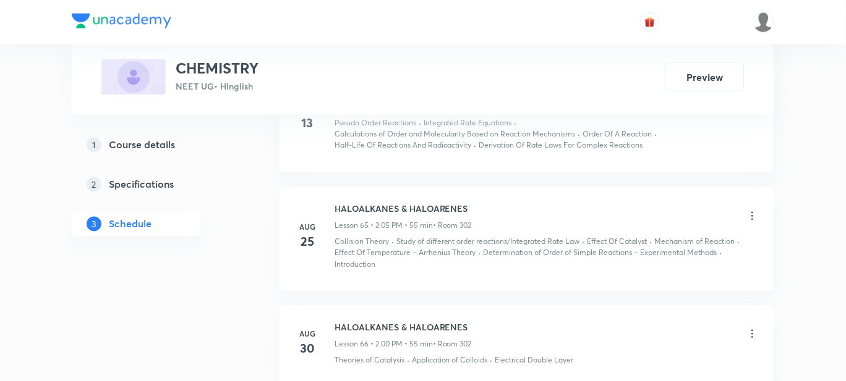
scroll to position [7565, 0]
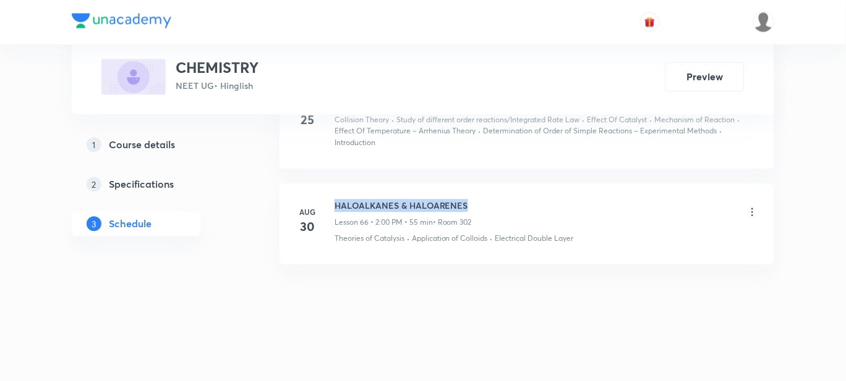
drag, startPoint x: 482, startPoint y: 205, endPoint x: 330, endPoint y: 202, distance: 151.5
click at [330, 202] on div "Aug 30 HALOALKANES & HALOARENES Lesson 66 • 2:00 PM • 55 min • Room 302 Theorie…" at bounding box center [527, 222] width 464 height 45
copy h6 "HALOALKANES & HALOARENES"
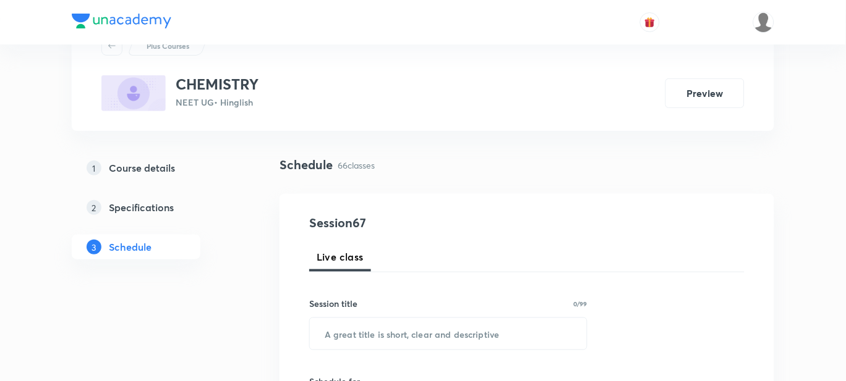
scroll to position [77, 0]
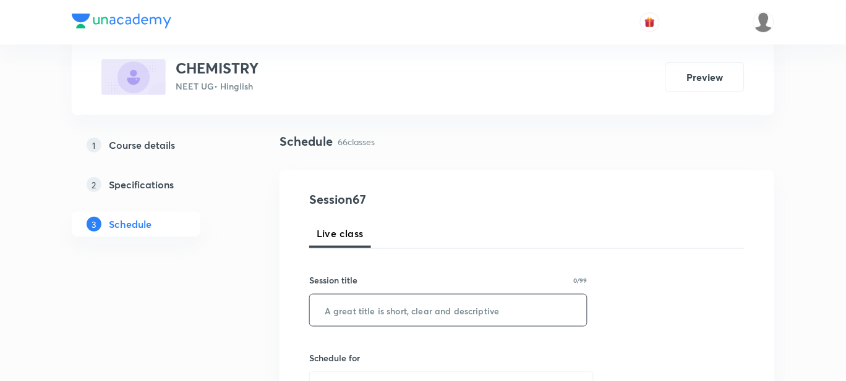
click at [342, 302] on input "text" at bounding box center [448, 311] width 277 height 32
paste input "HALOALKANES & HALOARENES"
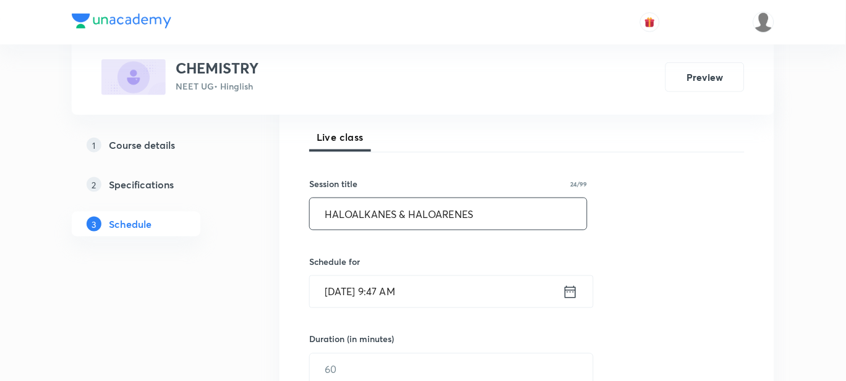
scroll to position [308, 0]
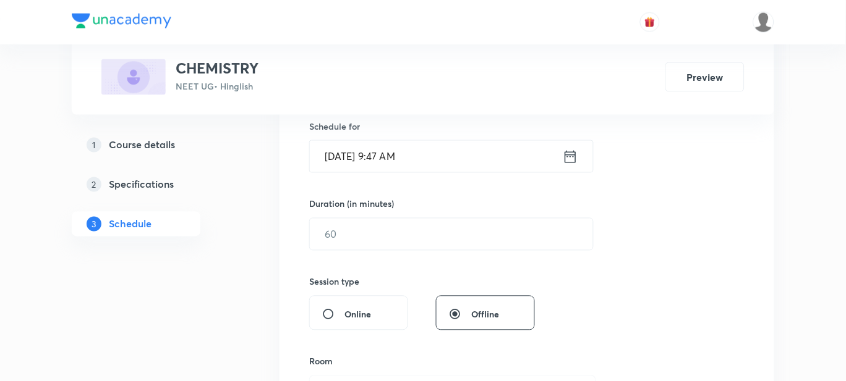
type input "HALOALKANES & HALOARENES"
click at [458, 161] on input "Sep 1, 2025, 9:47 AM" at bounding box center [436, 157] width 253 height 32
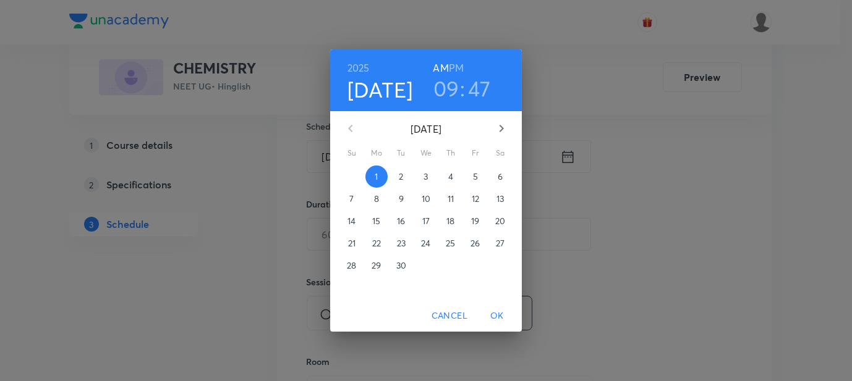
click at [451, 67] on h6 "PM" at bounding box center [456, 67] width 15 height 17
click at [444, 85] on h3 "09" at bounding box center [446, 88] width 26 height 26
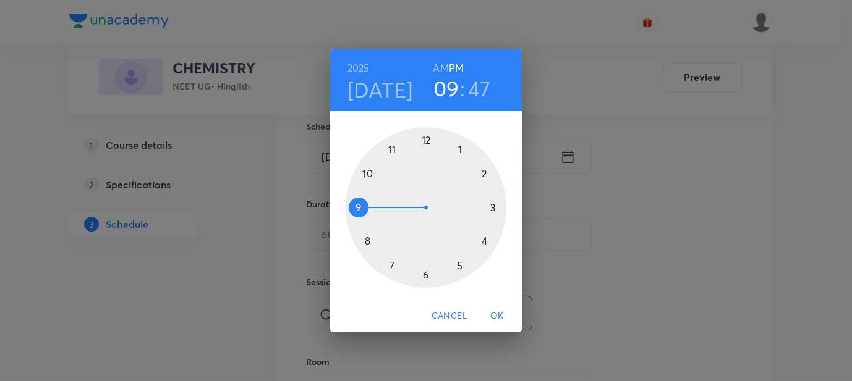
click at [482, 172] on div at bounding box center [426, 207] width 161 height 161
click at [426, 141] on div at bounding box center [426, 207] width 161 height 161
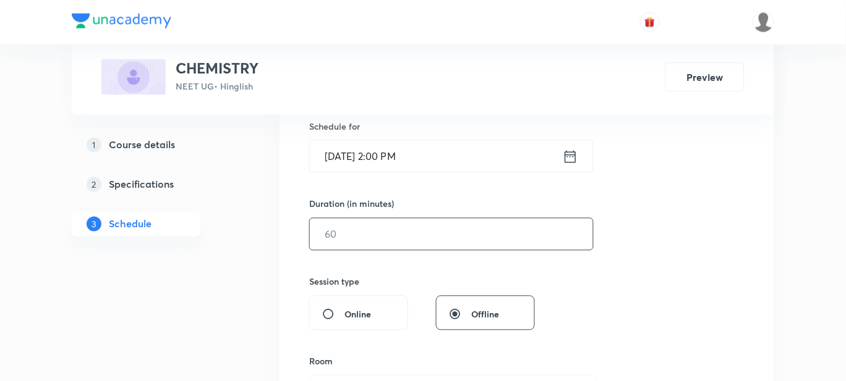
click at [357, 237] on input "text" at bounding box center [451, 235] width 283 height 32
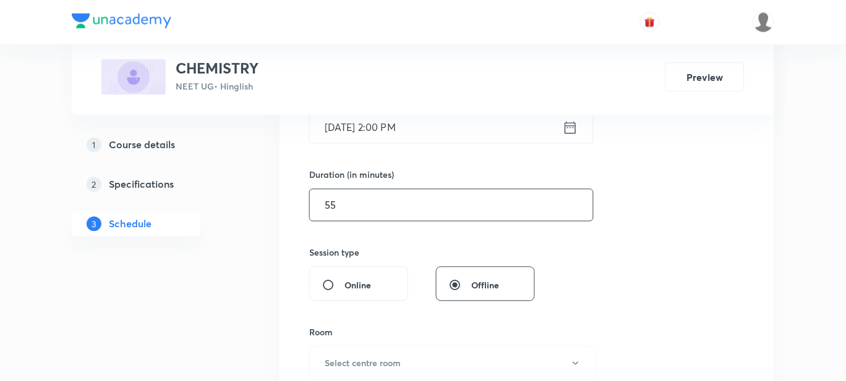
scroll to position [463, 0]
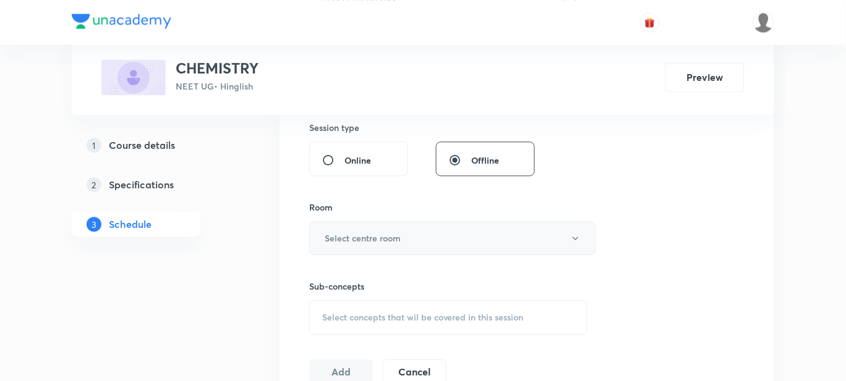
type input "55"
click at [355, 233] on h6 "Select centre room" at bounding box center [363, 238] width 76 height 13
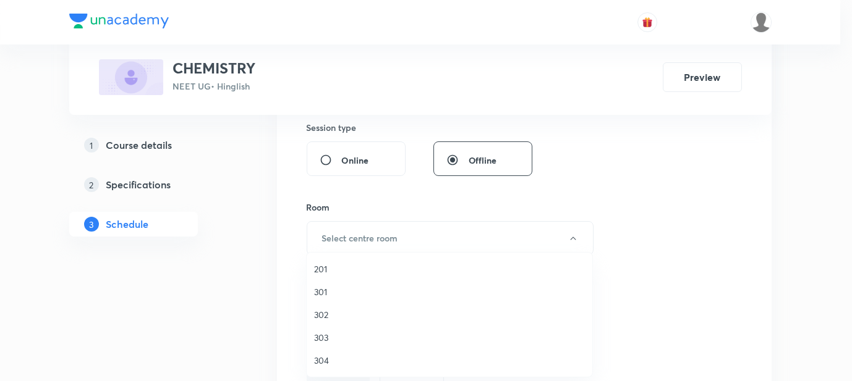
click at [325, 288] on span "301" at bounding box center [449, 292] width 271 height 13
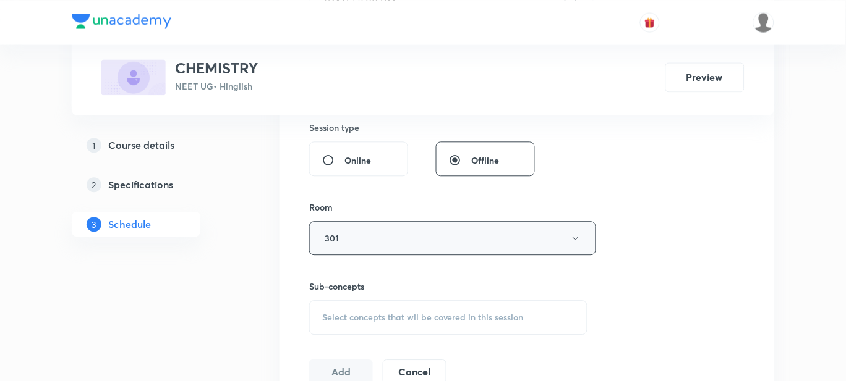
click at [338, 248] on button "301" at bounding box center [452, 238] width 287 height 34
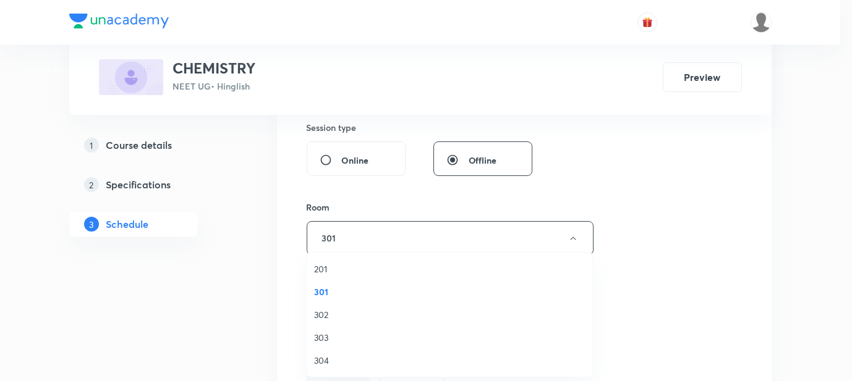
click at [321, 313] on span "302" at bounding box center [449, 314] width 271 height 13
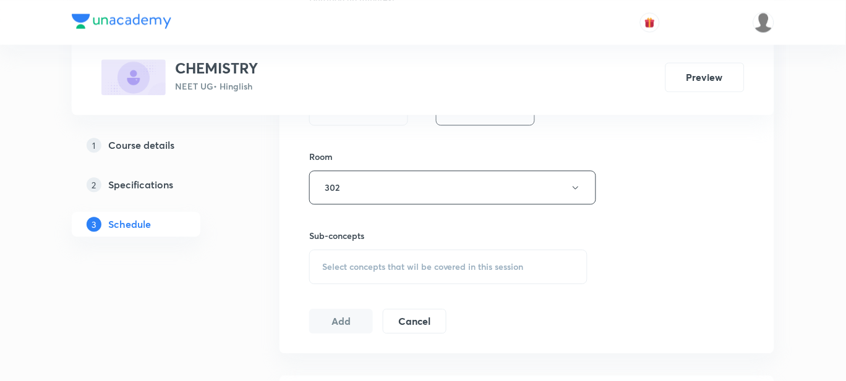
scroll to position [540, 0]
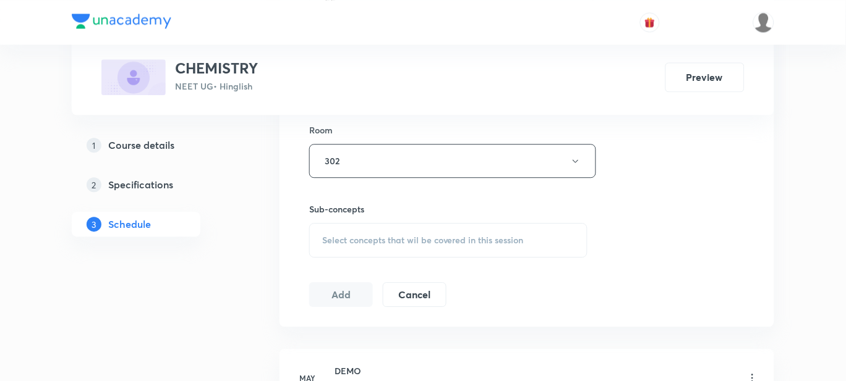
click at [334, 242] on span "Select concepts that wil be covered in this session" at bounding box center [423, 241] width 202 height 10
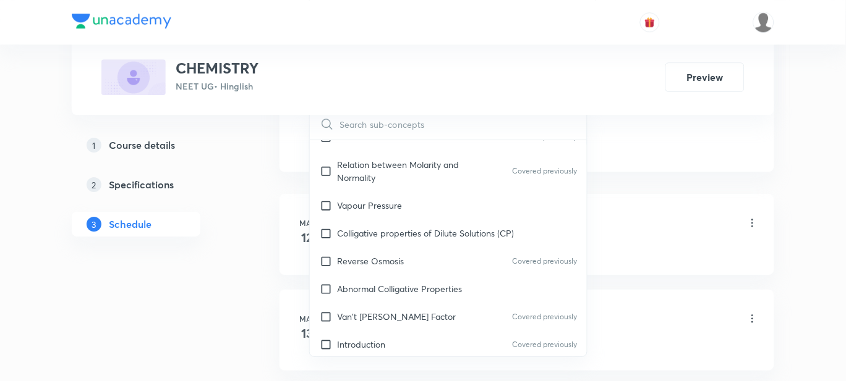
scroll to position [8499, 0]
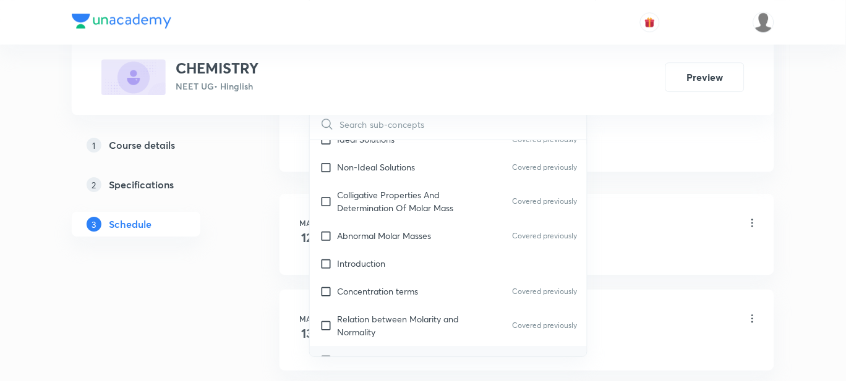
click at [371, 354] on p "Vapour Pressure" at bounding box center [369, 360] width 65 height 13
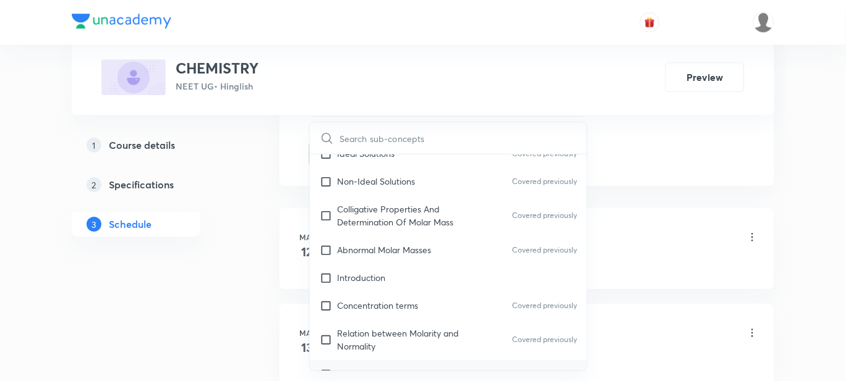
checkbox input "true"
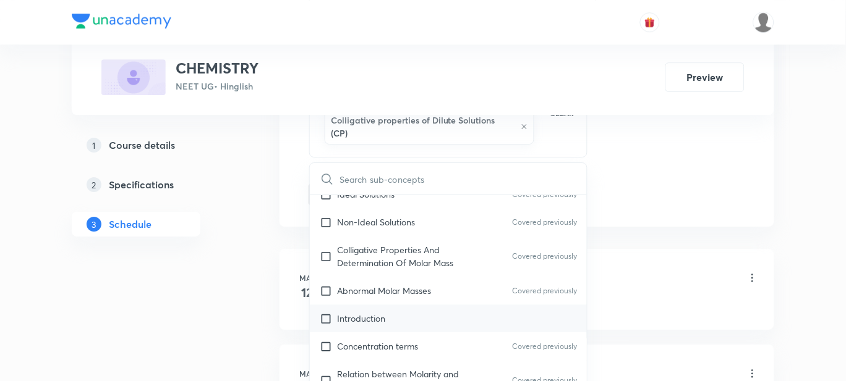
click at [362, 312] on p "Introduction" at bounding box center [361, 318] width 48 height 13
checkbox input "true"
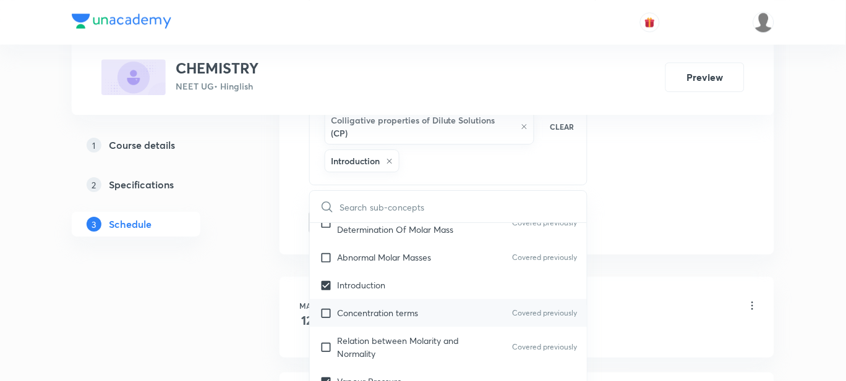
scroll to position [8654, 0]
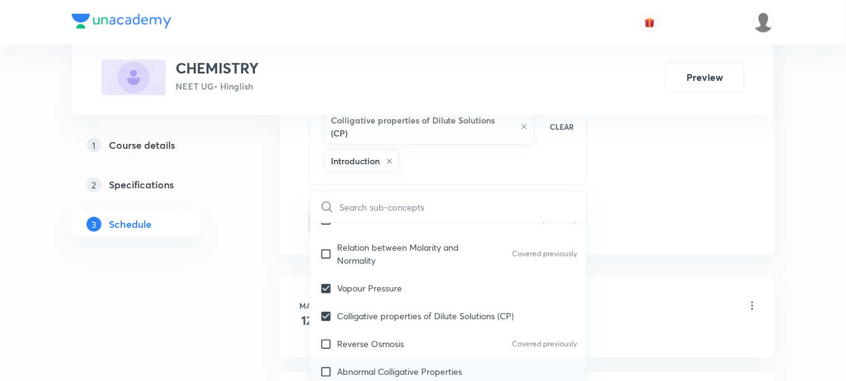
click at [378, 365] on p "Abnormal Colligative Properties" at bounding box center [399, 371] width 125 height 13
checkbox input "true"
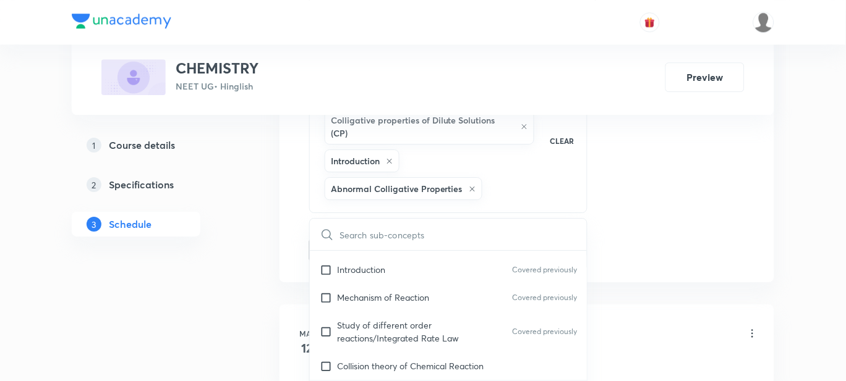
scroll to position [10277, 0]
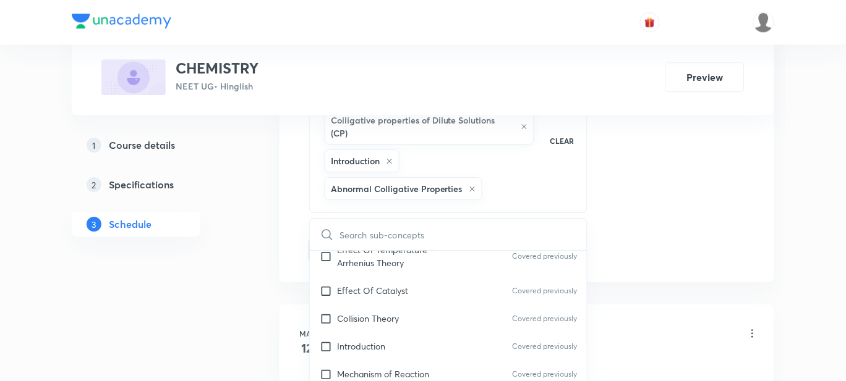
checkbox input "true"
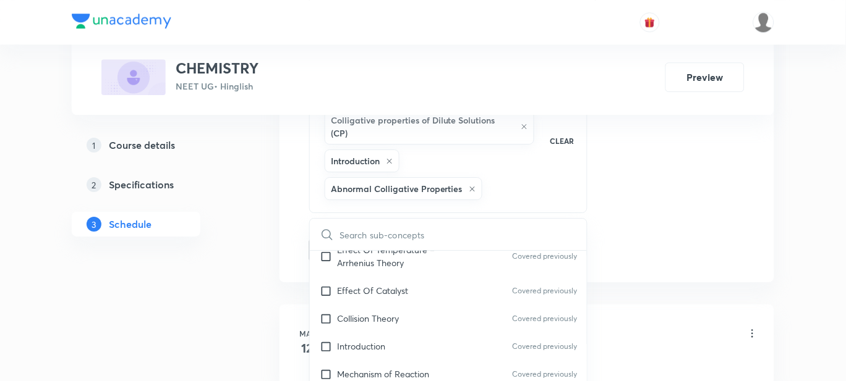
checkbox input "true"
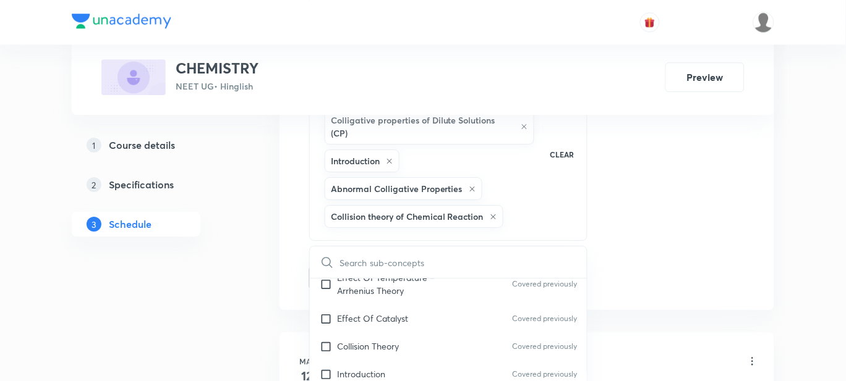
scroll to position [10354, 0]
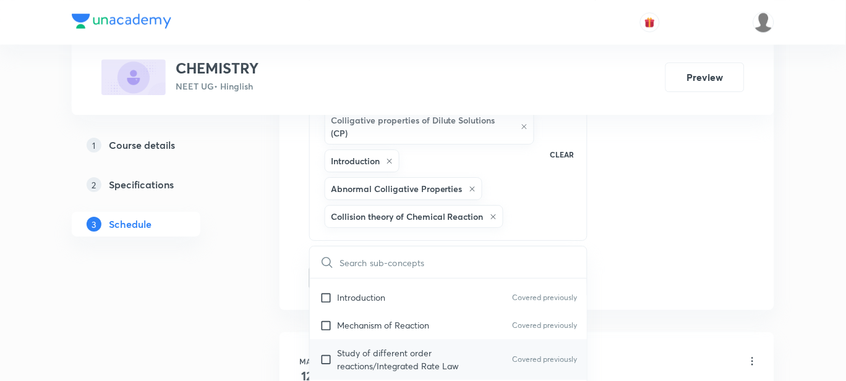
checkbox input "true"
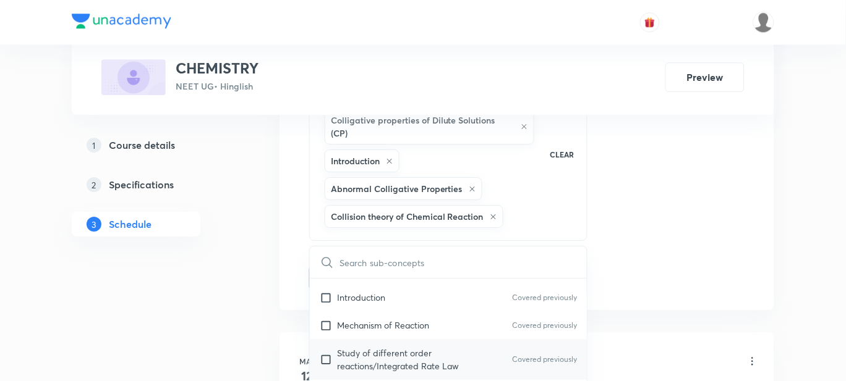
checkbox input "true"
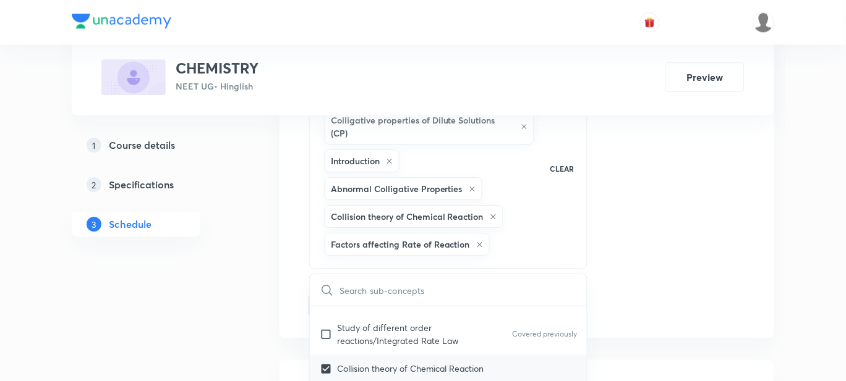
scroll to position [10432, 0]
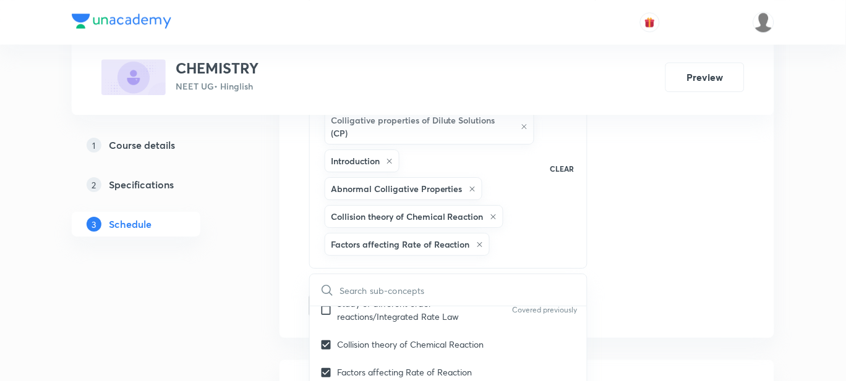
checkbox input "true"
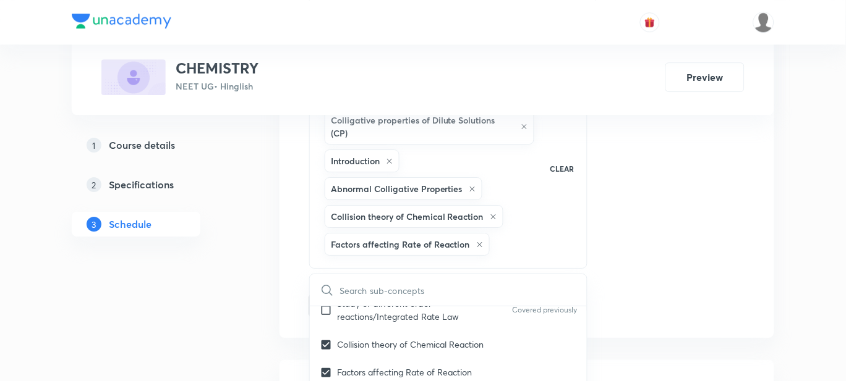
checkbox input "true"
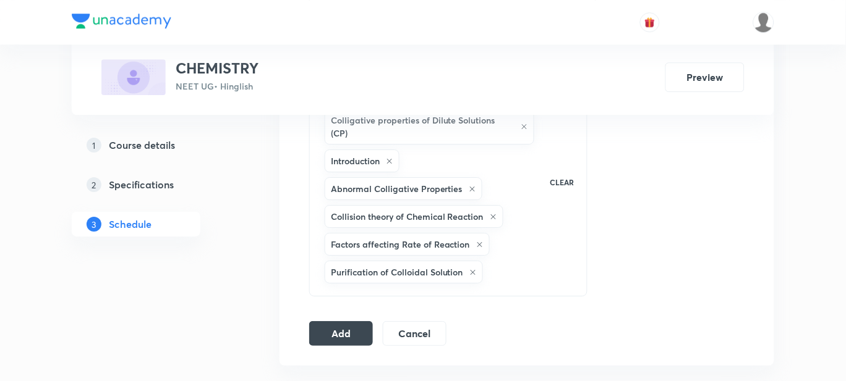
drag, startPoint x: 336, startPoint y: 350, endPoint x: 337, endPoint y: 339, distance: 11.2
click at [342, 326] on button "Add" at bounding box center [341, 332] width 64 height 25
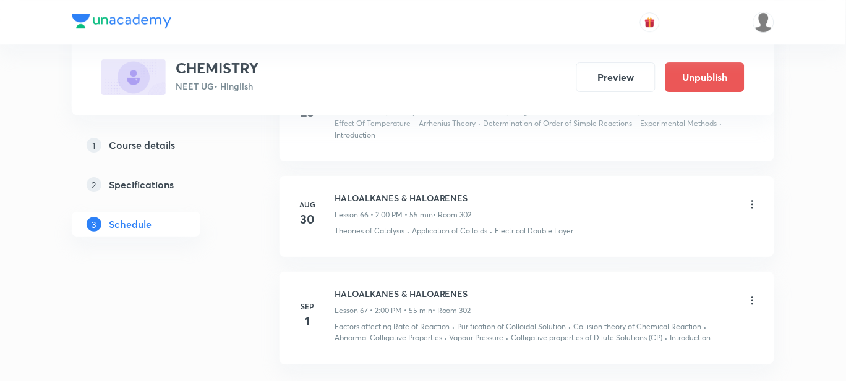
scroll to position [7105, 0]
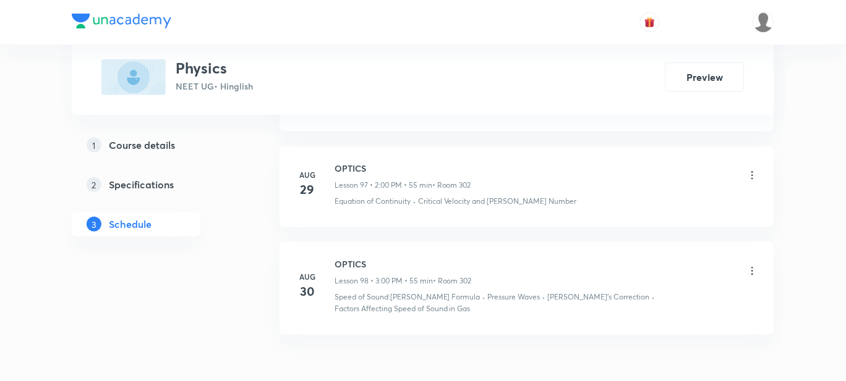
scroll to position [10795, 0]
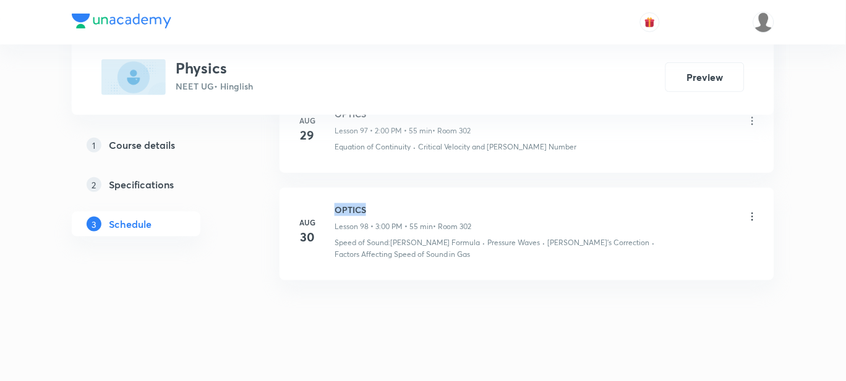
drag, startPoint x: 374, startPoint y: 207, endPoint x: 335, endPoint y: 207, distance: 38.9
click at [335, 207] on h6 "OPTICS" at bounding box center [402, 209] width 137 height 13
copy h6 "OPTICS"
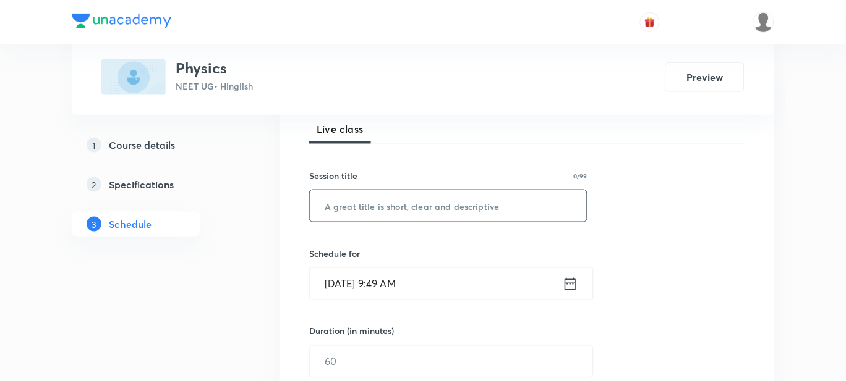
scroll to position [154, 0]
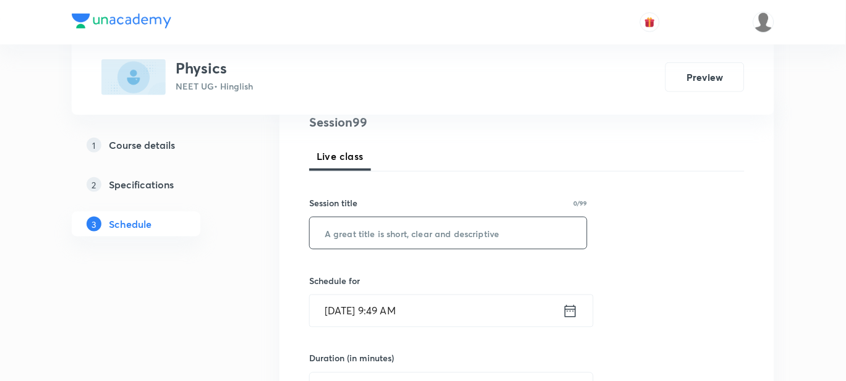
click at [367, 224] on input "text" at bounding box center [448, 234] width 277 height 32
paste input "OPTICS"
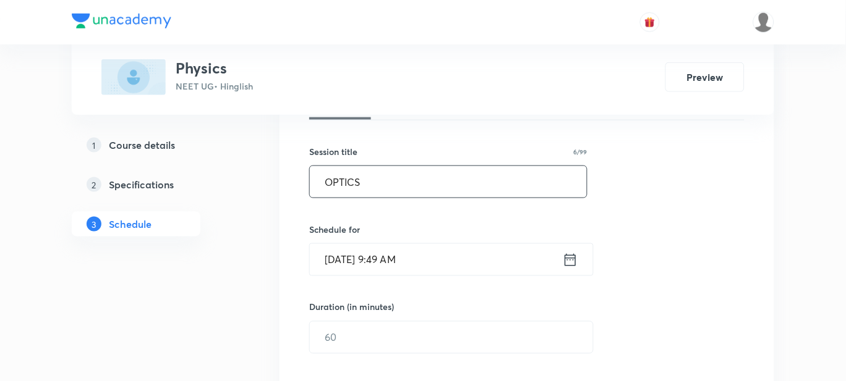
scroll to position [231, 0]
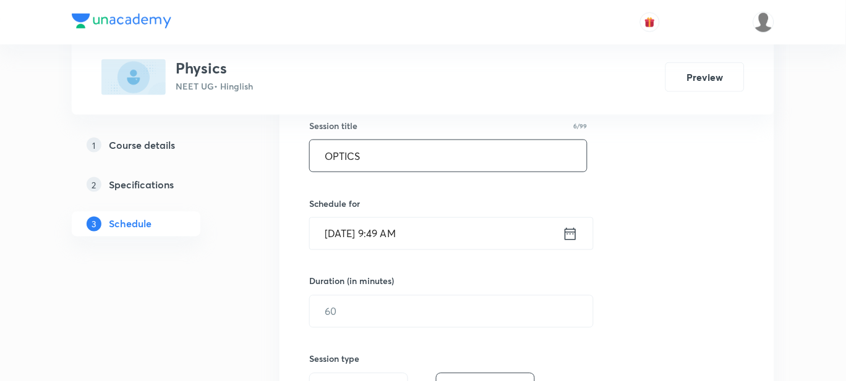
type input "OPTICS"
click at [448, 239] on input "[DATE] 9:49 AM" at bounding box center [436, 234] width 253 height 32
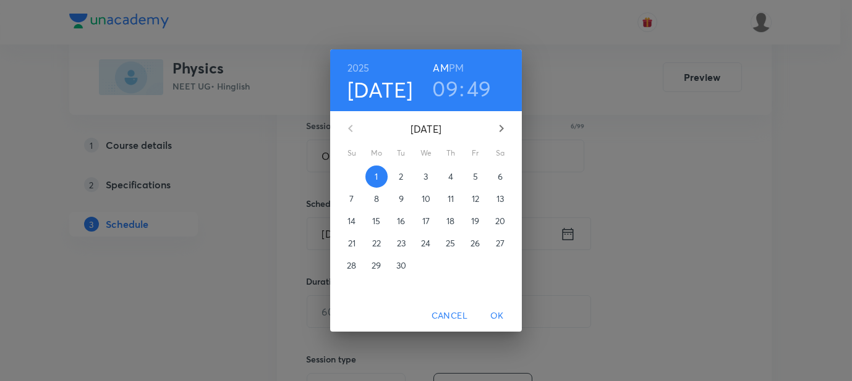
click at [456, 66] on h6 "PM" at bounding box center [456, 67] width 15 height 17
click at [443, 83] on h3 "09" at bounding box center [445, 88] width 26 height 26
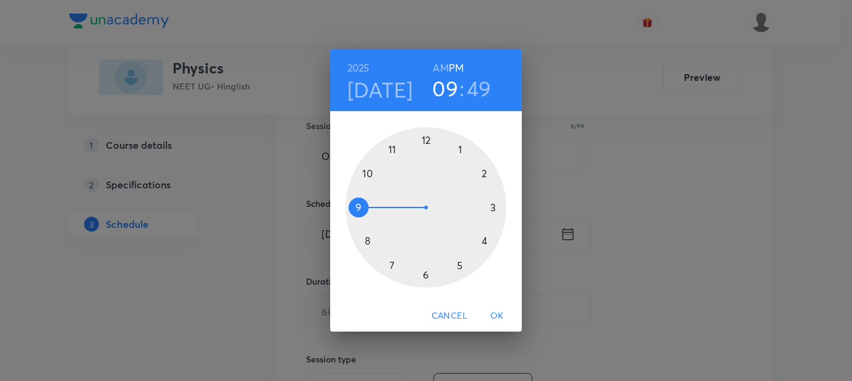
click at [493, 207] on div at bounding box center [426, 207] width 161 height 161
click at [427, 140] on div at bounding box center [426, 207] width 161 height 161
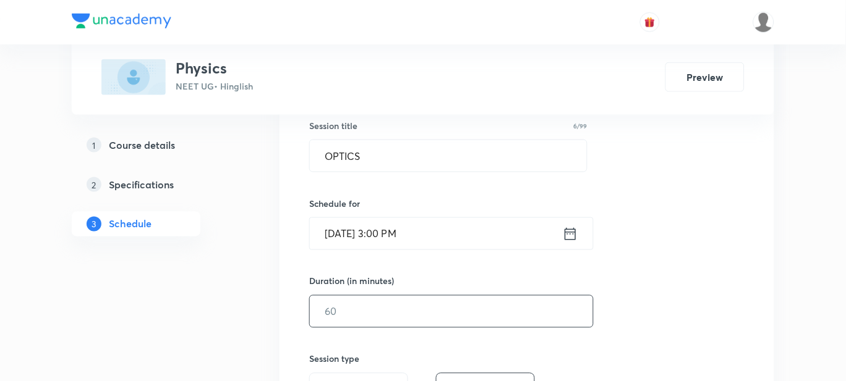
click at [383, 303] on input "text" at bounding box center [451, 312] width 283 height 32
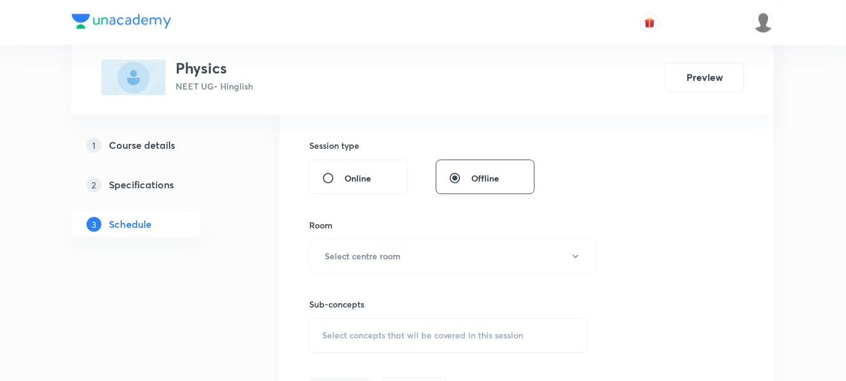
scroll to position [463, 0]
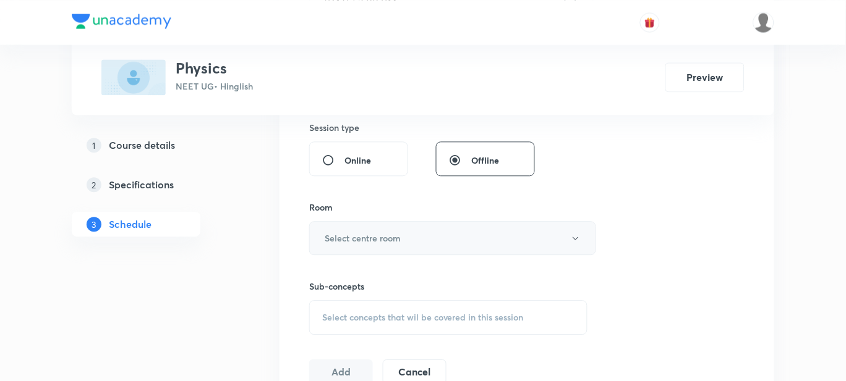
type input "55"
click at [359, 237] on h6 "Select centre room" at bounding box center [363, 238] width 76 height 13
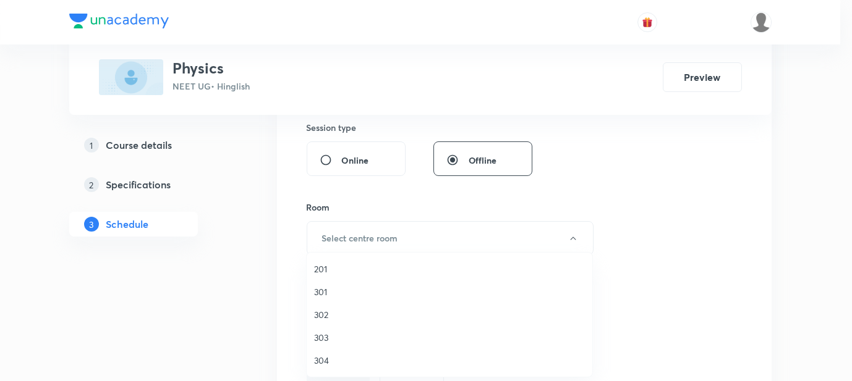
click at [327, 316] on span "302" at bounding box center [449, 314] width 271 height 13
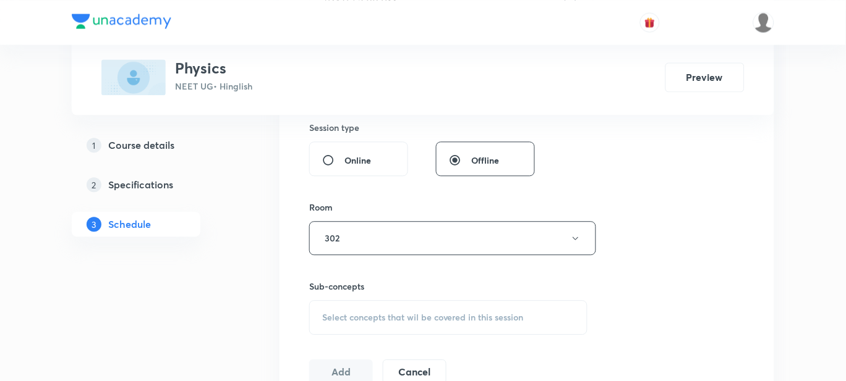
scroll to position [540, 0]
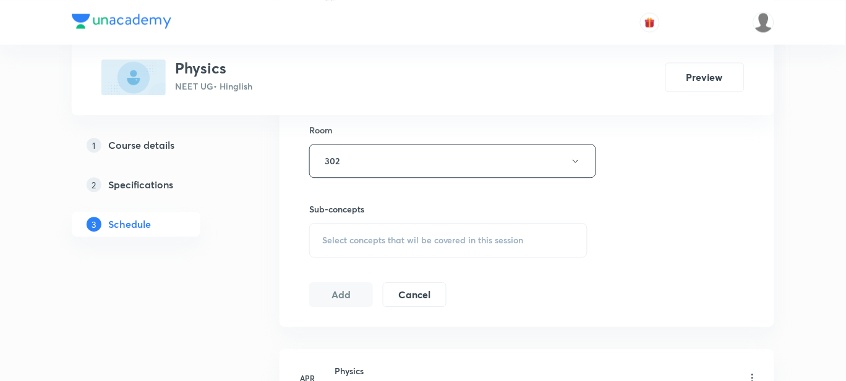
click at [355, 236] on span "Select concepts that wil be covered in this session" at bounding box center [423, 241] width 202 height 10
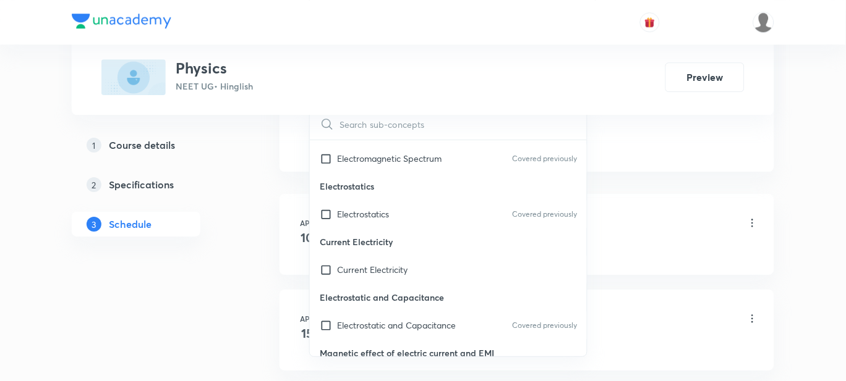
scroll to position [14681, 0]
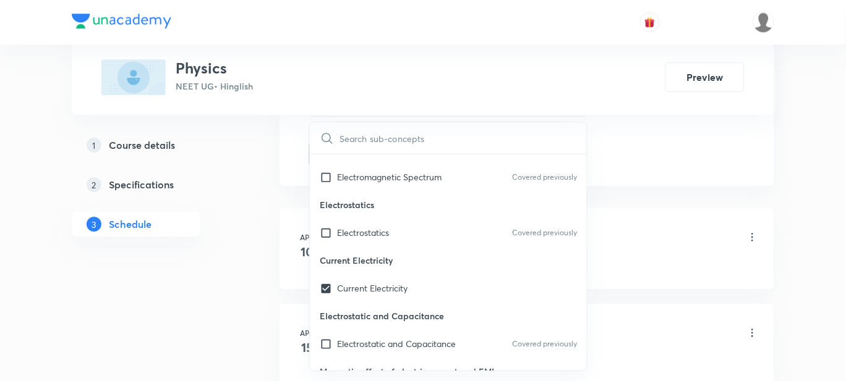
scroll to position [14913, 0]
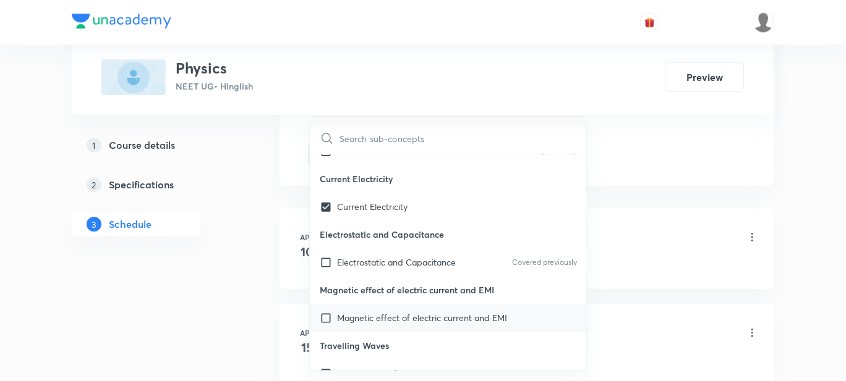
click at [412, 312] on p "Magnetic effect of electric current and EMI" at bounding box center [422, 318] width 170 height 13
checkbox input "true"
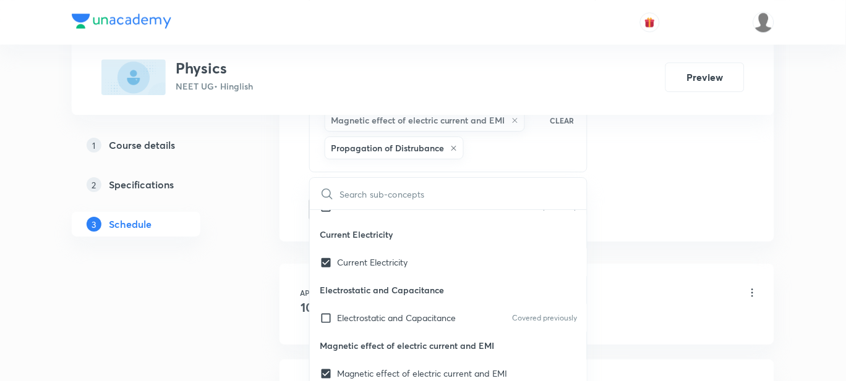
checkbox input "true"
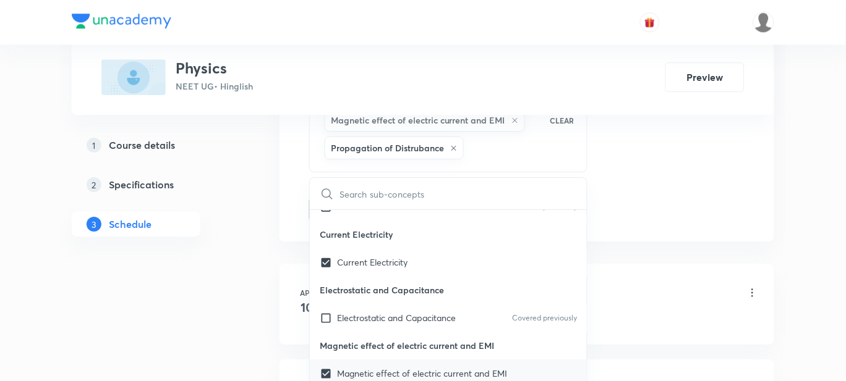
checkbox input "true"
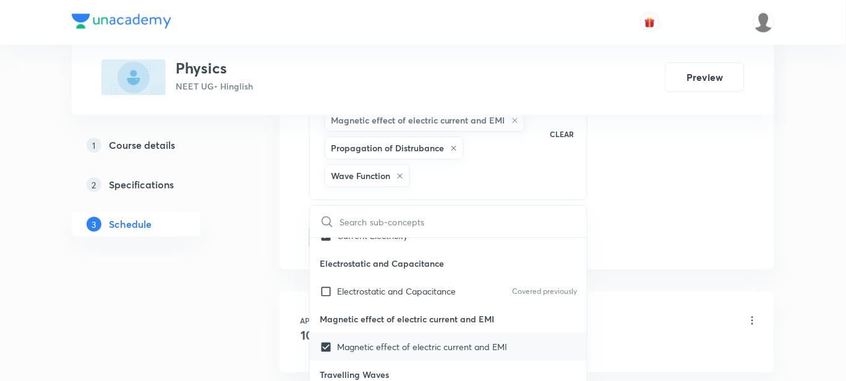
scroll to position [14990, 0]
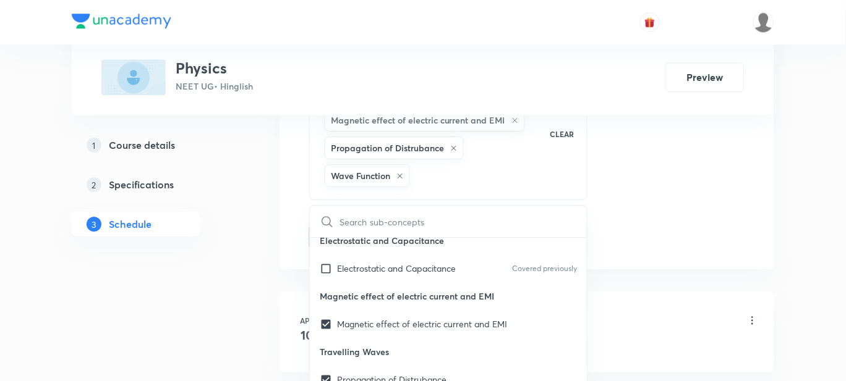
checkbox input "true"
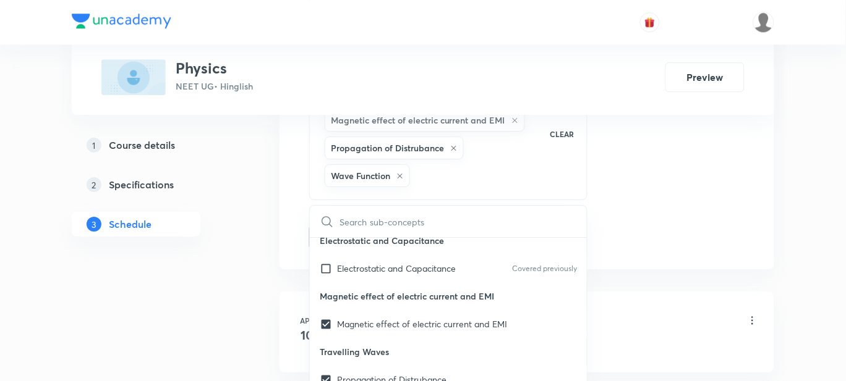
checkbox input "true"
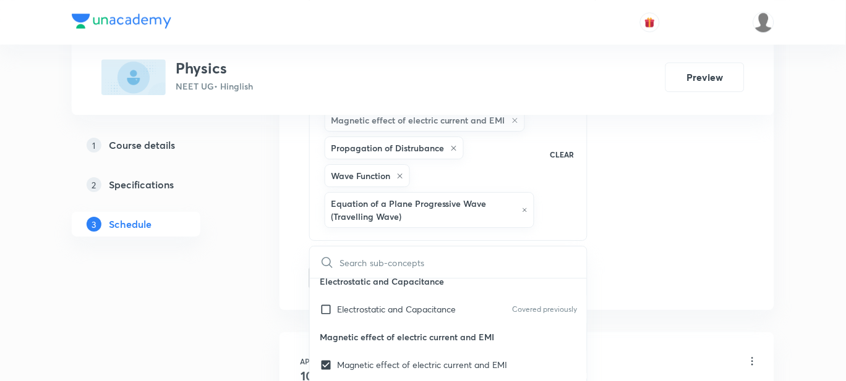
scroll to position [15067, 0]
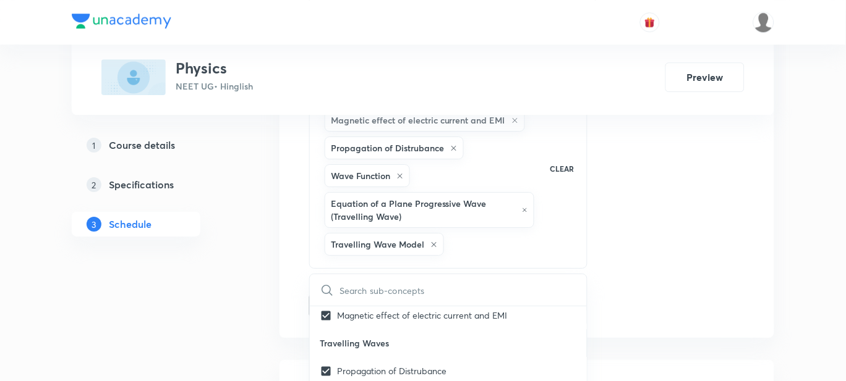
checkbox input "true"
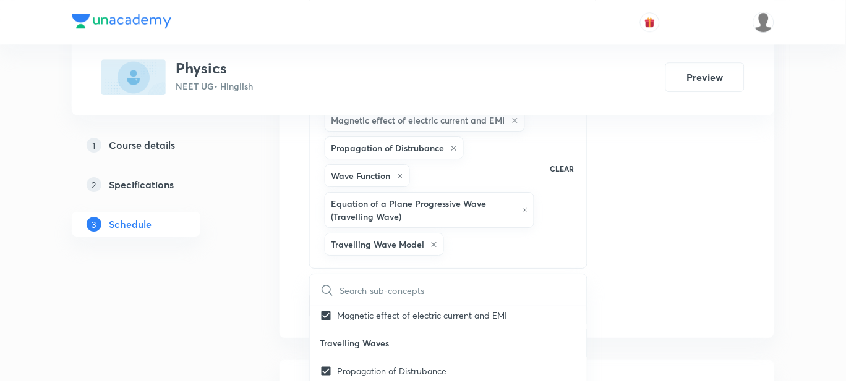
checkbox input "true"
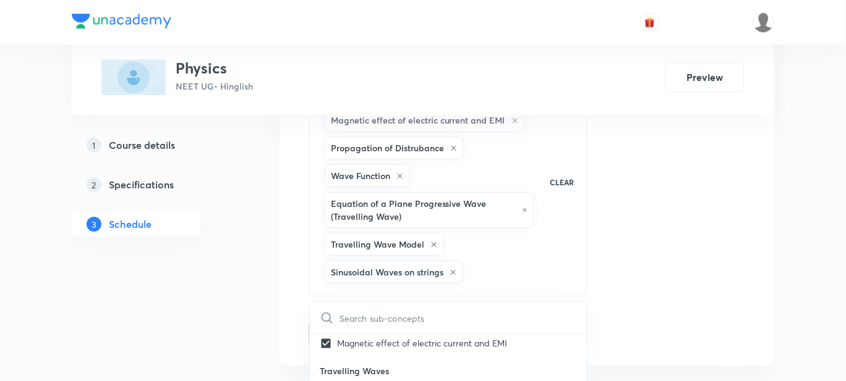
checkbox input "true"
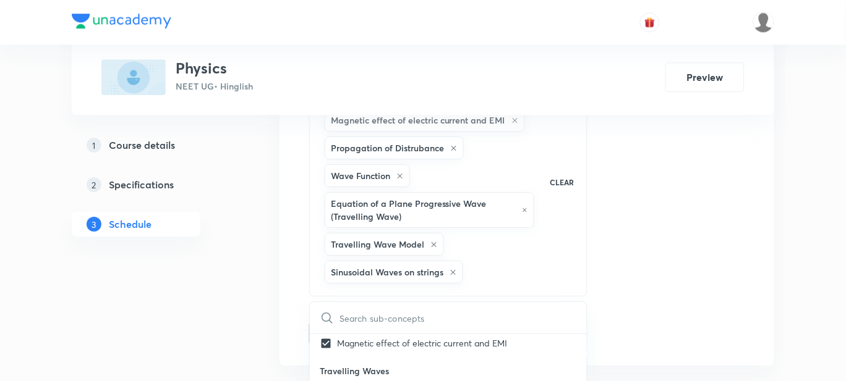
checkbox input "true"
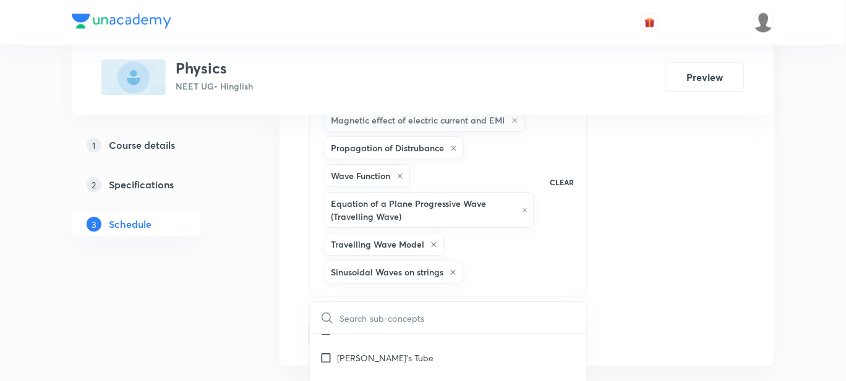
scroll to position [15531, 0]
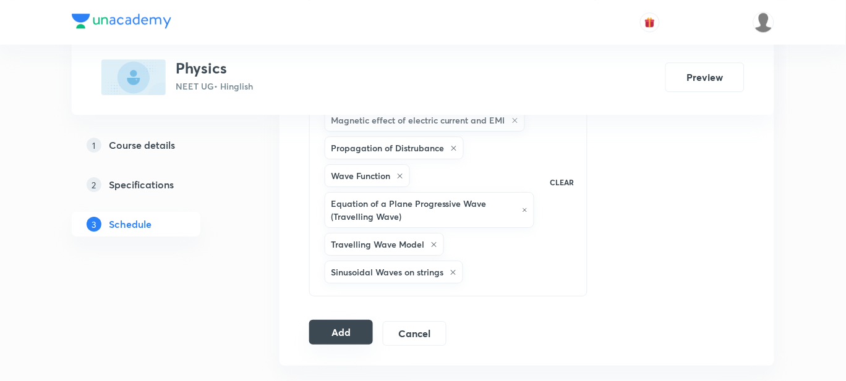
click at [349, 328] on button "Add" at bounding box center [341, 332] width 64 height 25
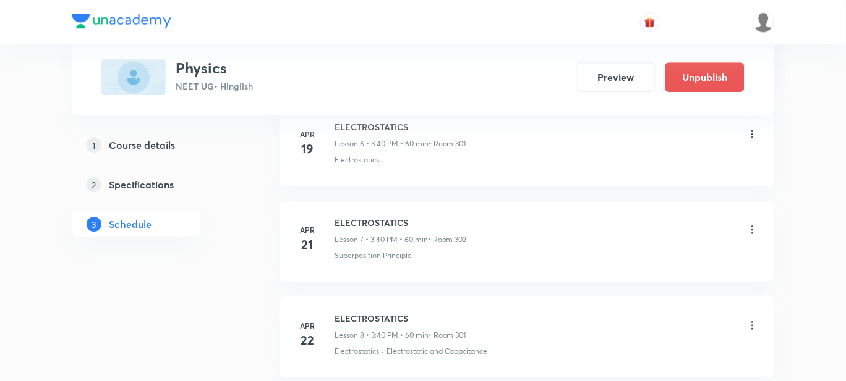
click at [335, 121] on h6 "ELECTROSTATICS" at bounding box center [400, 127] width 132 height 13
